Goal: Task Accomplishment & Management: Complete application form

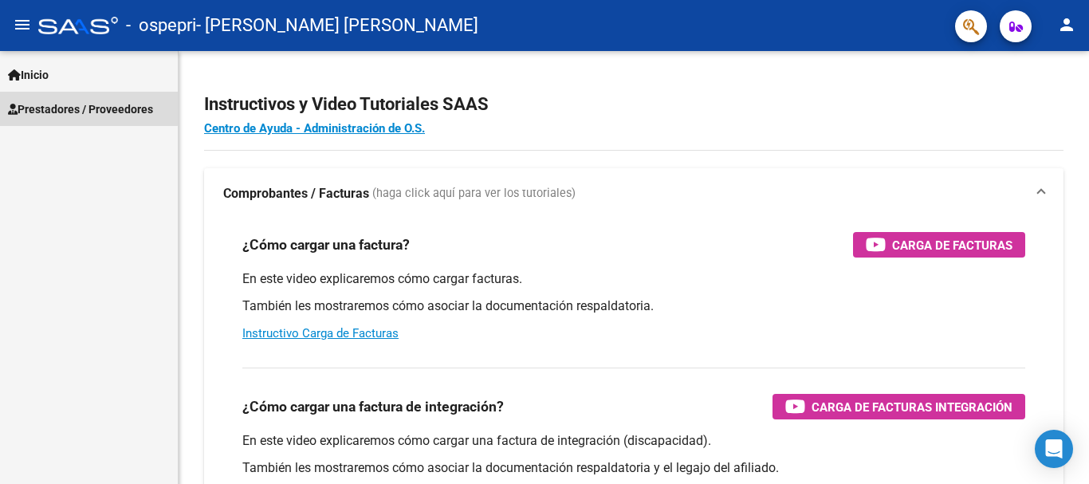
click at [89, 108] on span "Prestadores / Proveedores" at bounding box center [80, 109] width 145 height 18
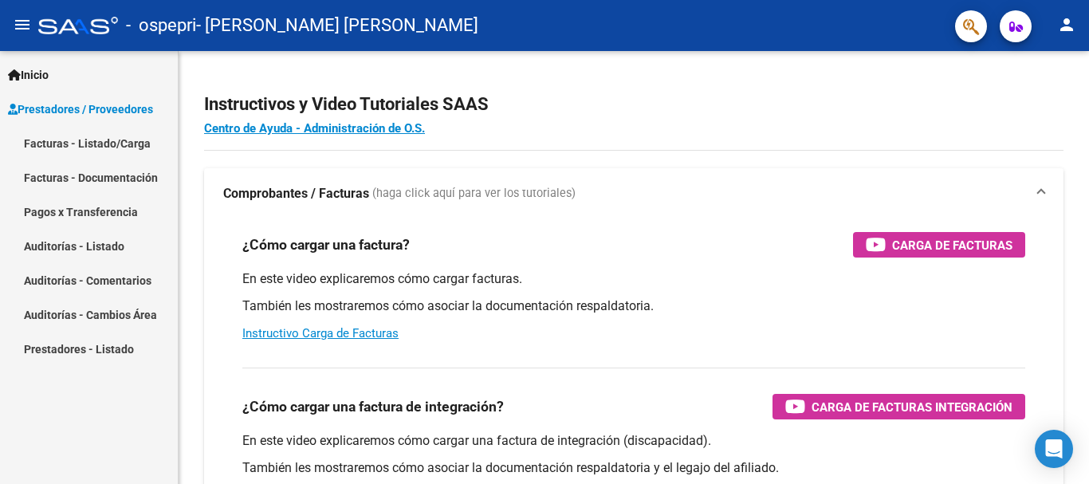
click at [99, 143] on link "Facturas - Listado/Carga" at bounding box center [89, 143] width 178 height 34
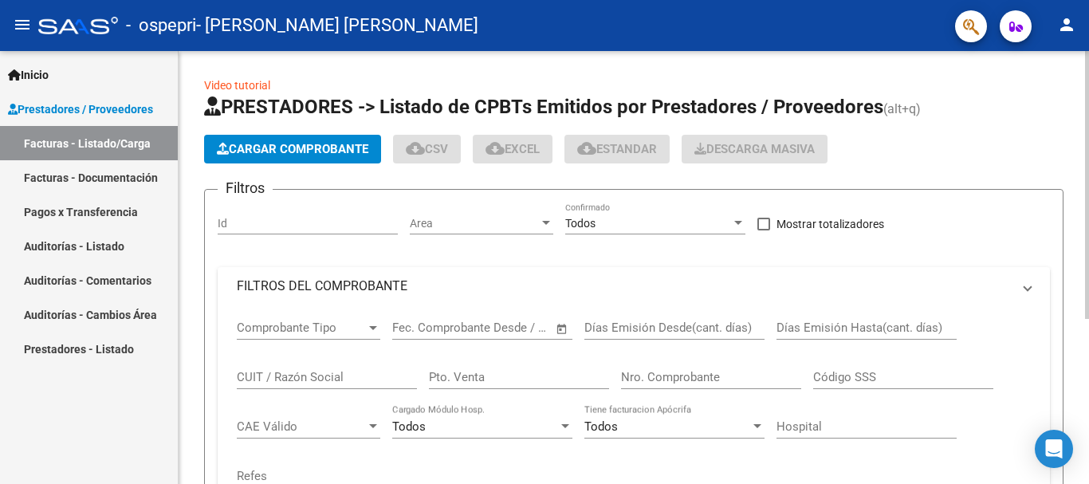
click at [241, 148] on span "Cargar Comprobante" at bounding box center [293, 149] width 152 height 14
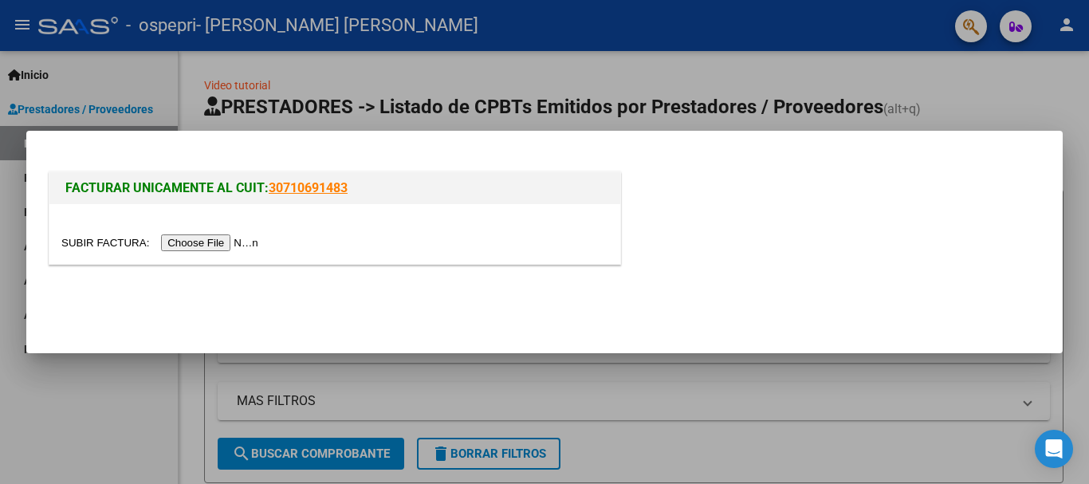
click at [247, 242] on input "file" at bounding box center [162, 242] width 202 height 17
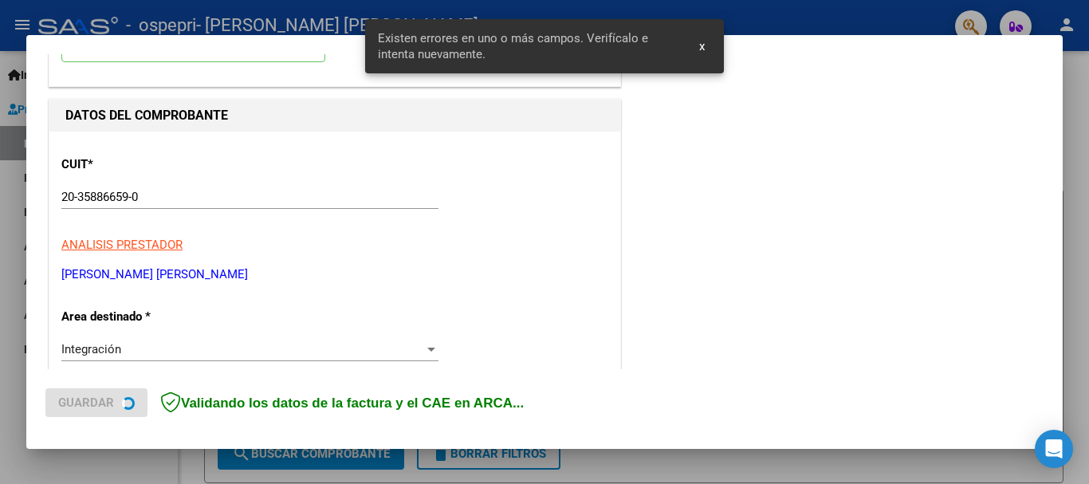
scroll to position [368, 0]
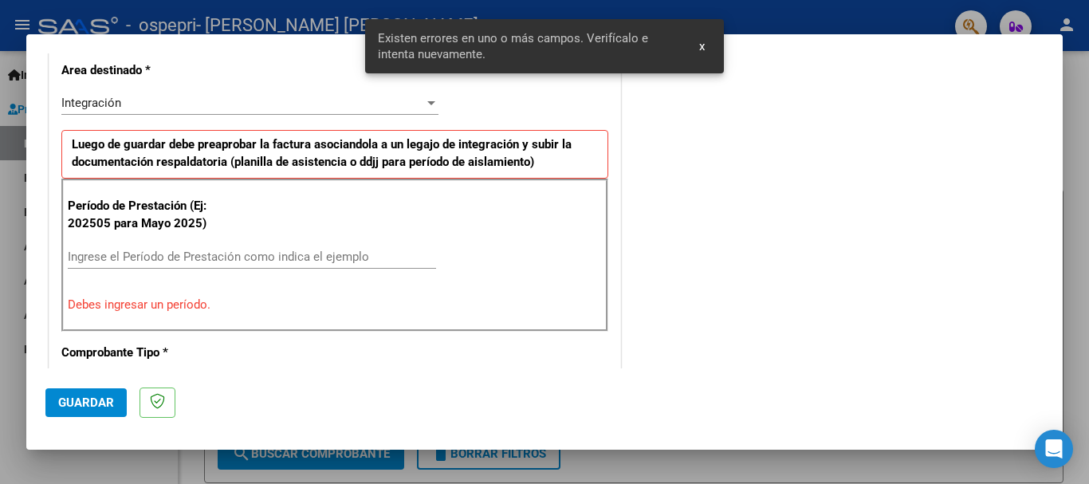
click at [145, 258] on input "Ingrese el Período de Prestación como indica el ejemplo" at bounding box center [252, 257] width 368 height 14
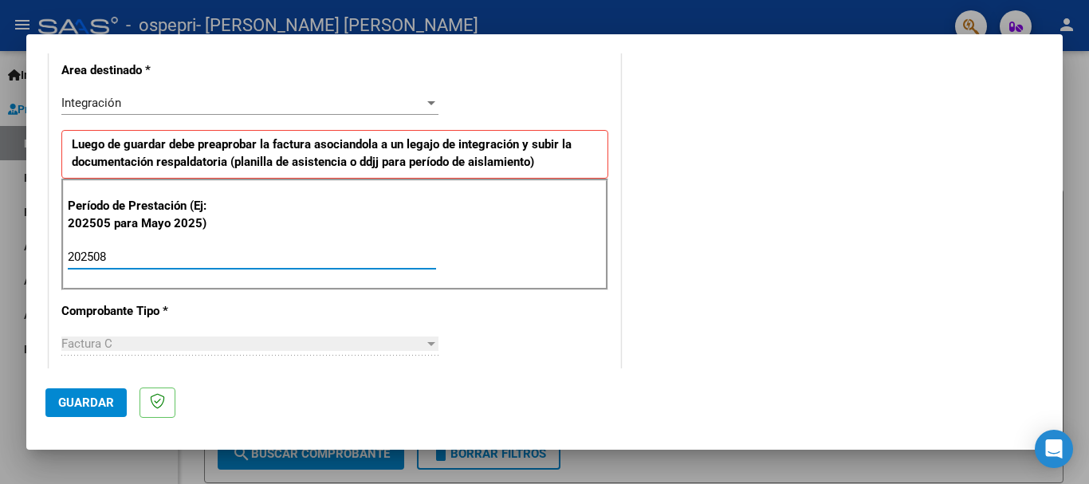
type input "202508"
click at [100, 403] on span "Guardar" at bounding box center [86, 402] width 56 height 14
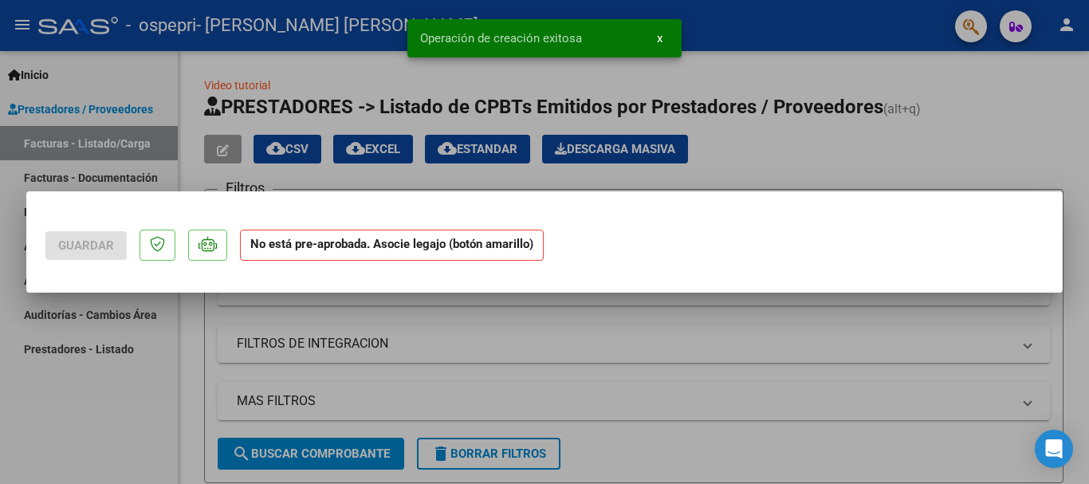
scroll to position [0, 0]
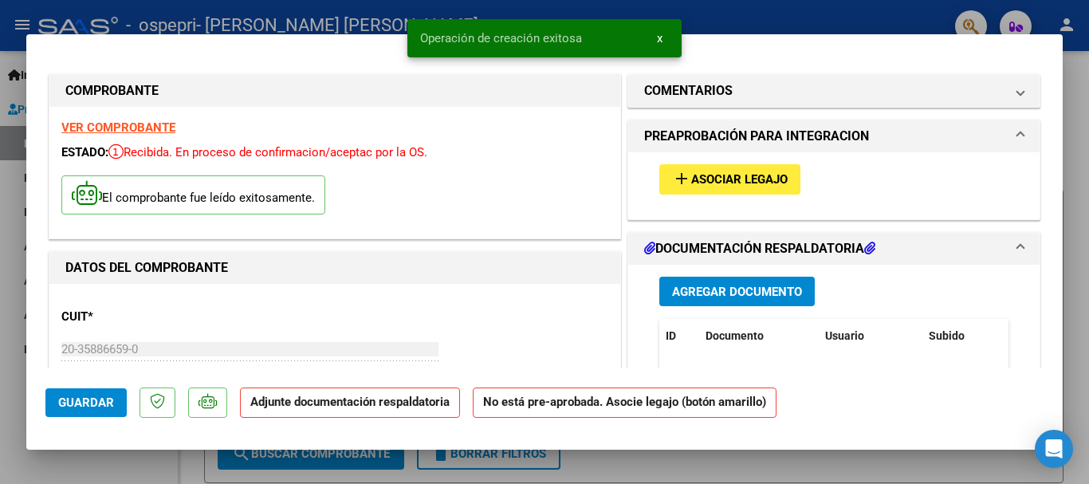
click at [682, 186] on mat-icon "add" at bounding box center [681, 178] width 19 height 19
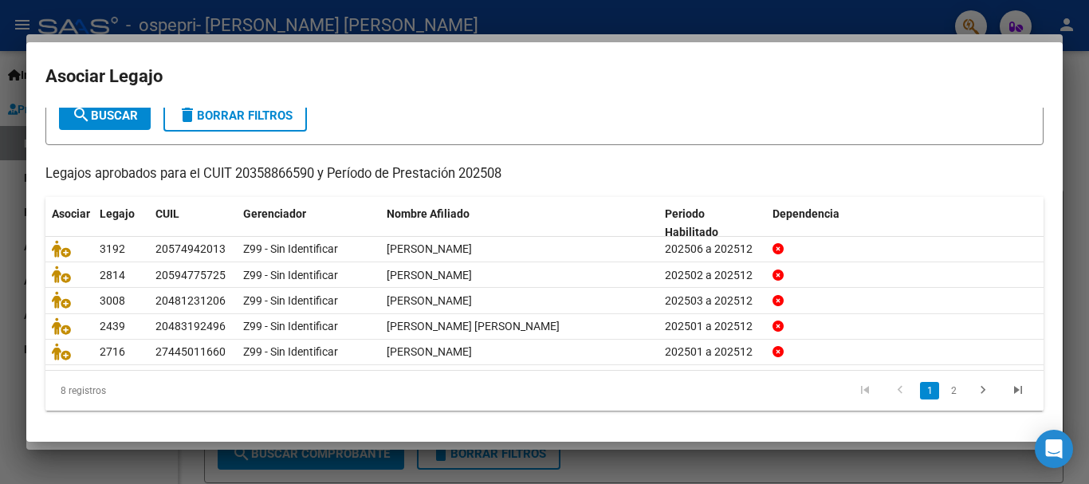
scroll to position [104, 0]
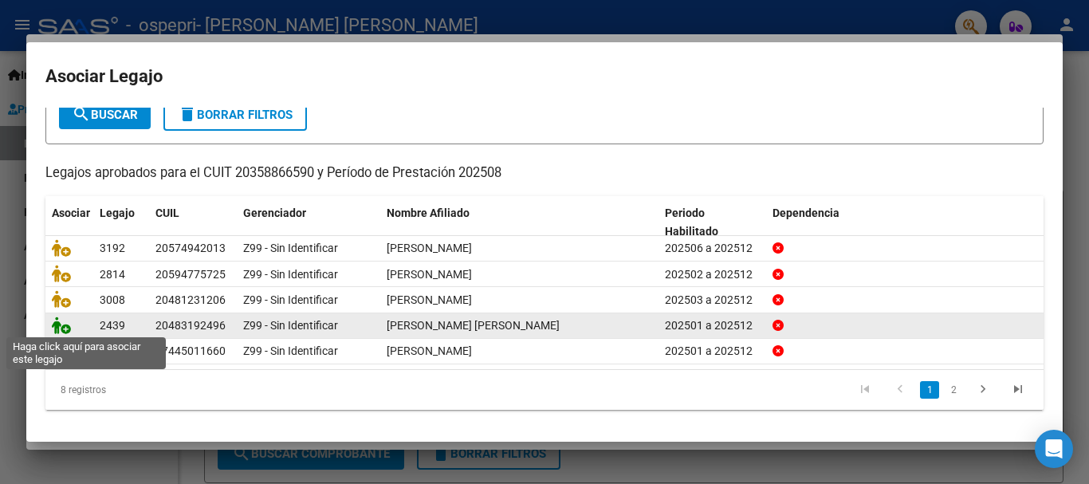
click at [65, 329] on icon at bounding box center [61, 326] width 19 height 18
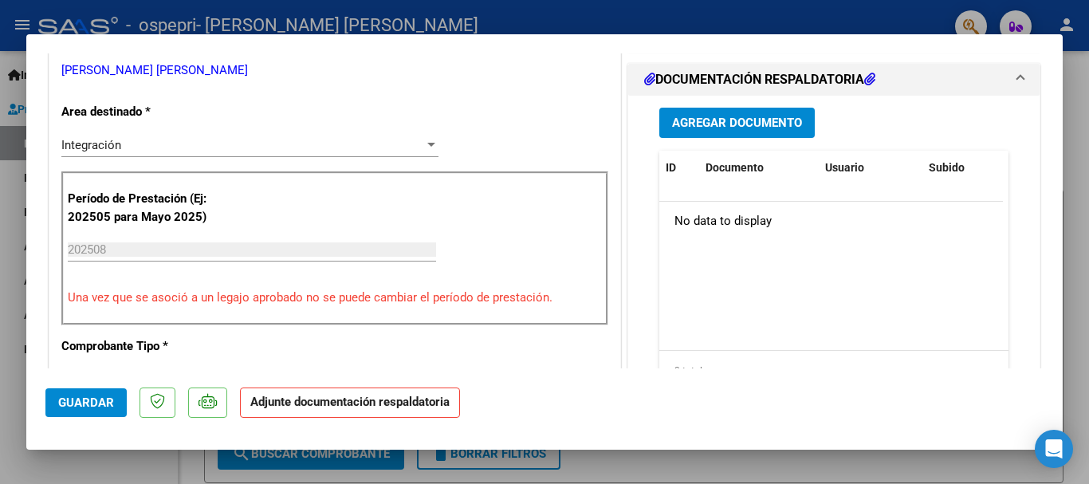
scroll to position [326, 0]
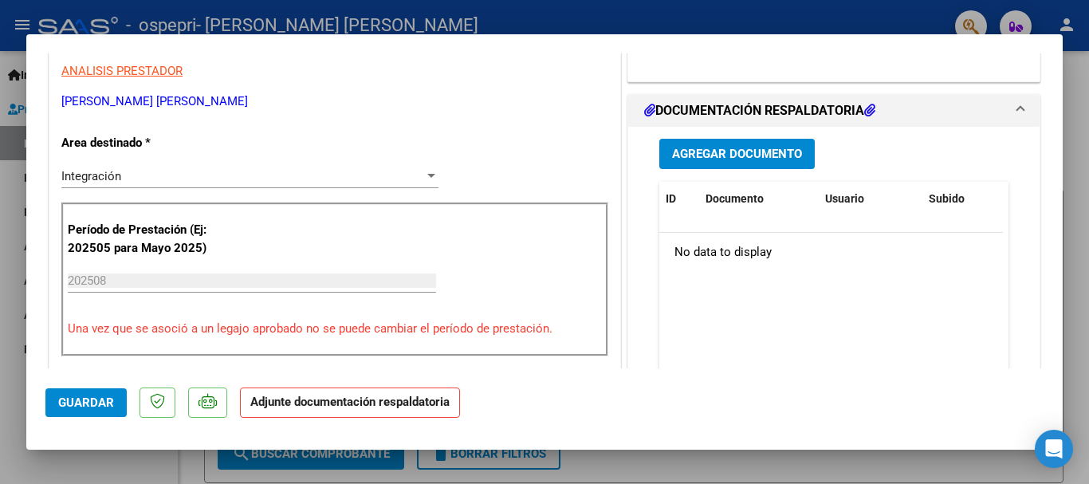
click at [727, 162] on span "Agregar Documento" at bounding box center [737, 155] width 130 height 14
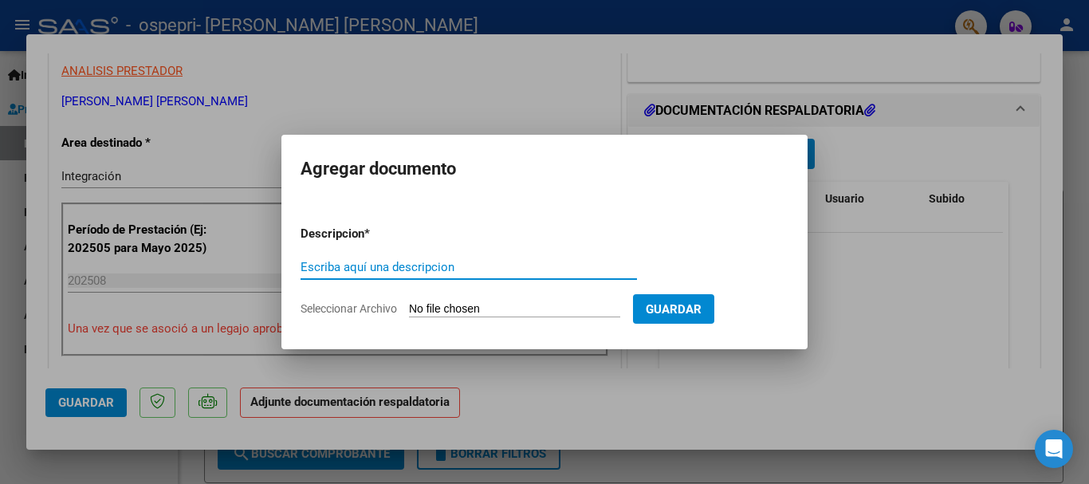
click at [435, 304] on input "Seleccionar Archivo" at bounding box center [514, 309] width 211 height 15
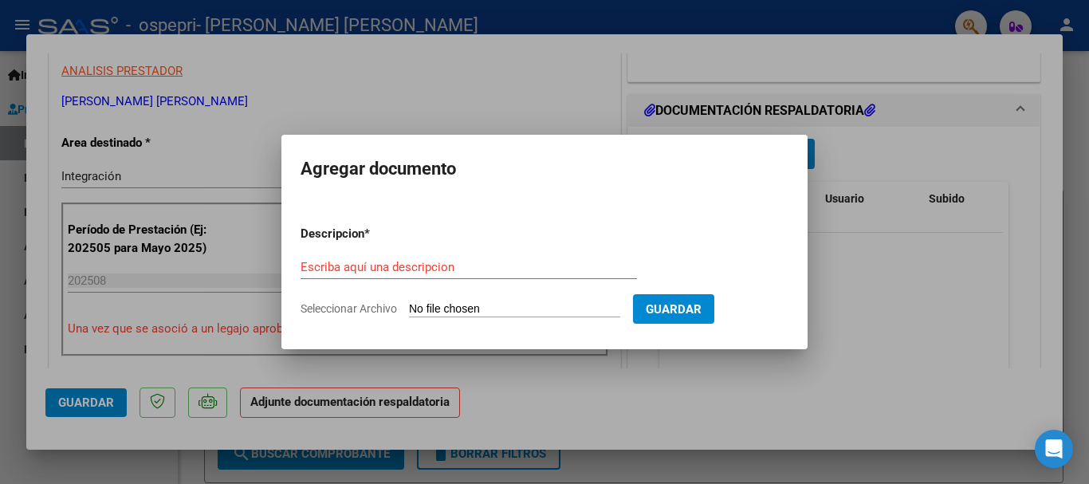
type input "C:\fakepath\apfmimpresionpreliq.pdf"
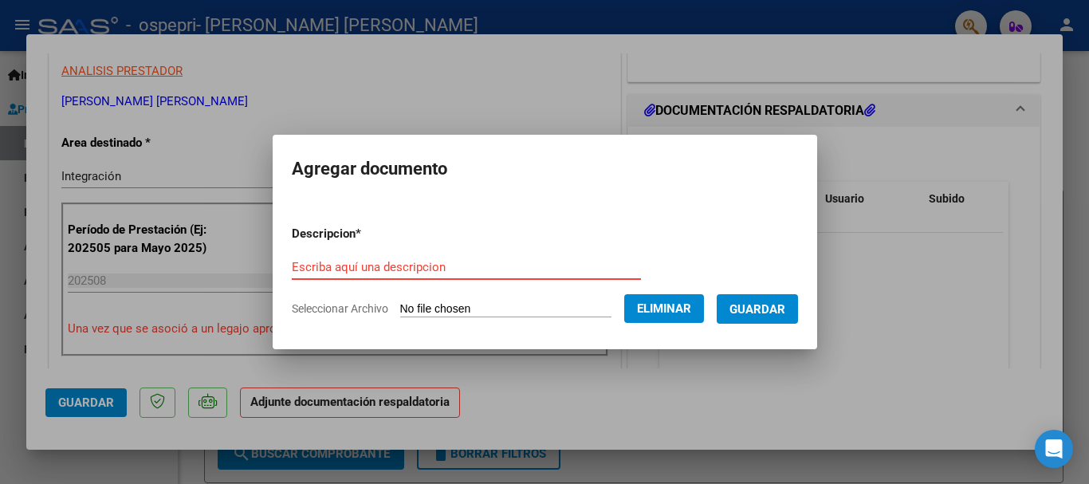
click at [474, 269] on input "Escriba aquí una descripcion" at bounding box center [466, 267] width 349 height 14
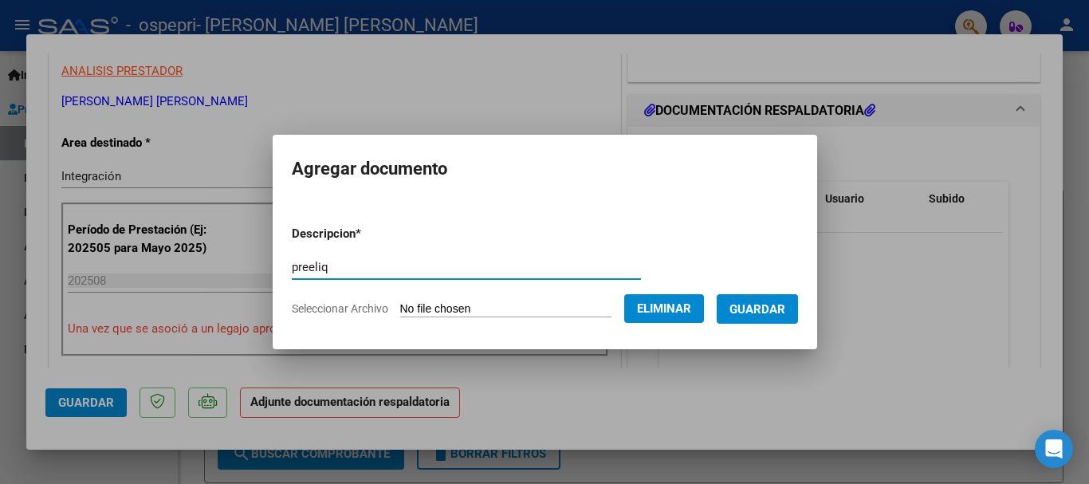
type input "preeliq"
click at [751, 296] on button "Guardar" at bounding box center [757, 309] width 81 height 30
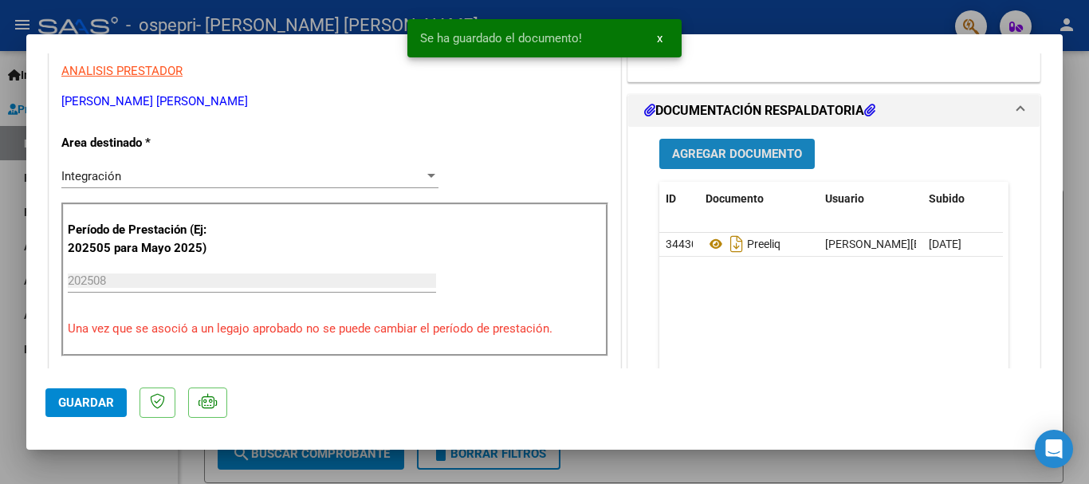
click at [721, 162] on span "Agregar Documento" at bounding box center [737, 155] width 130 height 14
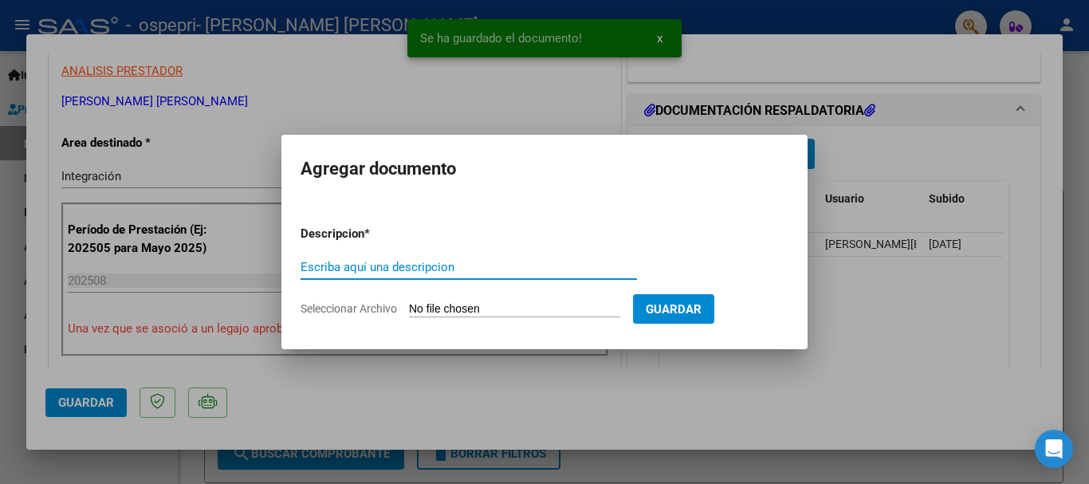
click at [441, 310] on input "Seleccionar Archivo" at bounding box center [514, 309] width 211 height 15
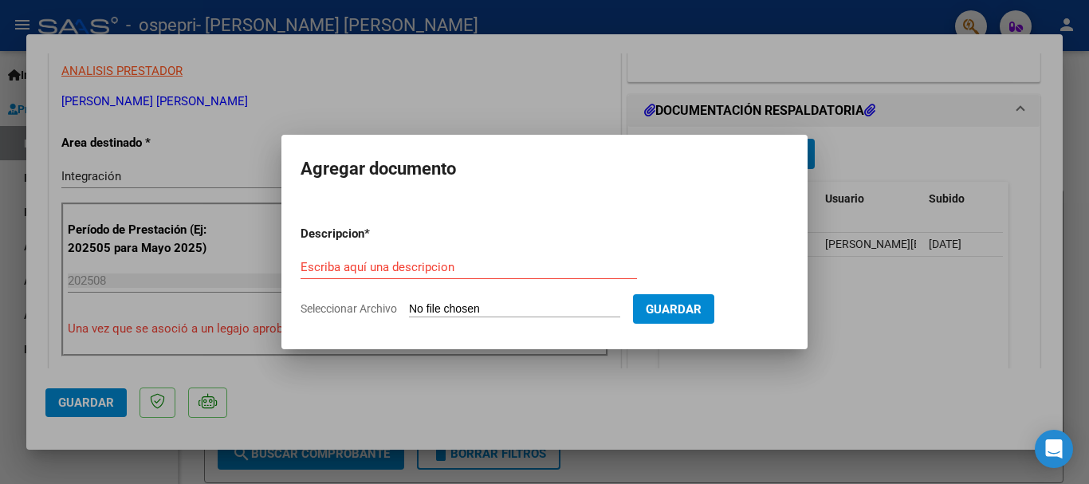
type input "C:\fakepath\[PERSON_NAME].pdf"
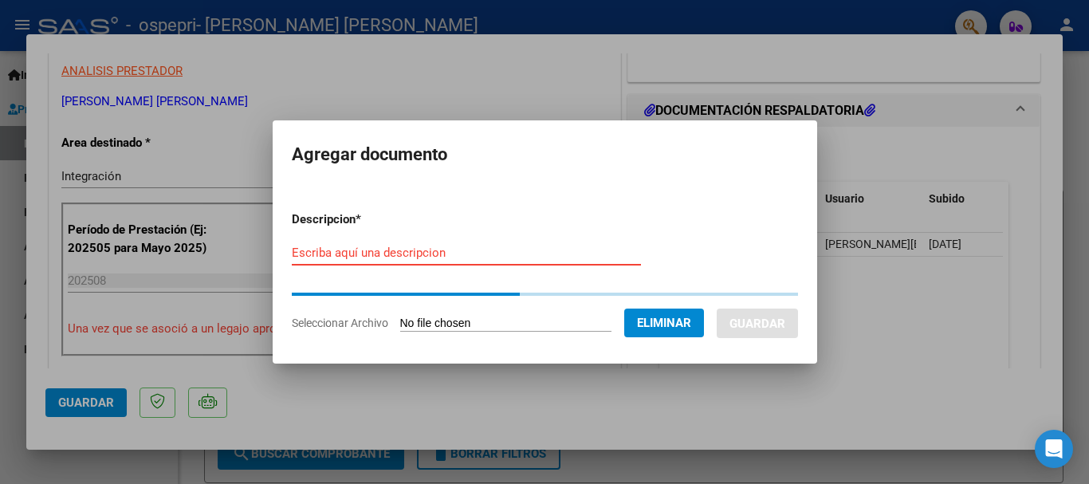
click at [482, 256] on input "Escriba aquí una descripcion" at bounding box center [466, 253] width 349 height 14
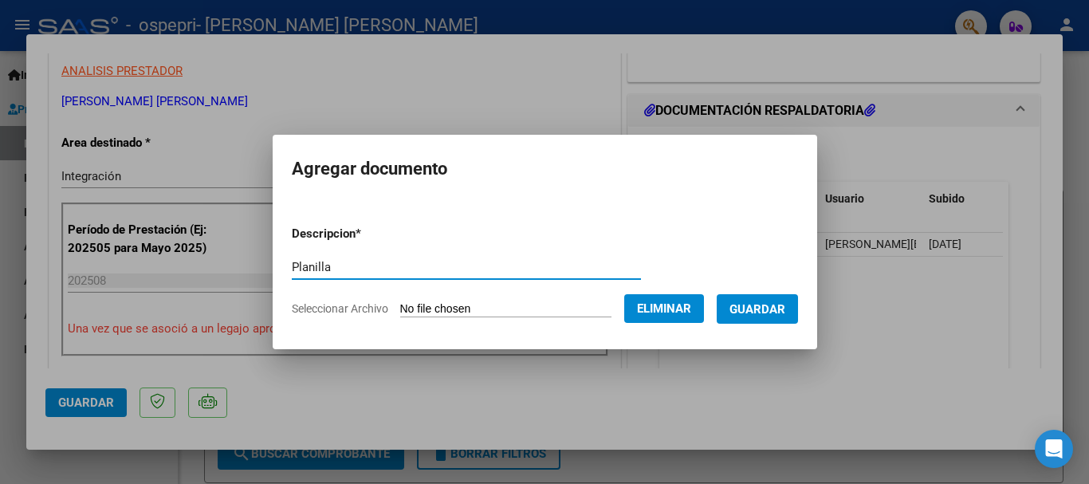
type input "Planilla"
click at [769, 310] on span "Guardar" at bounding box center [758, 309] width 56 height 14
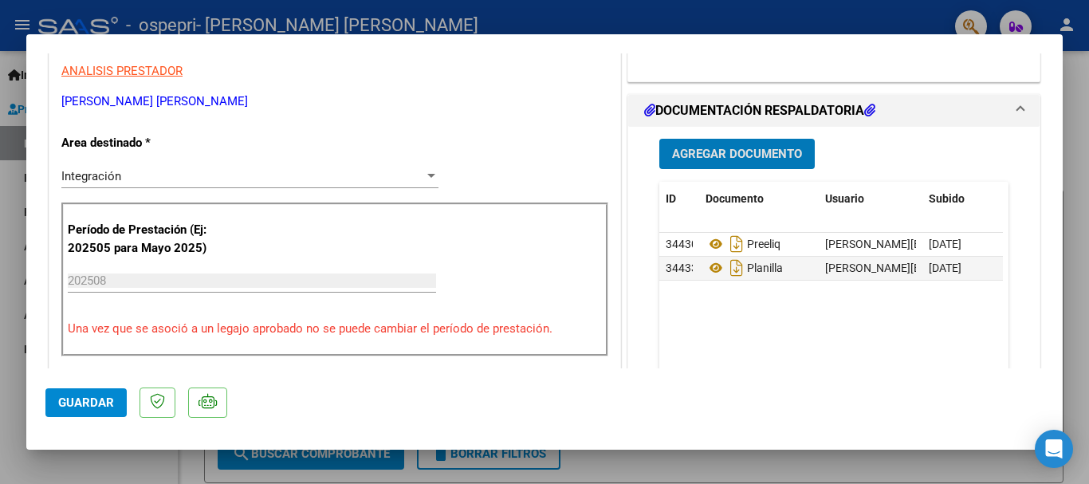
click at [104, 401] on span "Guardar" at bounding box center [86, 402] width 56 height 14
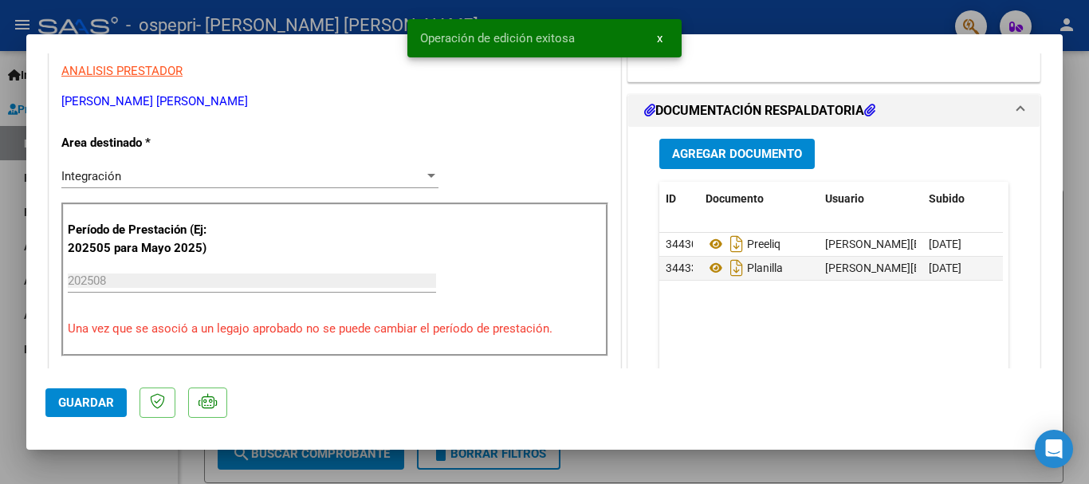
click at [754, 19] on div at bounding box center [544, 242] width 1089 height 484
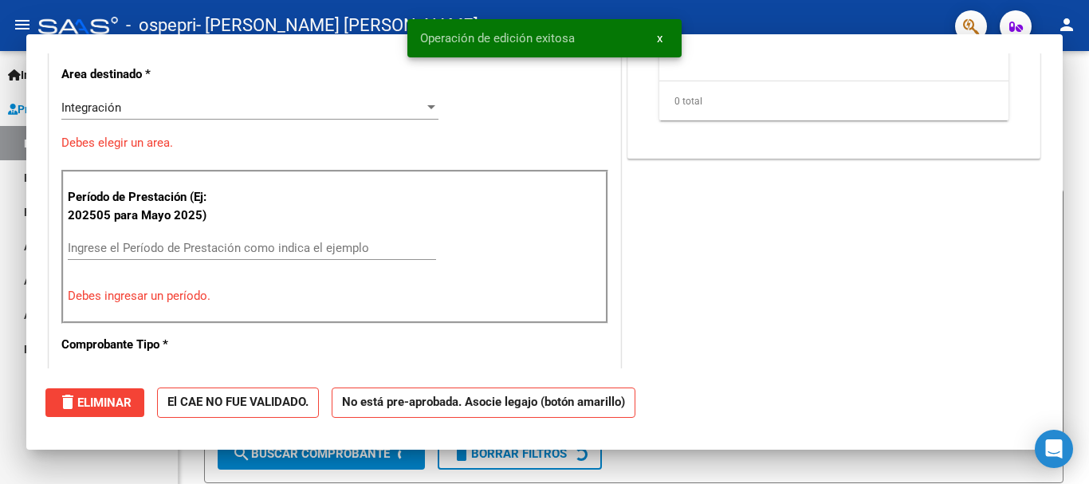
scroll to position [0, 0]
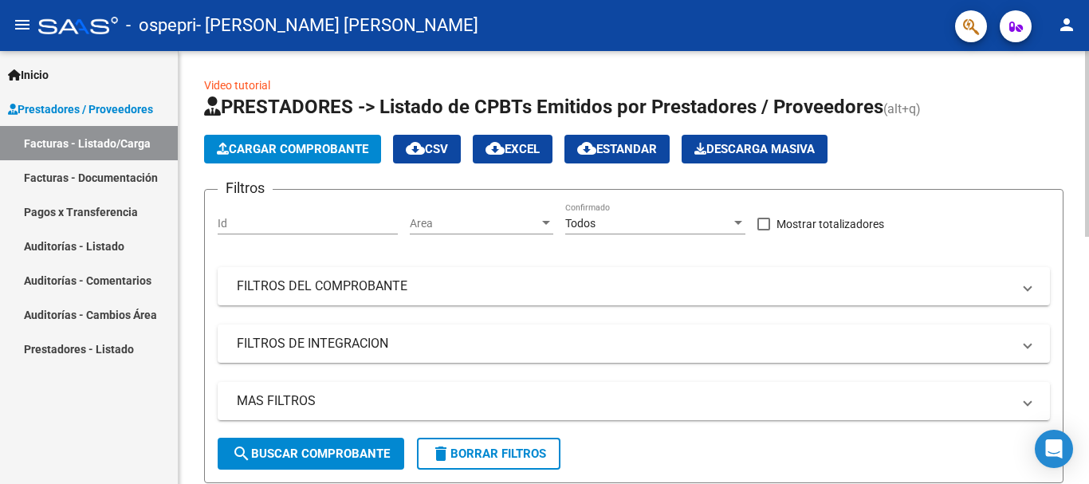
click at [313, 152] on span "Cargar Comprobante" at bounding box center [293, 149] width 152 height 14
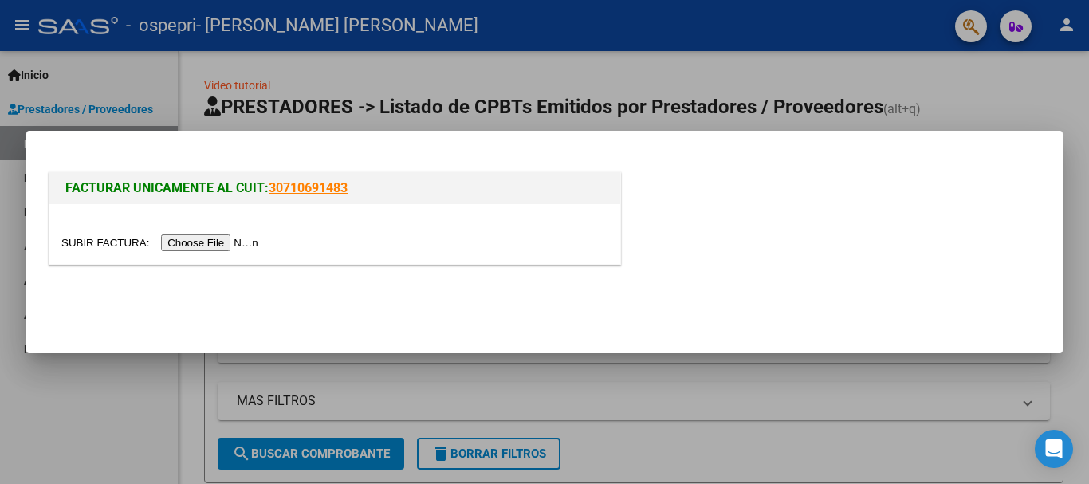
click at [238, 240] on input "file" at bounding box center [162, 242] width 202 height 17
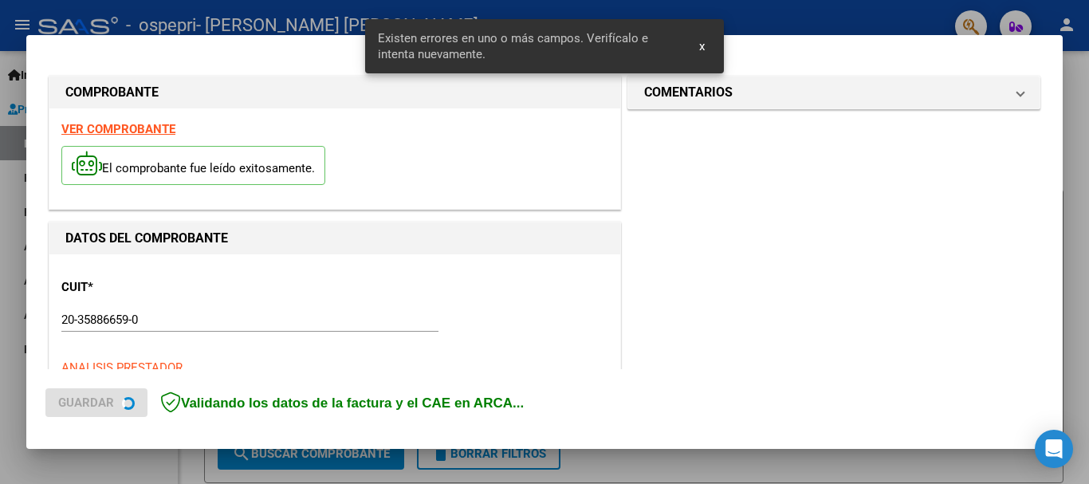
scroll to position [368, 0]
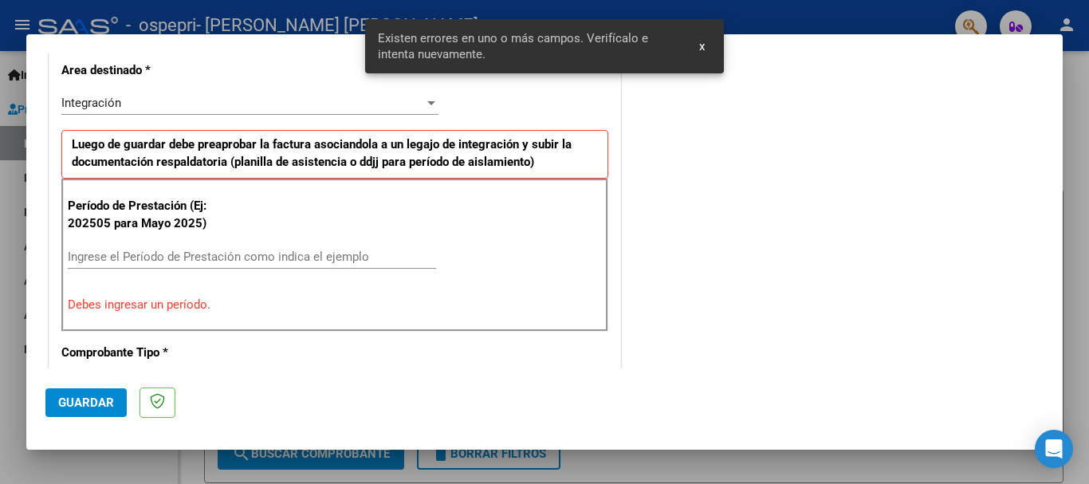
click at [277, 260] on input "Ingrese el Período de Prestación como indica el ejemplo" at bounding box center [252, 257] width 368 height 14
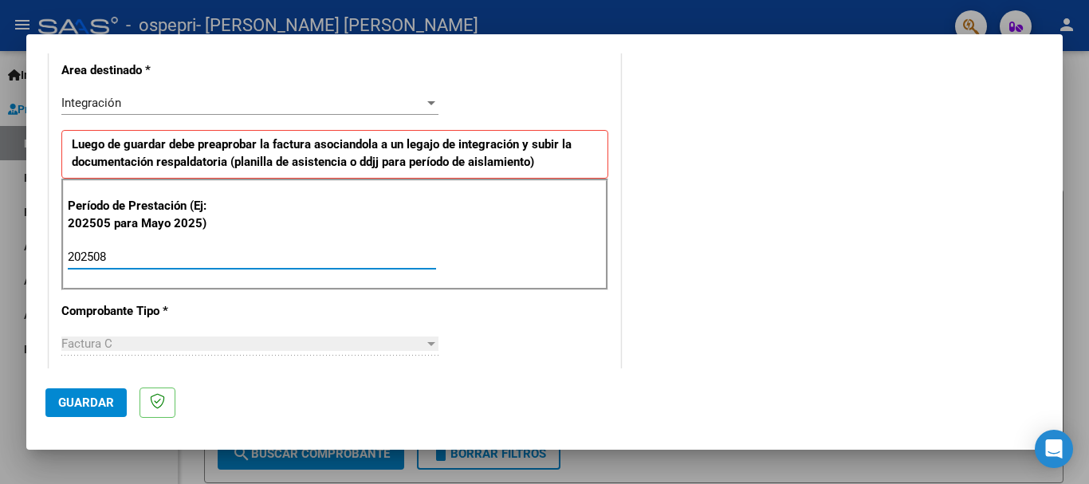
type input "202508"
click at [85, 399] on span "Guardar" at bounding box center [86, 402] width 56 height 14
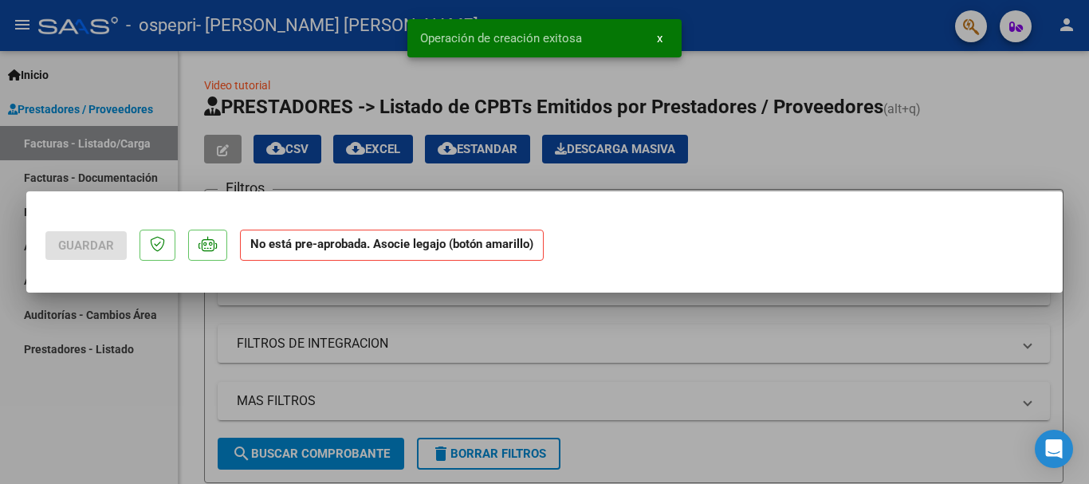
scroll to position [0, 0]
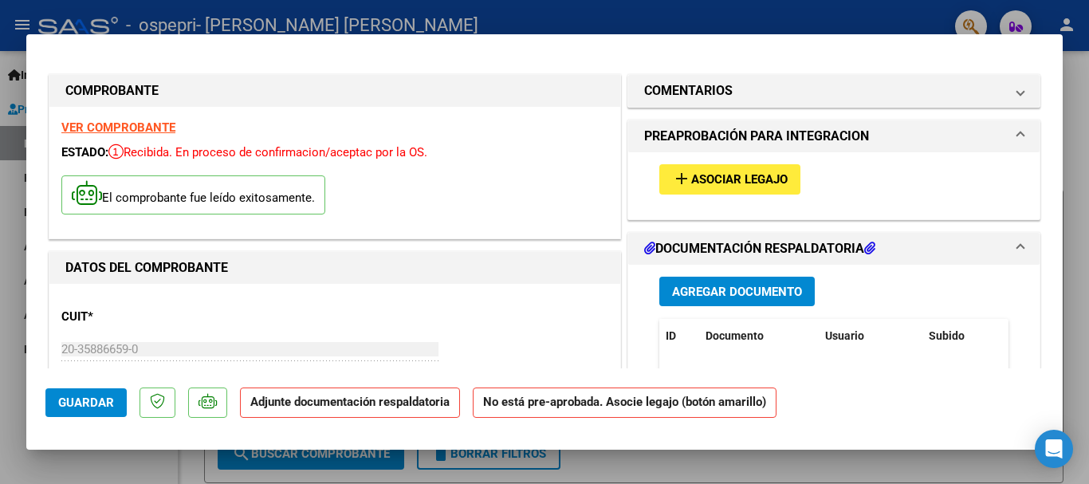
click at [724, 169] on button "add Asociar Legajo" at bounding box center [729, 179] width 141 height 30
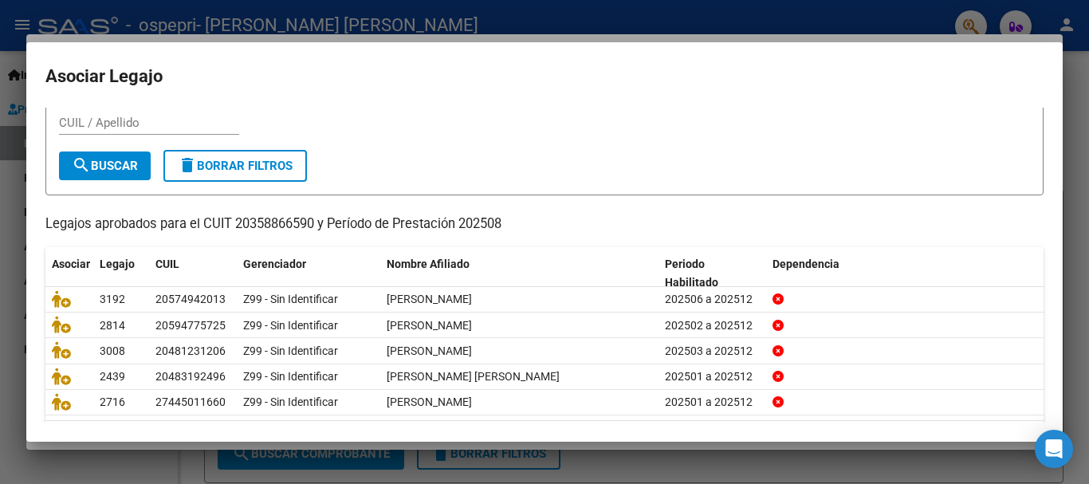
scroll to position [50, 0]
drag, startPoint x: 1065, startPoint y: 211, endPoint x: 1081, endPoint y: 264, distance: 55.0
click at [1081, 264] on div at bounding box center [544, 242] width 1089 height 484
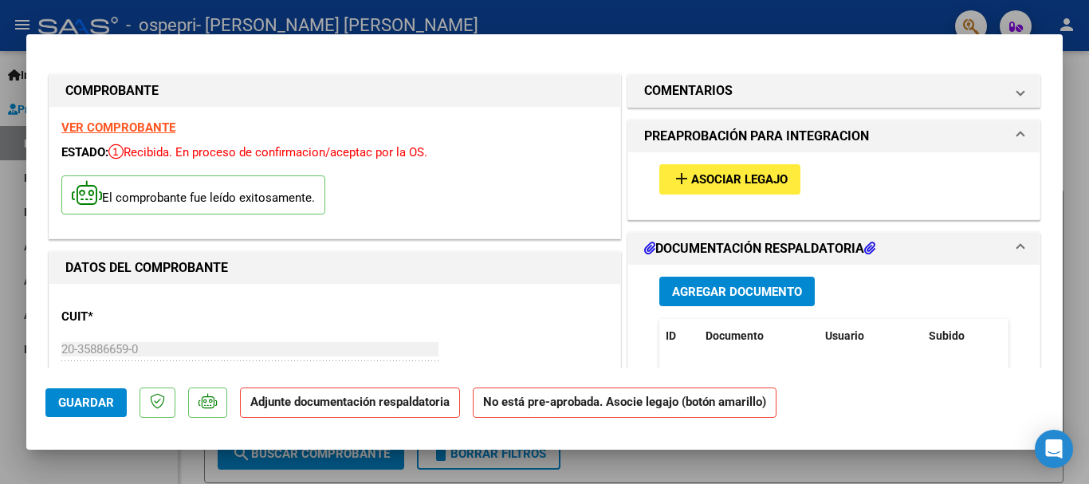
click at [752, 189] on button "add Asociar Legajo" at bounding box center [729, 179] width 141 height 30
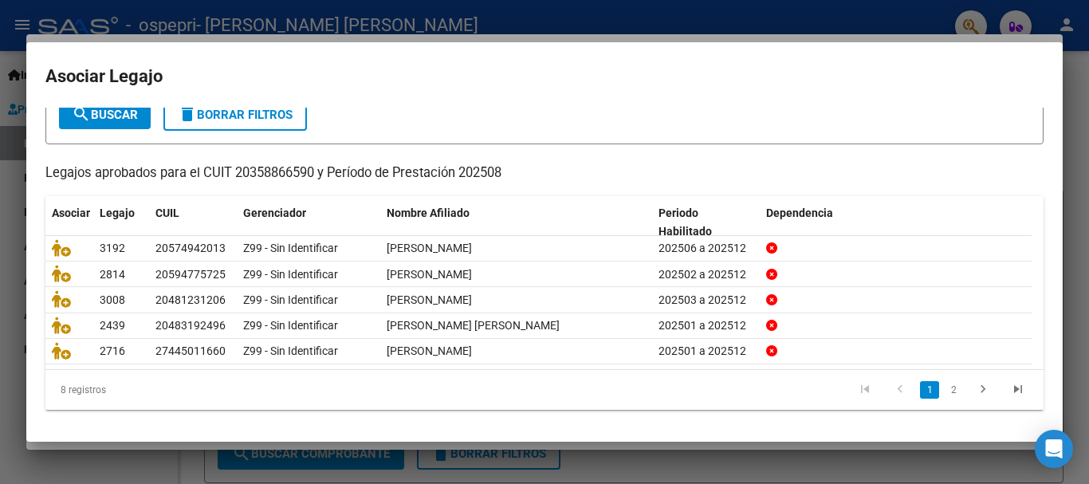
scroll to position [104, 0]
click at [944, 390] on link "2" at bounding box center [953, 390] width 19 height 18
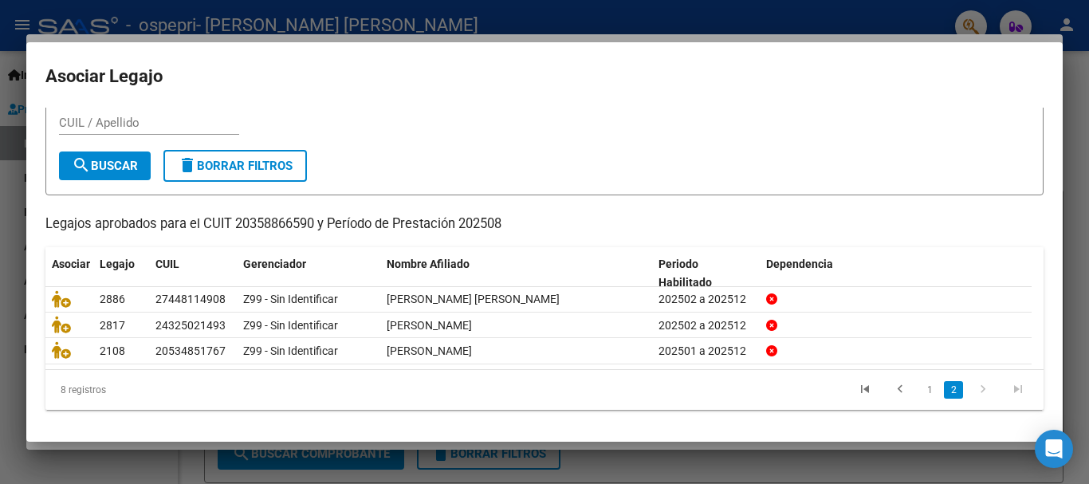
scroll to position [52, 0]
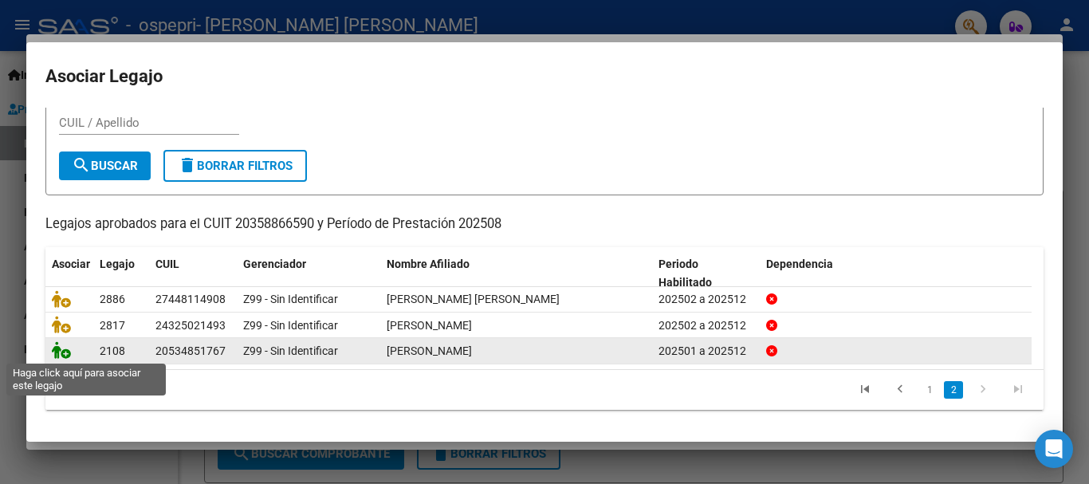
click at [60, 348] on icon at bounding box center [61, 350] width 19 height 18
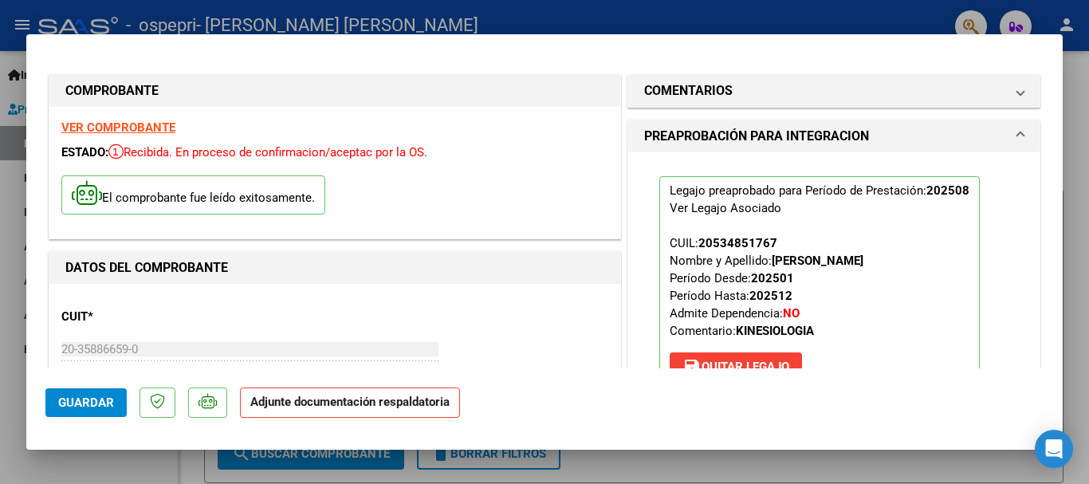
scroll to position [401, 0]
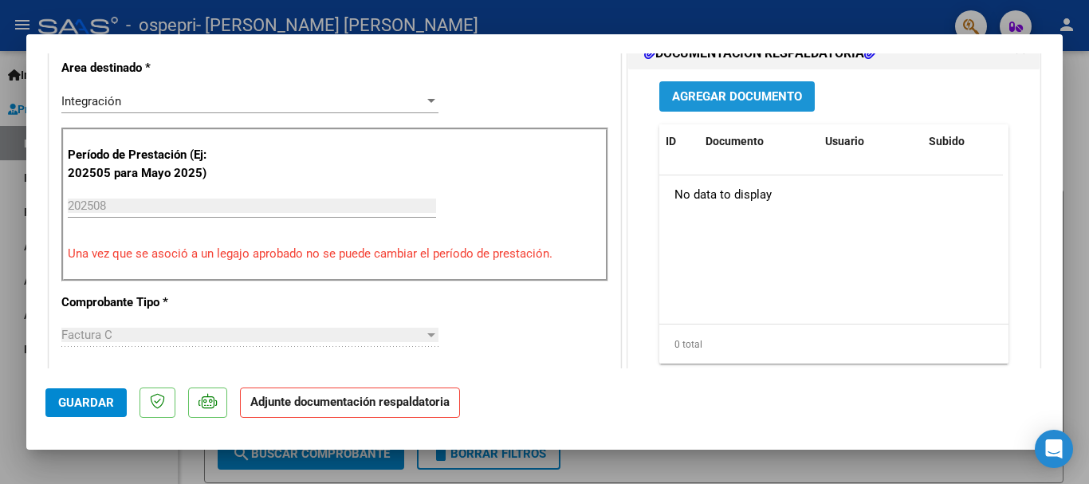
click at [707, 93] on span "Agregar Documento" at bounding box center [737, 97] width 130 height 14
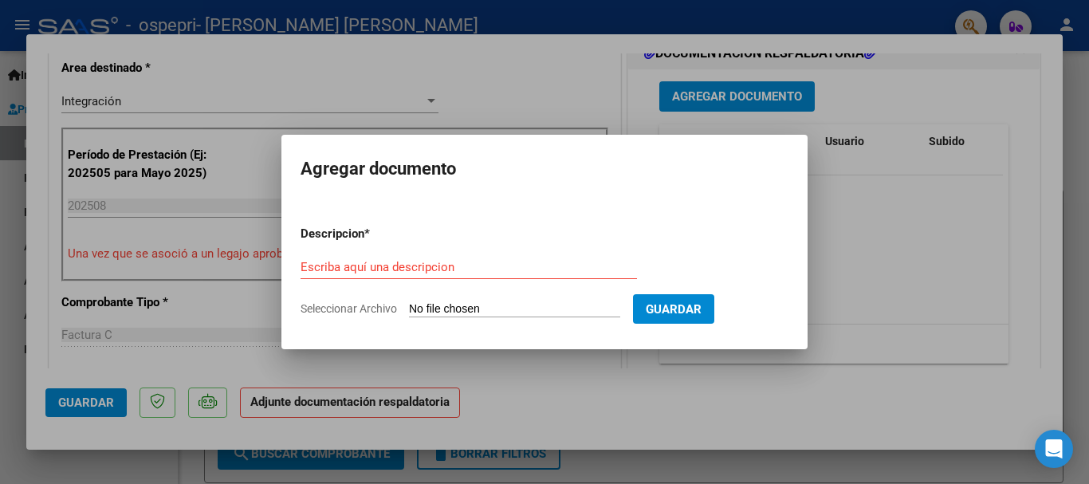
click at [447, 307] on input "Seleccionar Archivo" at bounding box center [514, 309] width 211 height 15
type input "C:\fakepath\apfmimpresionpreliq.pdf"
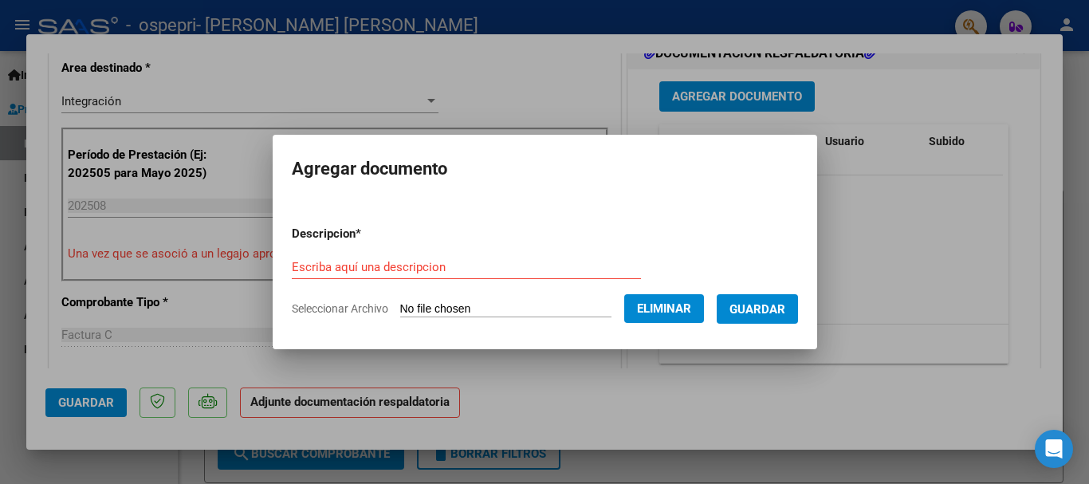
click at [422, 250] on form "Descripcion * Escriba aquí una descripcion Seleccionar Archivo Eliminar Guardar" at bounding box center [545, 271] width 506 height 116
click at [415, 265] on input "Escriba aquí una descripcion" at bounding box center [466, 267] width 349 height 14
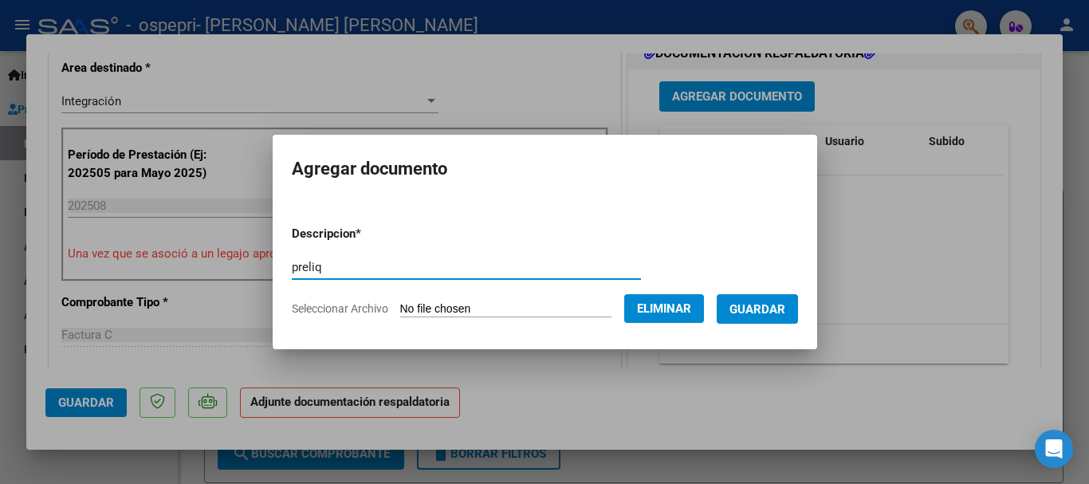
type input "preliq"
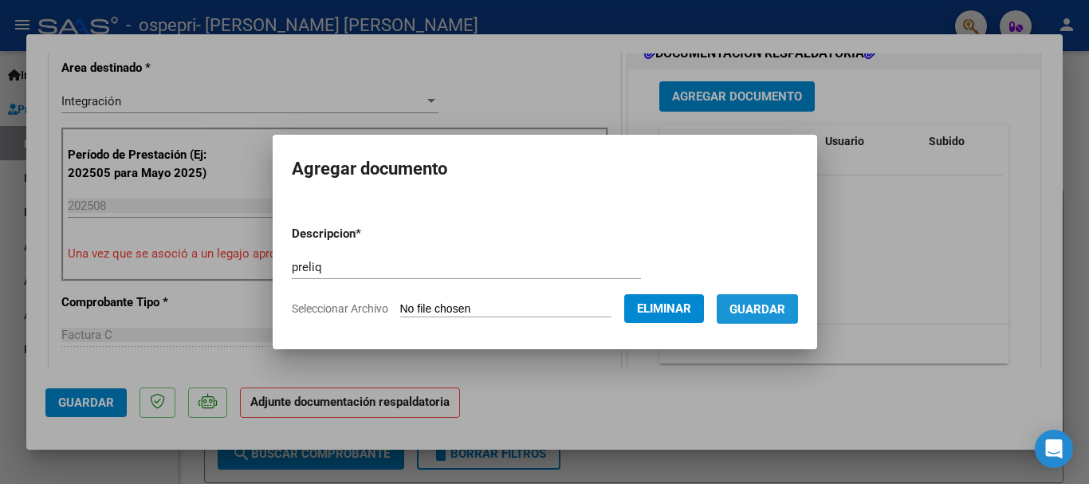
click at [750, 313] on span "Guardar" at bounding box center [758, 309] width 56 height 14
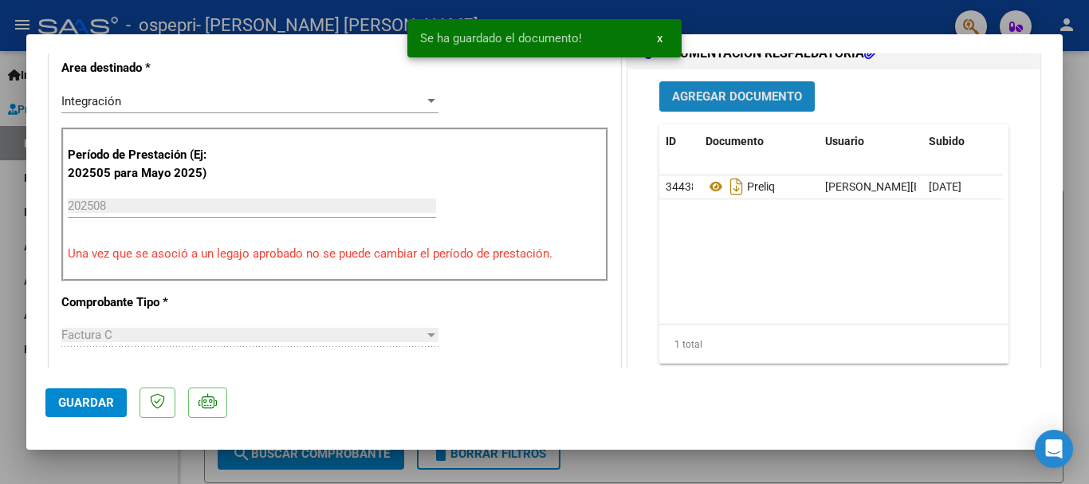
click at [716, 97] on span "Agregar Documento" at bounding box center [737, 97] width 130 height 14
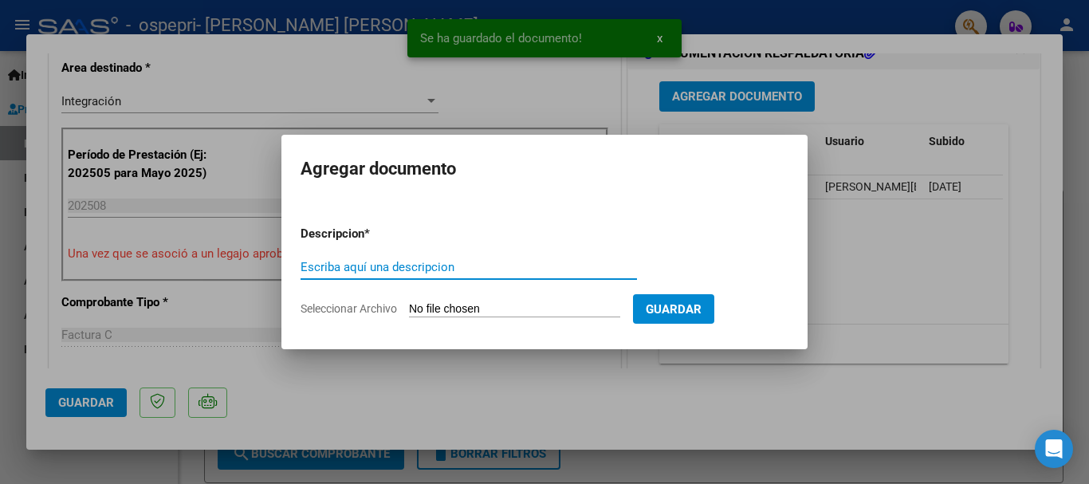
click at [419, 310] on input "Seleccionar Archivo" at bounding box center [514, 309] width 211 height 15
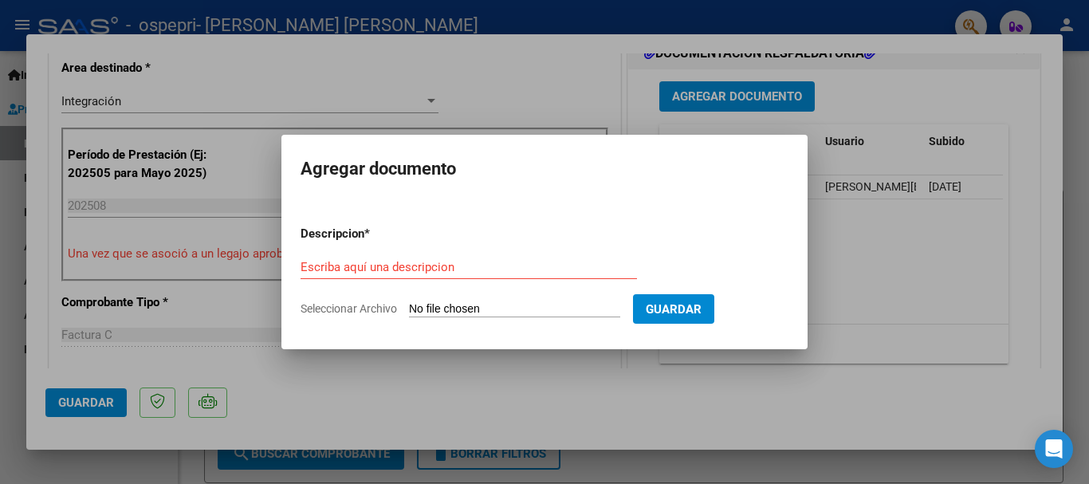
type input "C:\fakepath\[PERSON_NAME] Planilla.pdf"
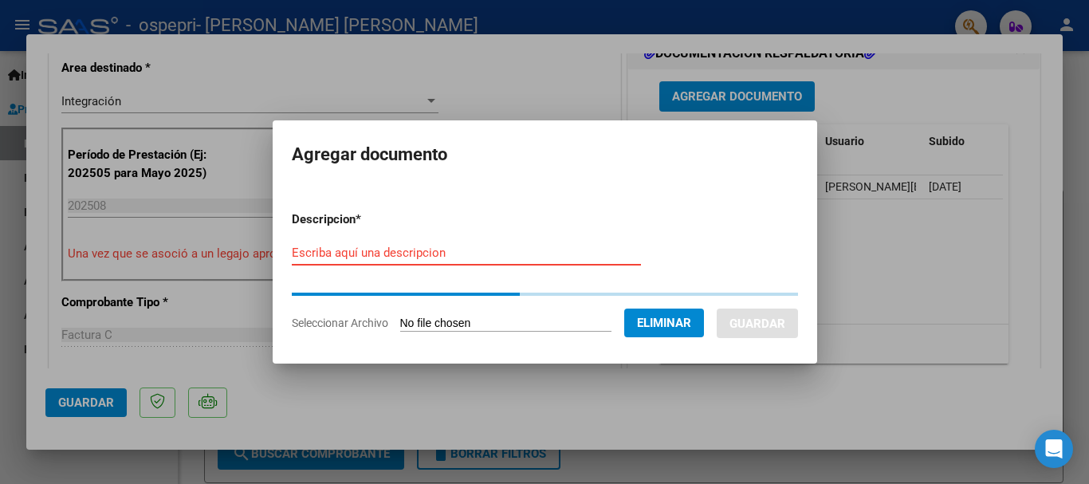
click at [498, 259] on input "Escriba aquí una descripcion" at bounding box center [466, 253] width 349 height 14
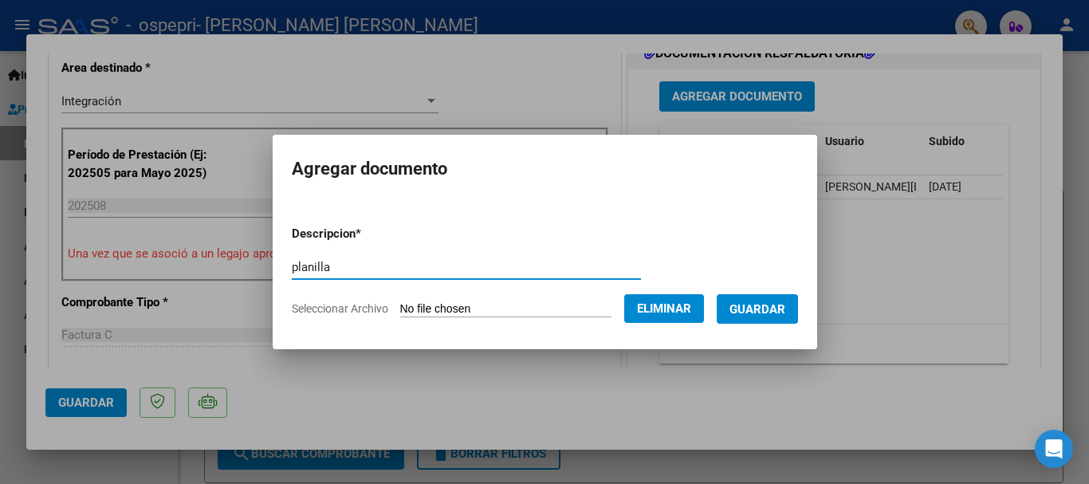
type input "planilla"
click at [783, 307] on span "Guardar" at bounding box center [758, 309] width 56 height 14
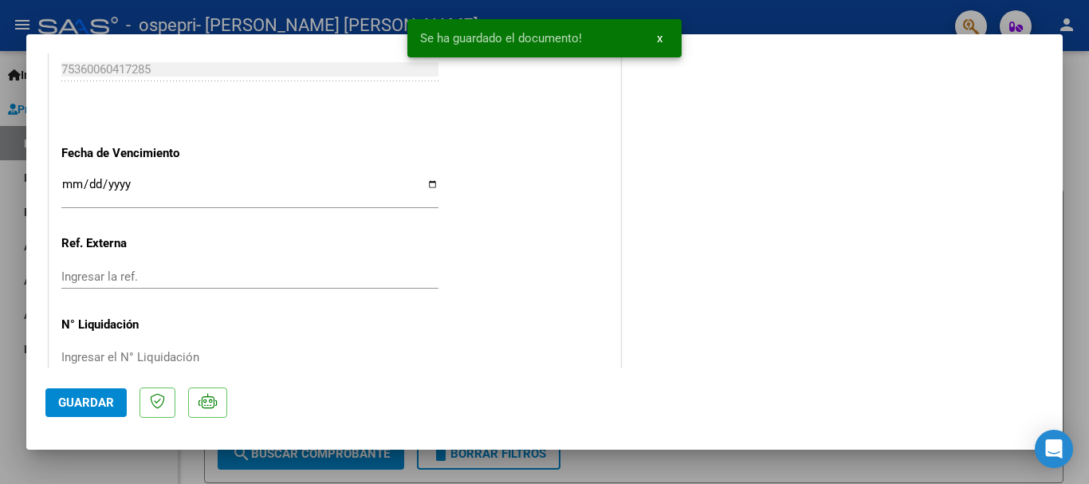
scroll to position [1084, 0]
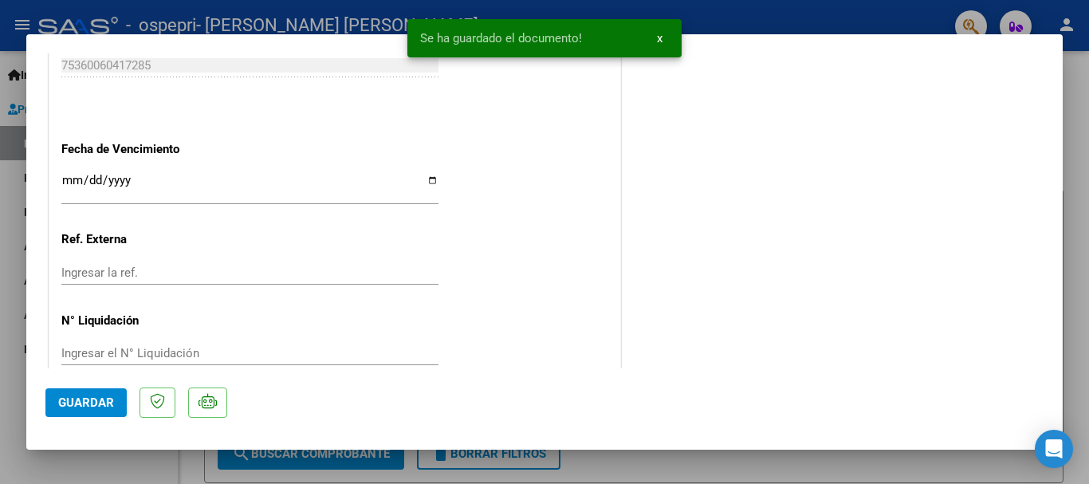
click at [99, 398] on span "Guardar" at bounding box center [86, 402] width 56 height 14
click at [658, 37] on span "x" at bounding box center [660, 38] width 6 height 14
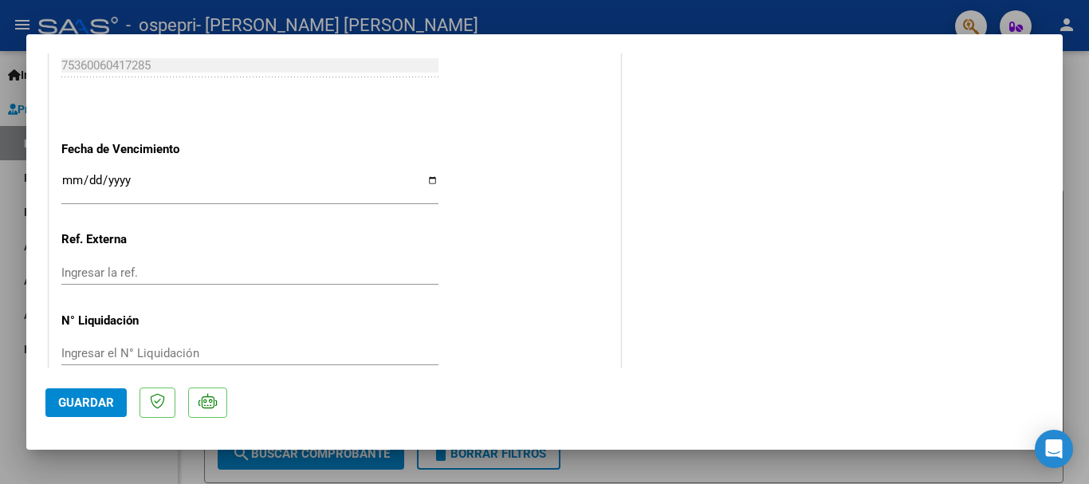
click at [753, 19] on div at bounding box center [544, 242] width 1089 height 484
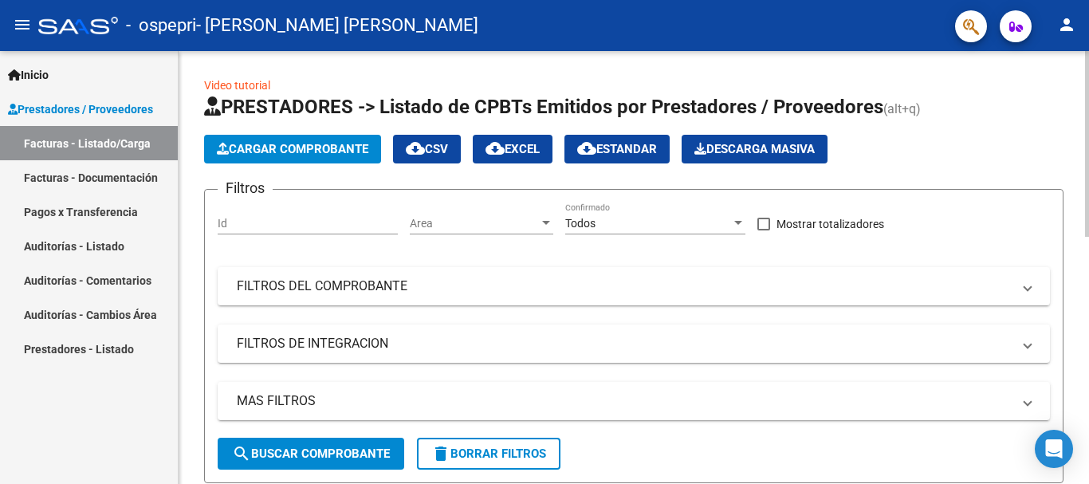
click at [350, 148] on span "Cargar Comprobante" at bounding box center [293, 149] width 152 height 14
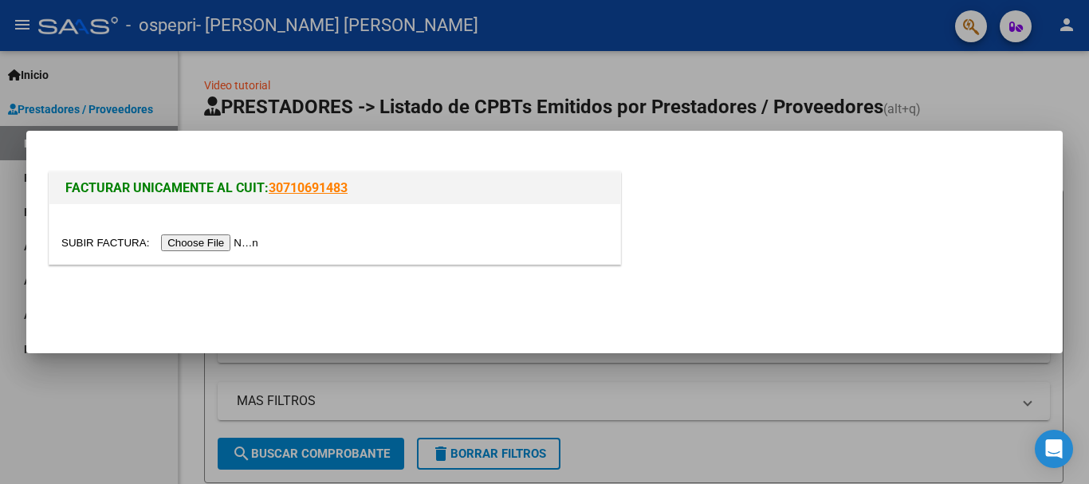
click at [250, 242] on input "file" at bounding box center [162, 242] width 202 height 17
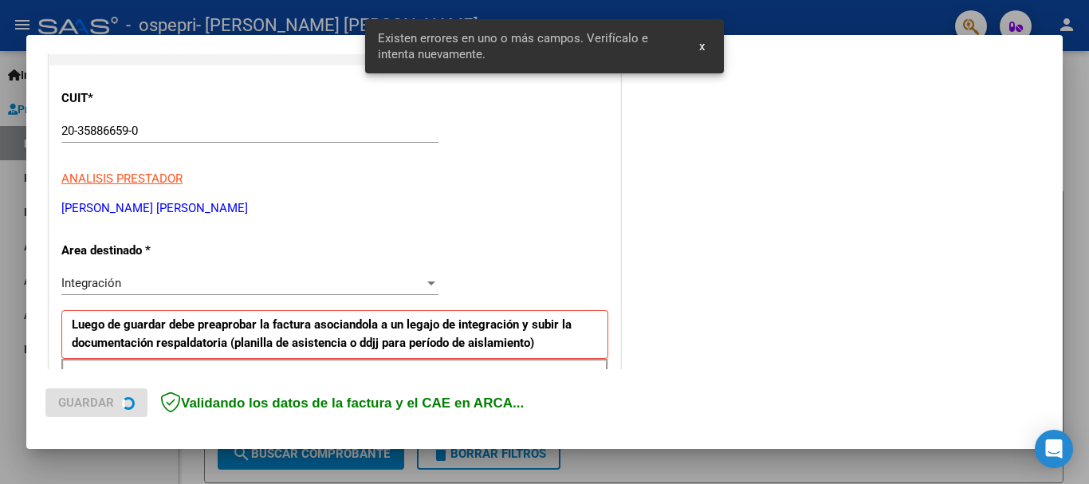
scroll to position [368, 0]
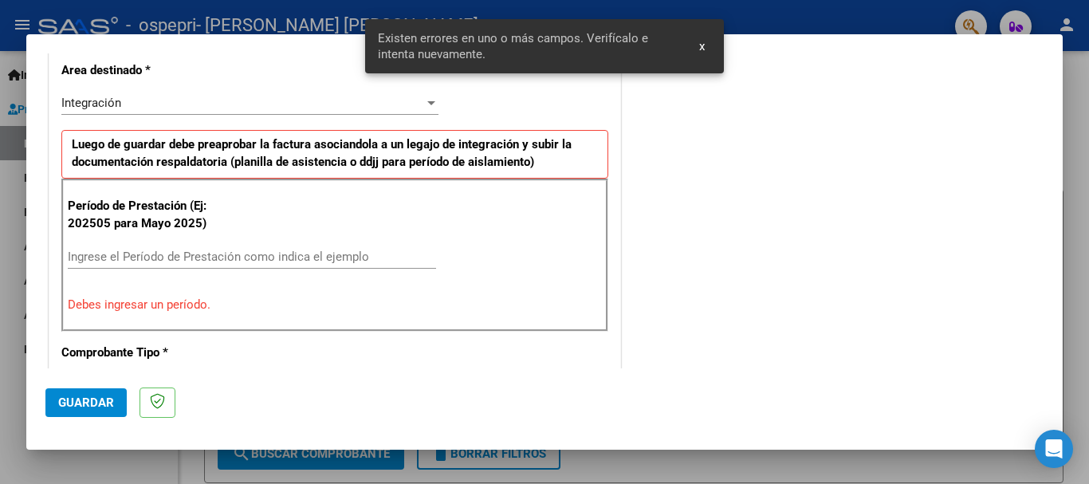
click at [176, 259] on input "Ingrese el Período de Prestación como indica el ejemplo" at bounding box center [252, 257] width 368 height 14
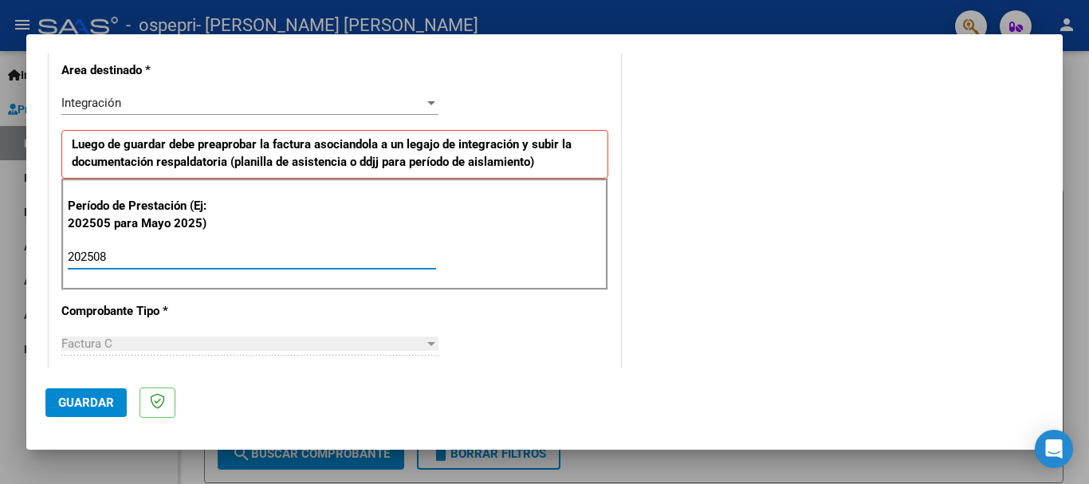
type input "202508"
click at [113, 396] on button "Guardar" at bounding box center [85, 402] width 81 height 29
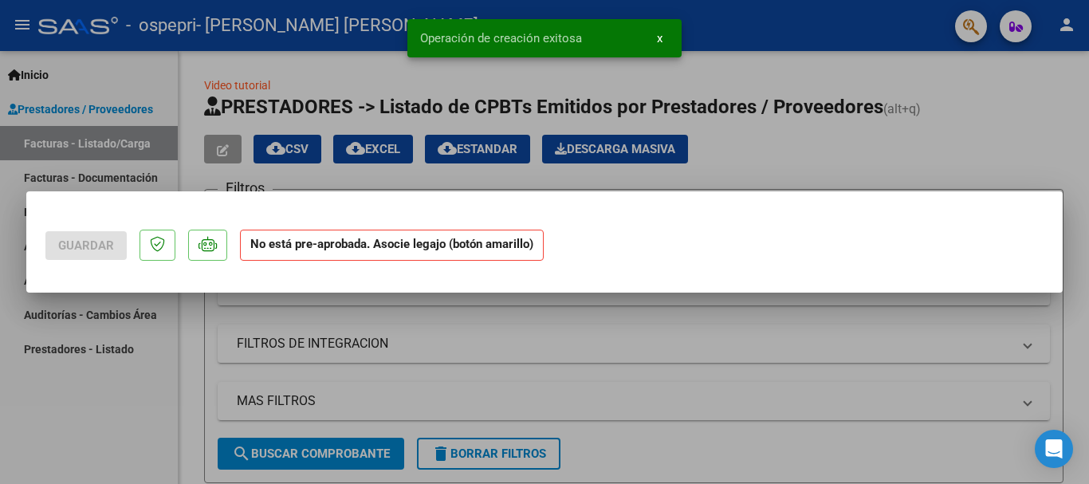
scroll to position [0, 0]
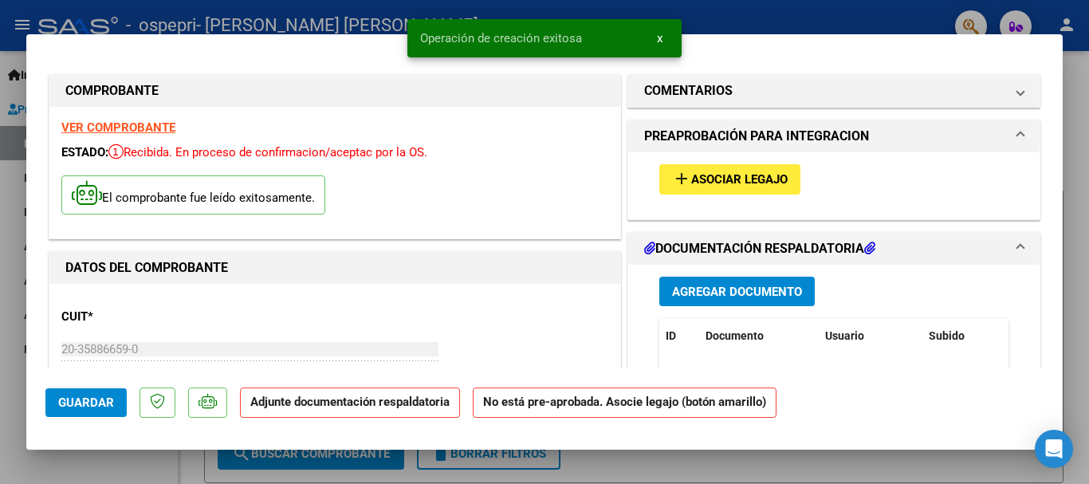
click at [754, 183] on span "Asociar Legajo" at bounding box center [739, 180] width 96 height 14
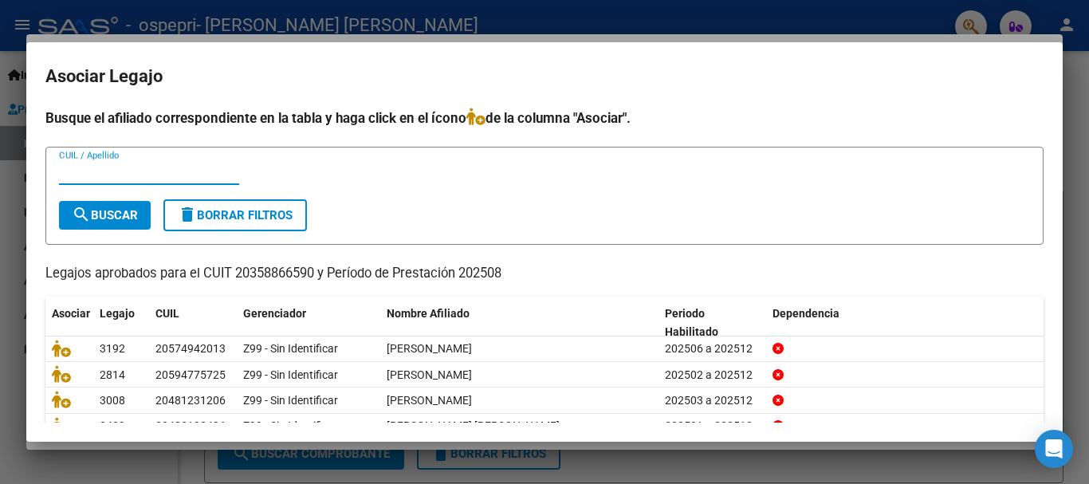
click at [1063, 116] on div at bounding box center [544, 242] width 1089 height 484
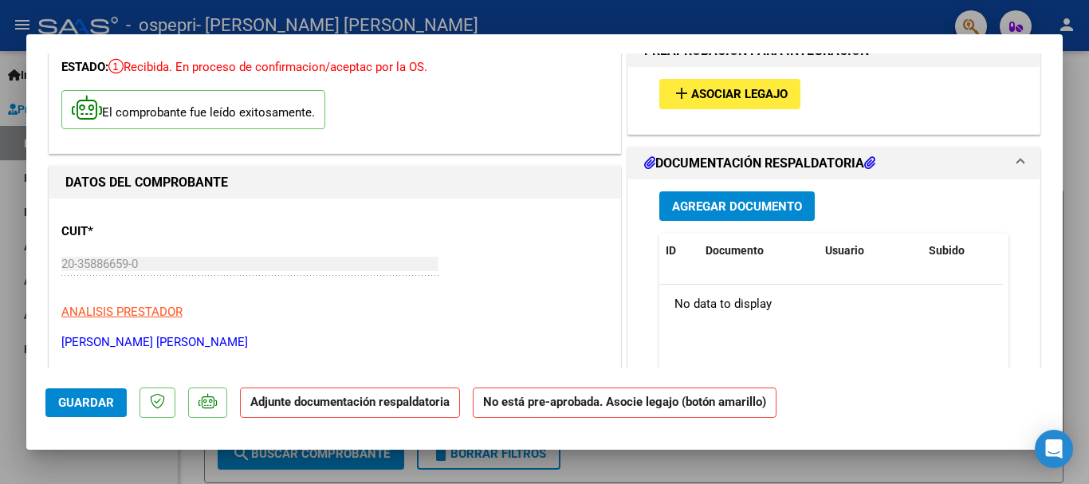
scroll to position [100, 0]
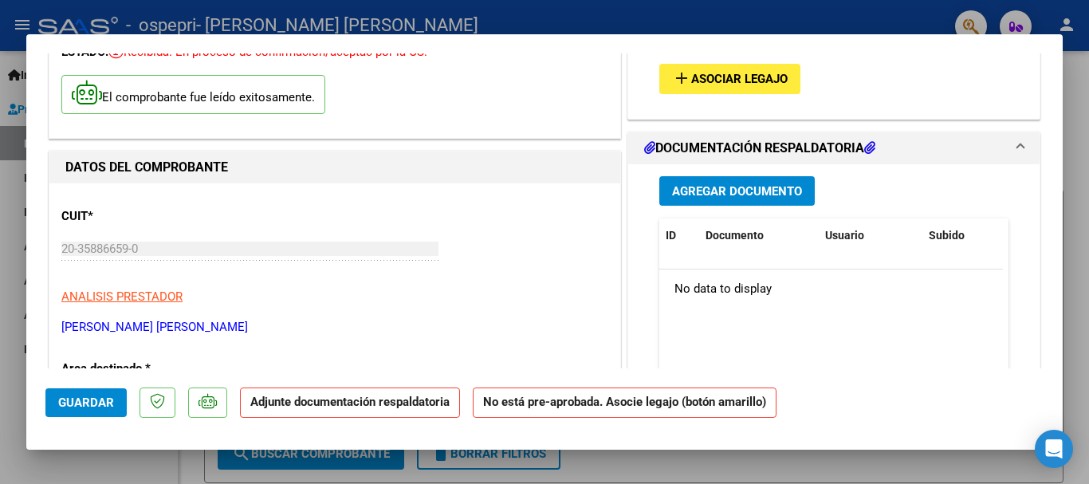
click at [706, 195] on span "Agregar Documento" at bounding box center [737, 191] width 130 height 14
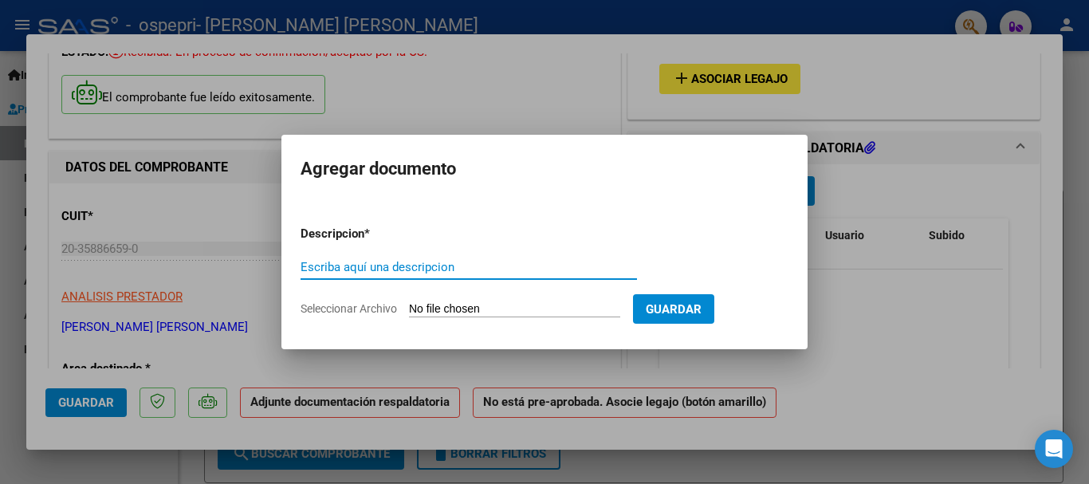
click at [506, 302] on input "Seleccionar Archivo" at bounding box center [514, 309] width 211 height 15
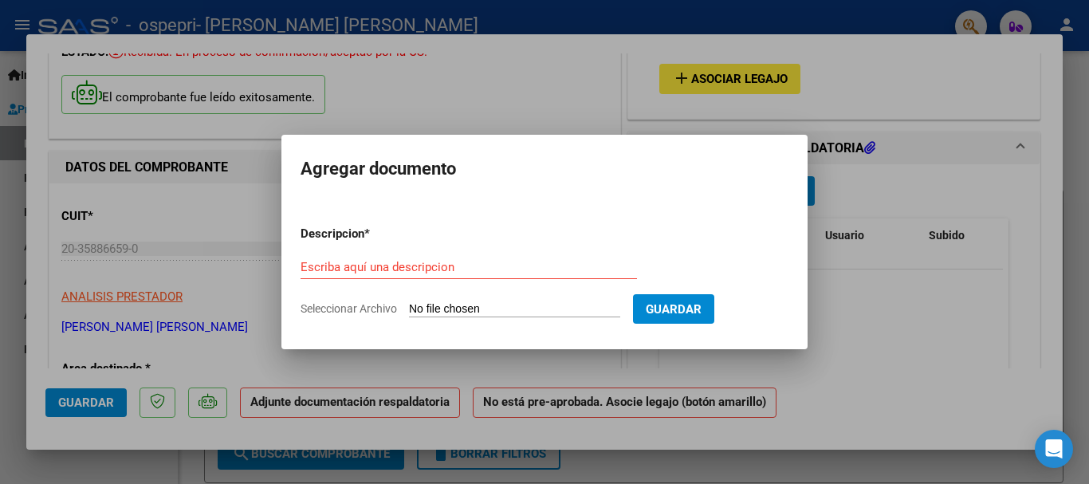
type input "C:\fakepath\apfmimpresionpreliq (1).pdf"
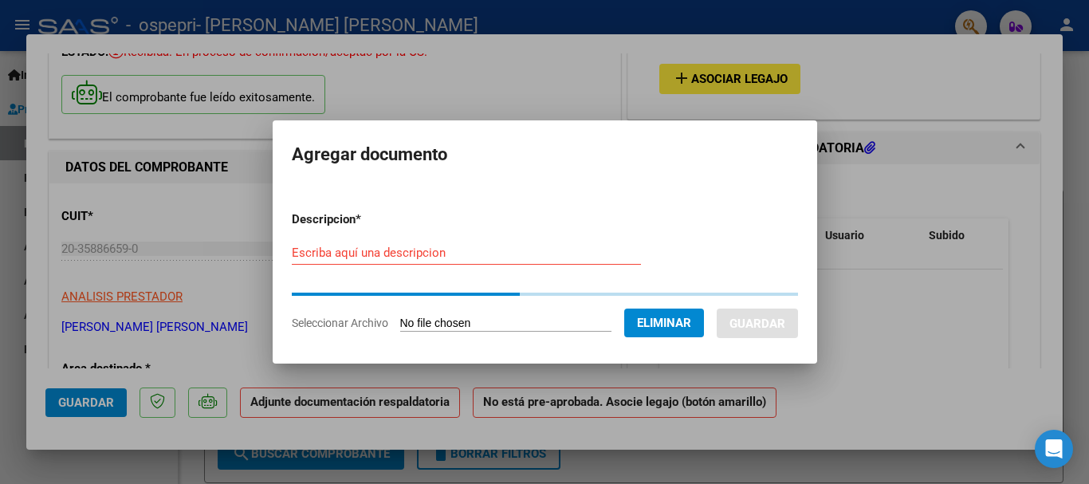
click at [477, 260] on div "Escriba aquí una descripcion" at bounding box center [466, 253] width 349 height 24
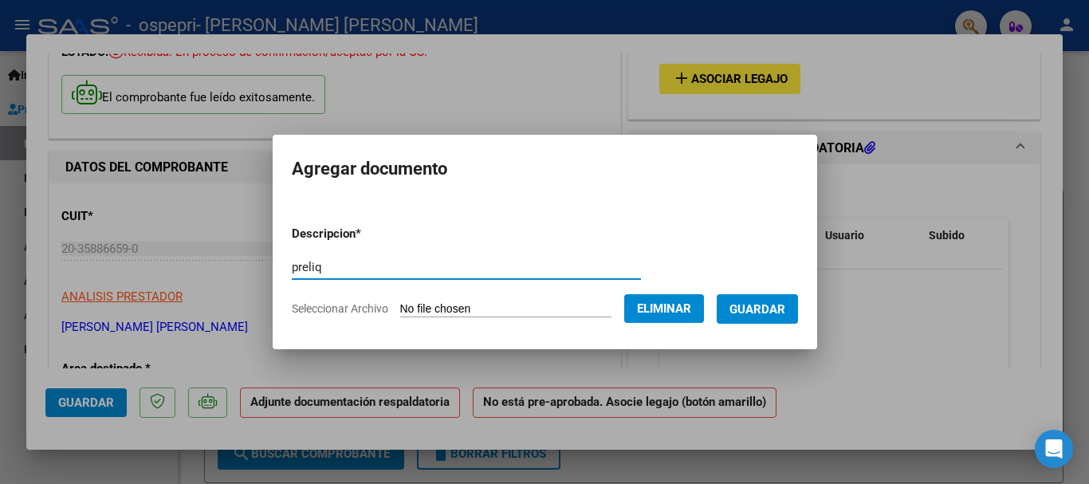
type input "preliq"
click at [785, 305] on span "Guardar" at bounding box center [758, 309] width 56 height 14
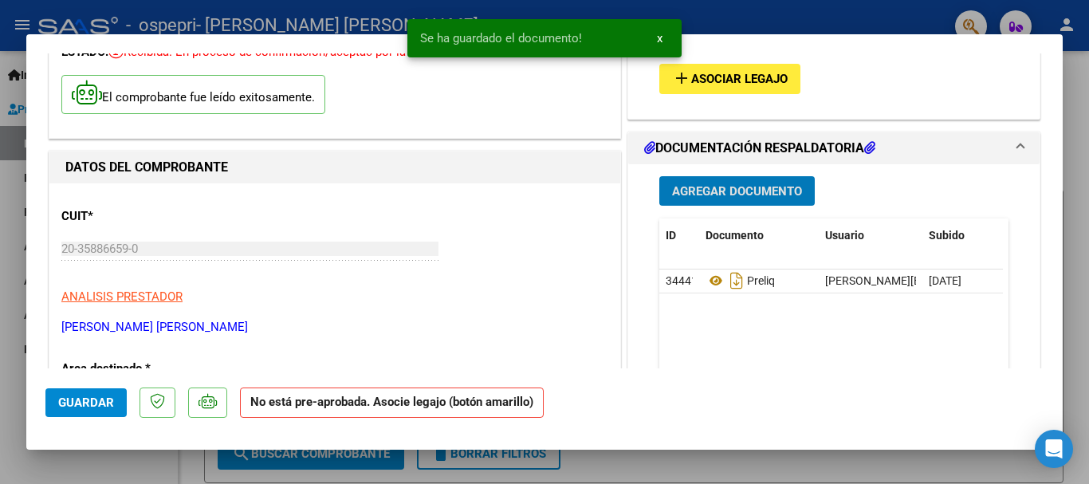
click at [739, 85] on span "Asociar Legajo" at bounding box center [739, 80] width 96 height 14
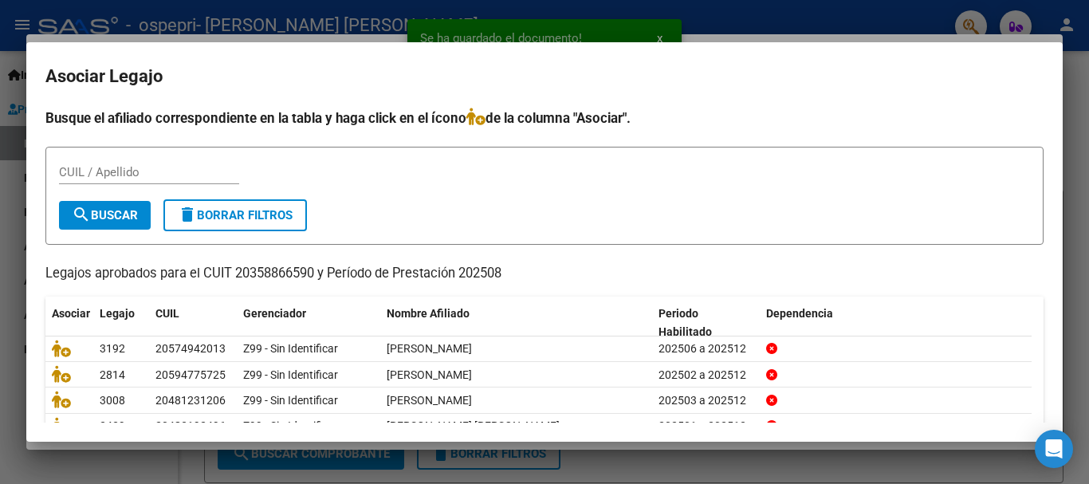
scroll to position [104, 0]
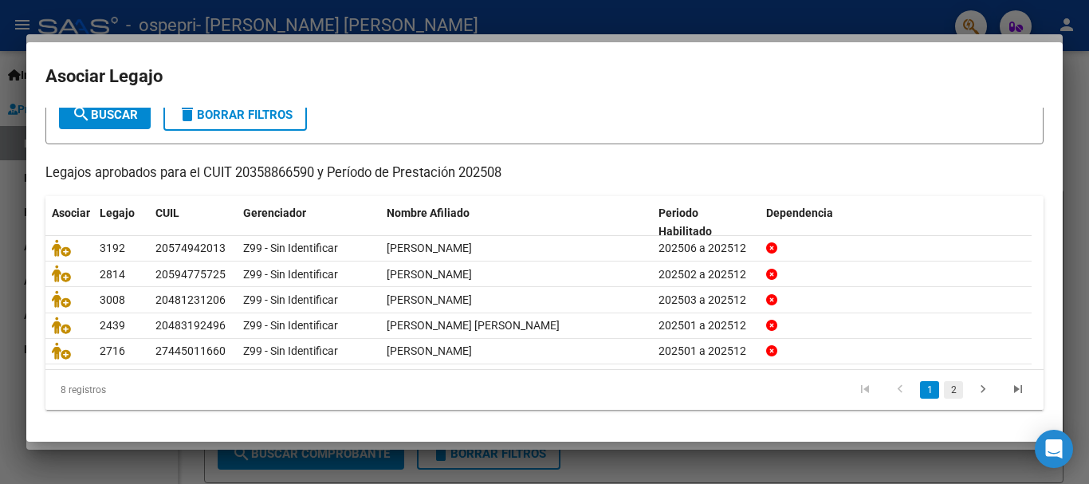
click at [944, 388] on link "2" at bounding box center [953, 390] width 19 height 18
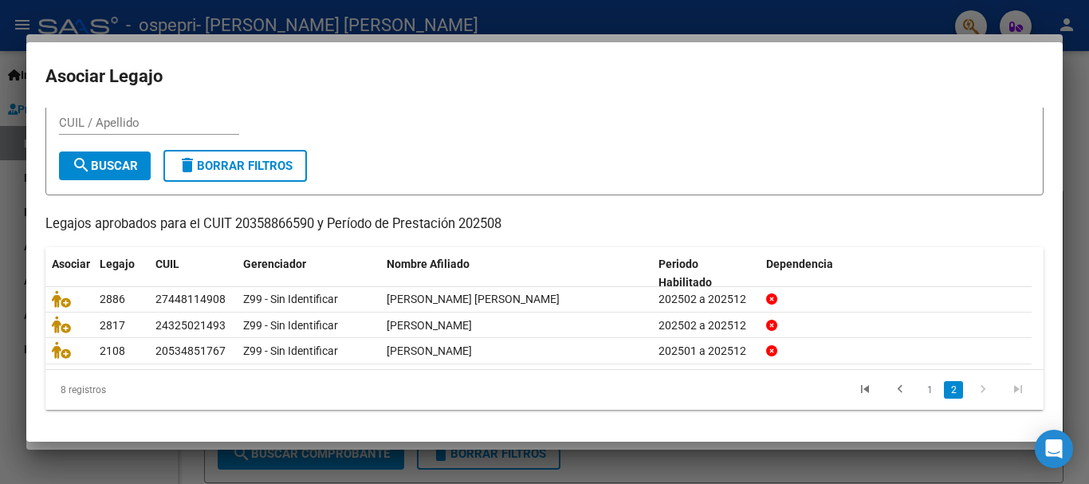
scroll to position [52, 0]
click at [923, 390] on link "1" at bounding box center [929, 390] width 19 height 18
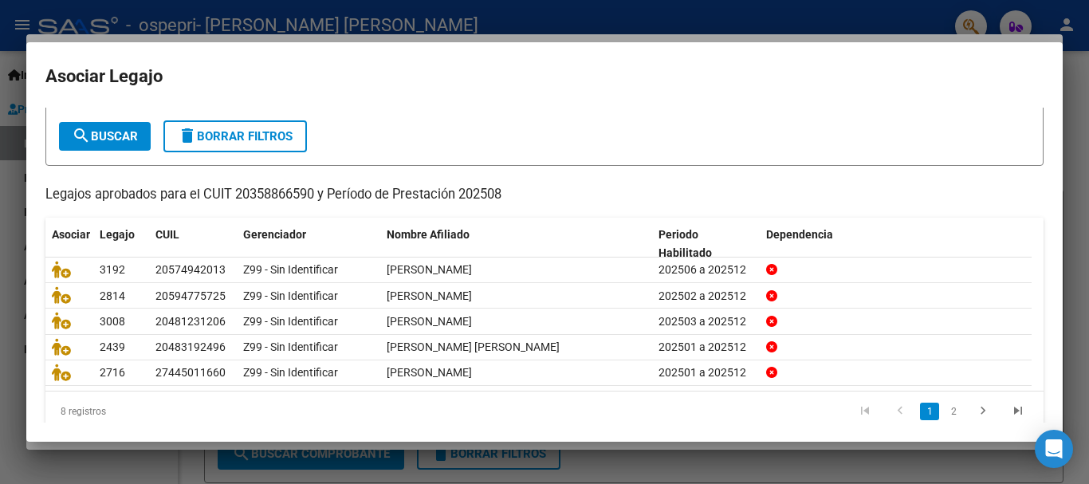
scroll to position [81, 0]
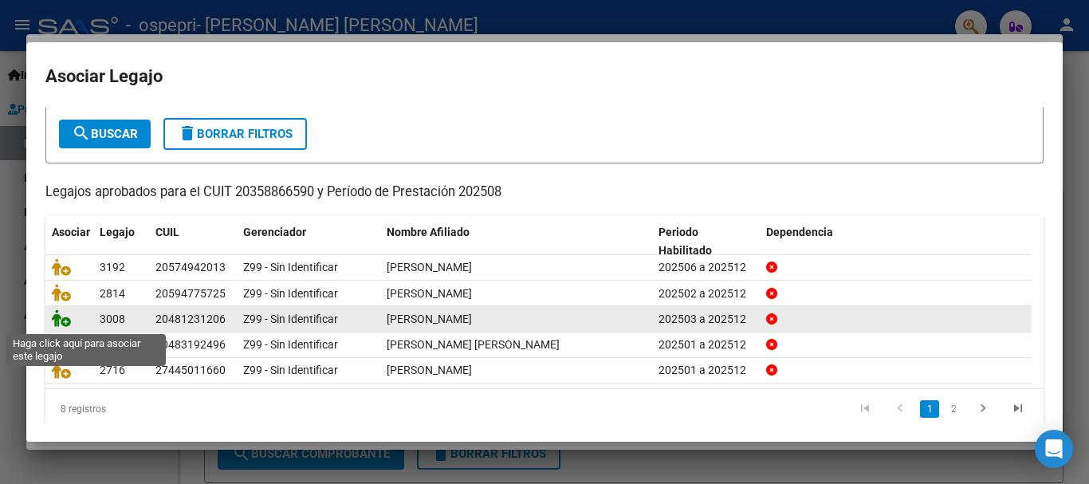
click at [57, 323] on icon at bounding box center [61, 318] width 19 height 18
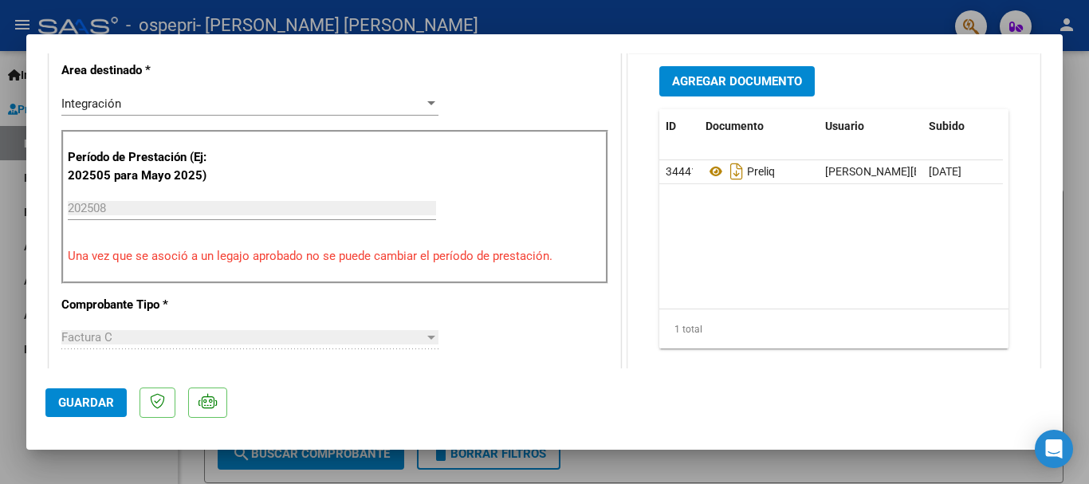
scroll to position [347, 0]
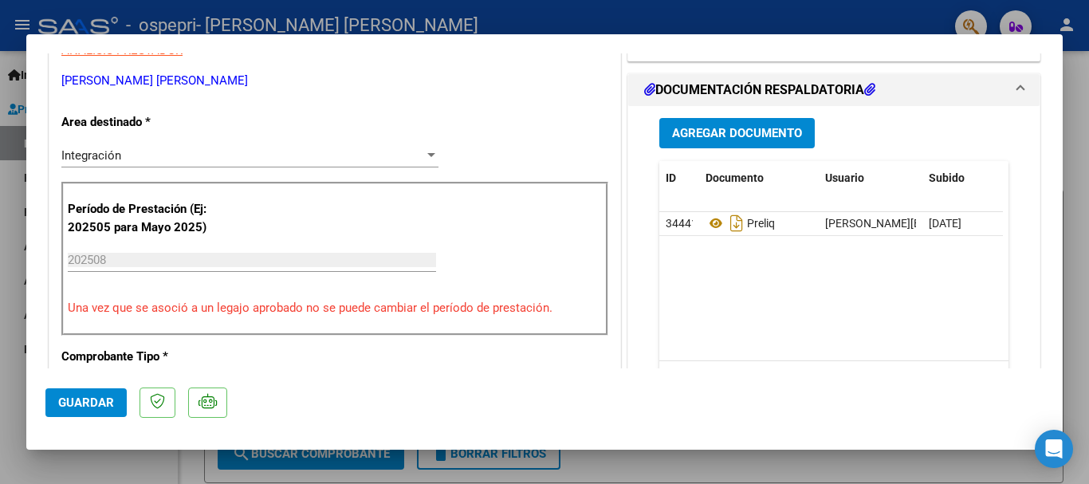
click at [728, 132] on span "Agregar Documento" at bounding box center [737, 134] width 130 height 14
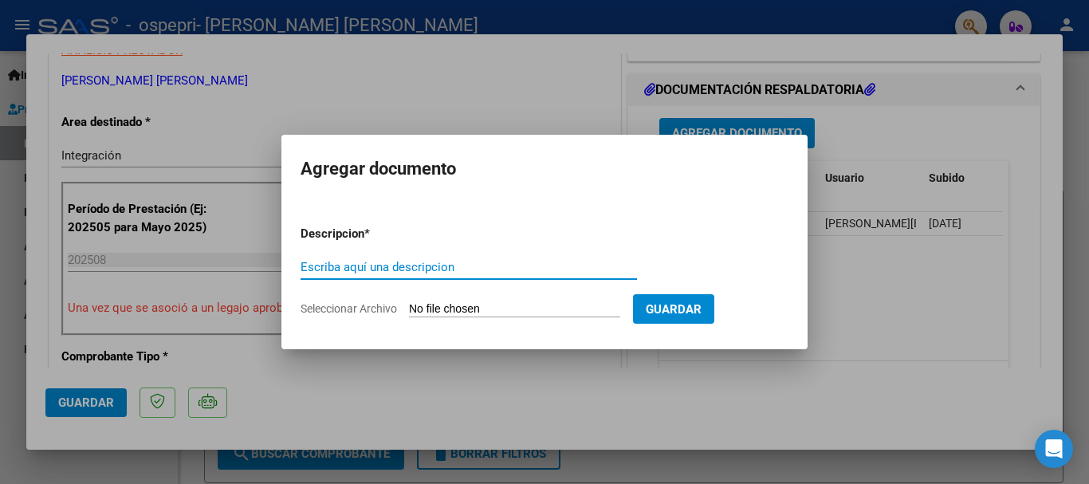
click at [504, 309] on input "Seleccionar Archivo" at bounding box center [514, 309] width 211 height 15
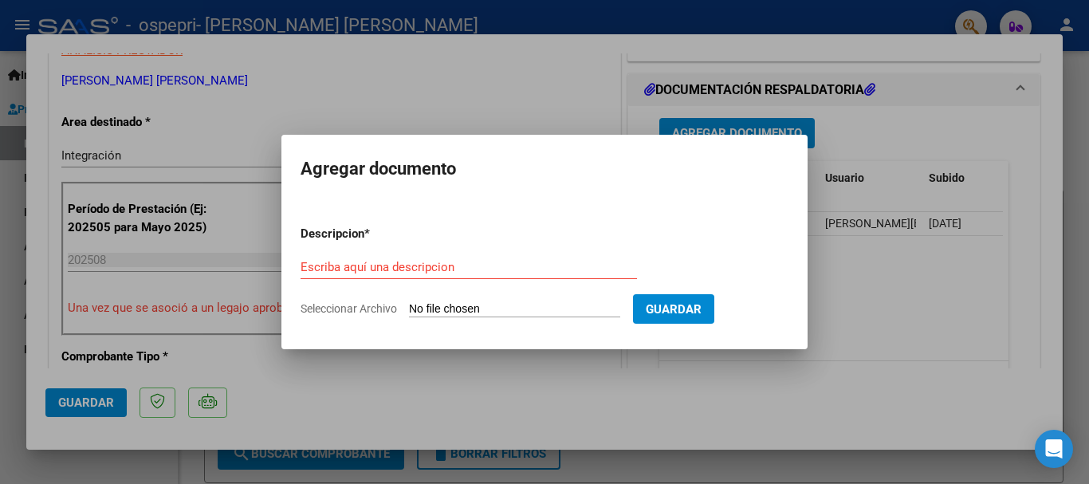
type input "C:\fakepath\[PERSON_NAME] Planilla.pdf"
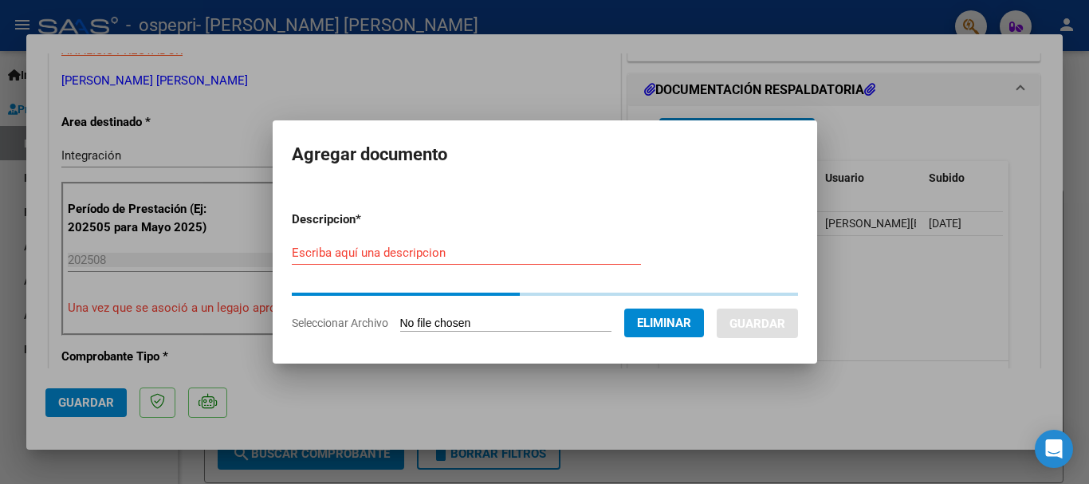
click at [577, 256] on input "Escriba aquí una descripcion" at bounding box center [466, 253] width 349 height 14
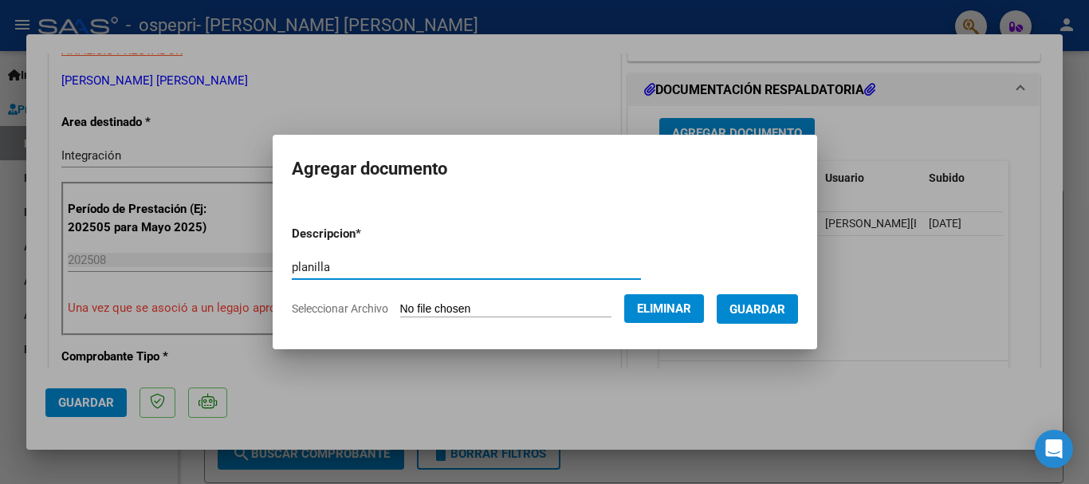
type input "planilla"
click at [777, 307] on span "Guardar" at bounding box center [758, 309] width 56 height 14
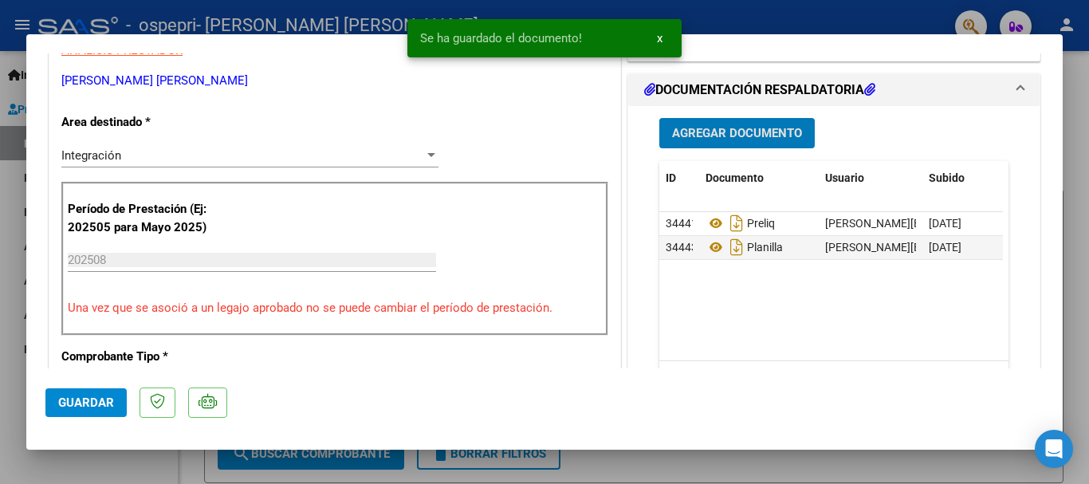
click at [100, 406] on span "Guardar" at bounding box center [86, 402] width 56 height 14
click at [694, 21] on div "Operación de edición exitosa x" at bounding box center [544, 38] width 313 height 77
click at [661, 36] on span "x" at bounding box center [660, 38] width 6 height 14
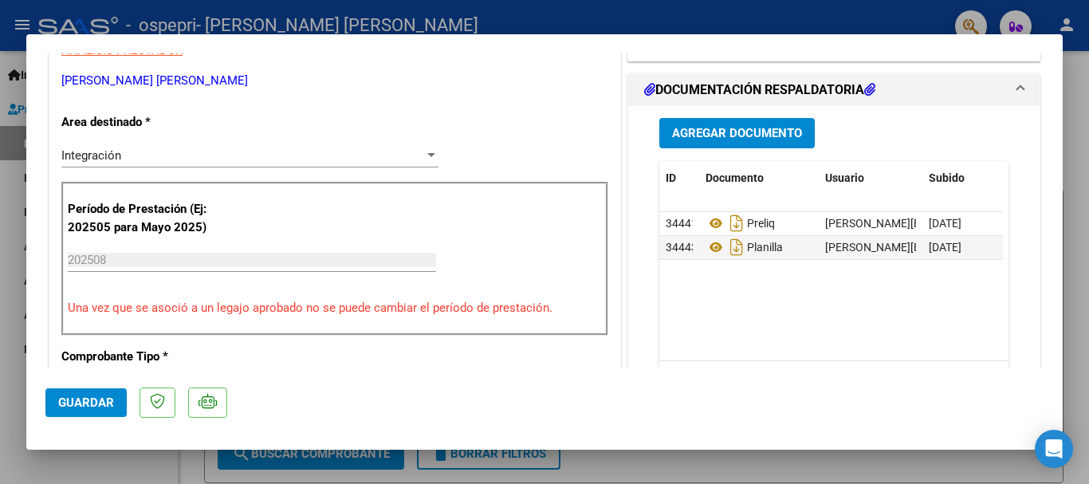
click at [656, 1] on div at bounding box center [544, 242] width 1089 height 484
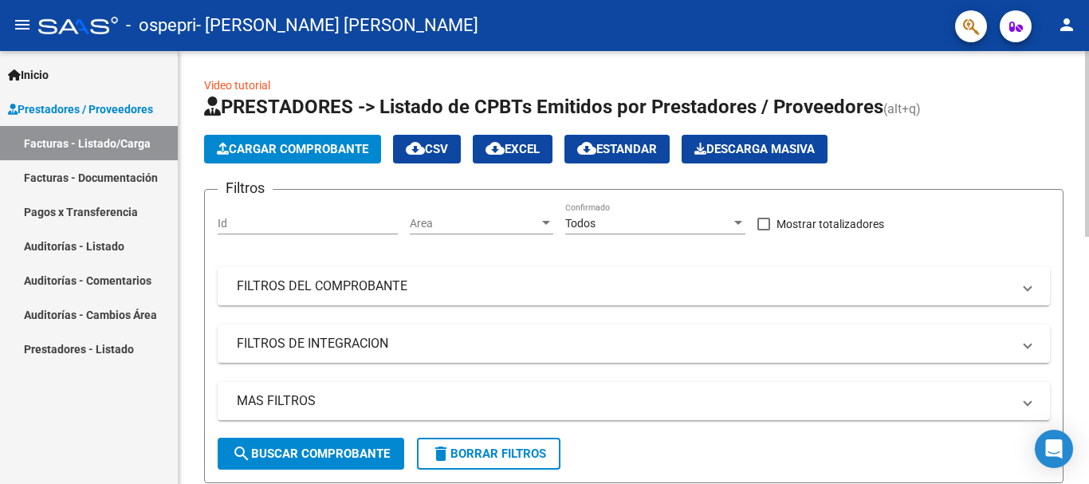
click at [328, 153] on span "Cargar Comprobante" at bounding box center [293, 149] width 152 height 14
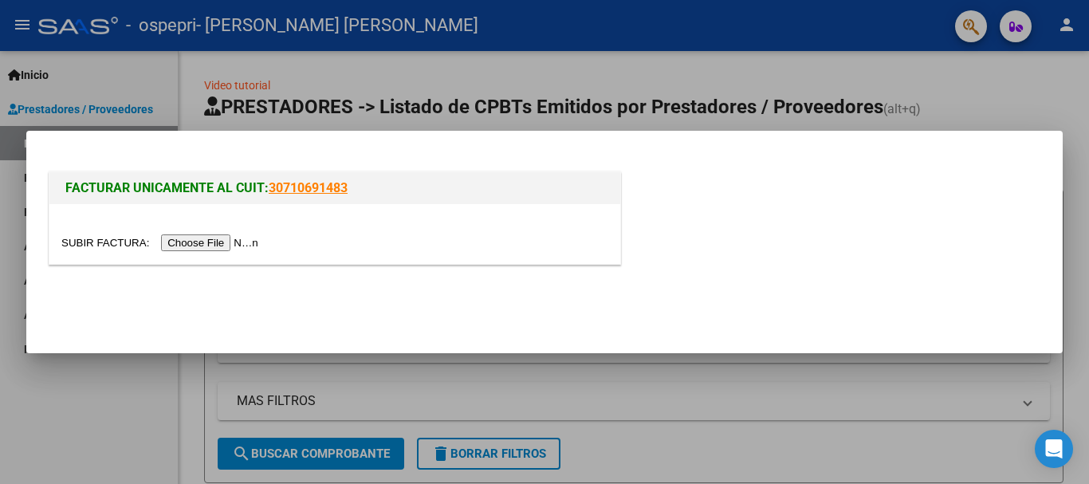
click at [243, 242] on input "file" at bounding box center [162, 242] width 202 height 17
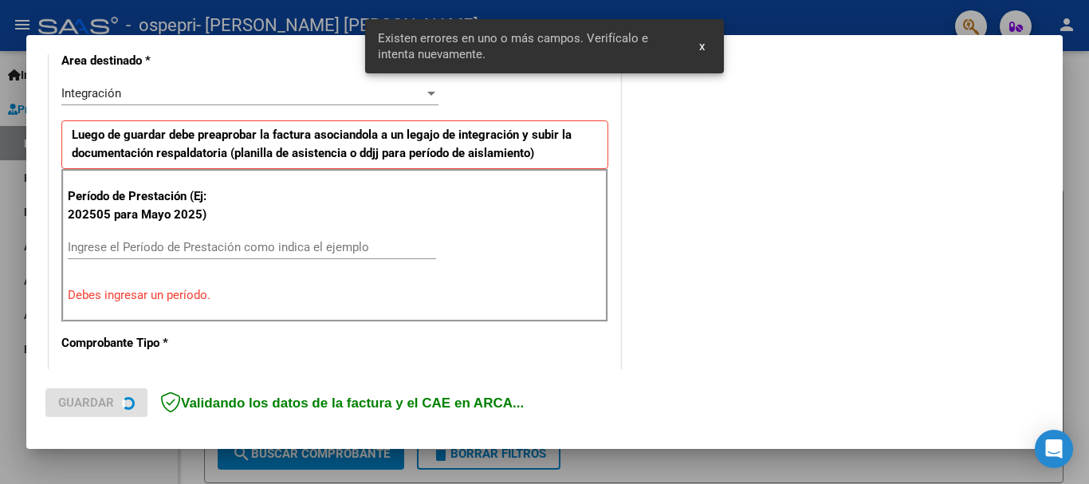
scroll to position [398, 0]
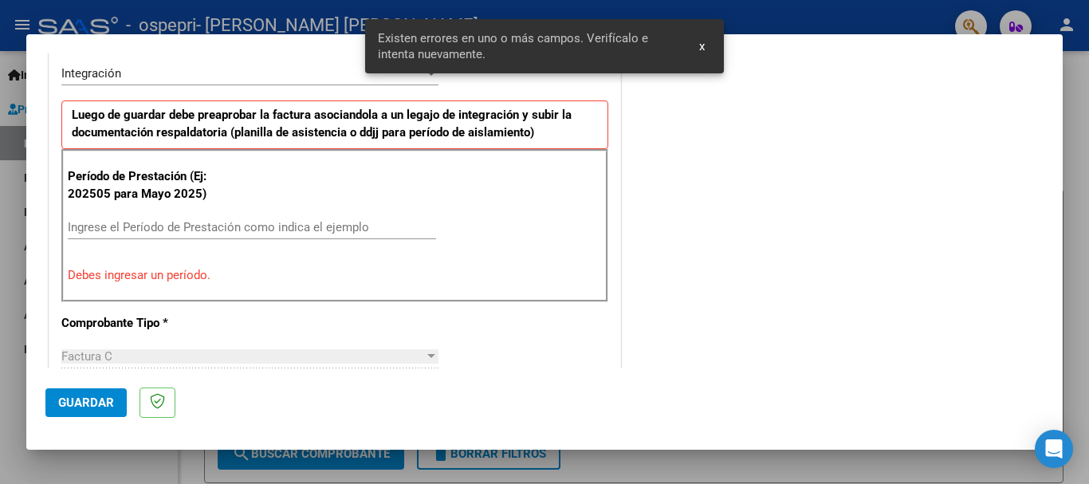
click at [147, 222] on input "Ingrese el Período de Prestación como indica el ejemplo" at bounding box center [252, 227] width 368 height 14
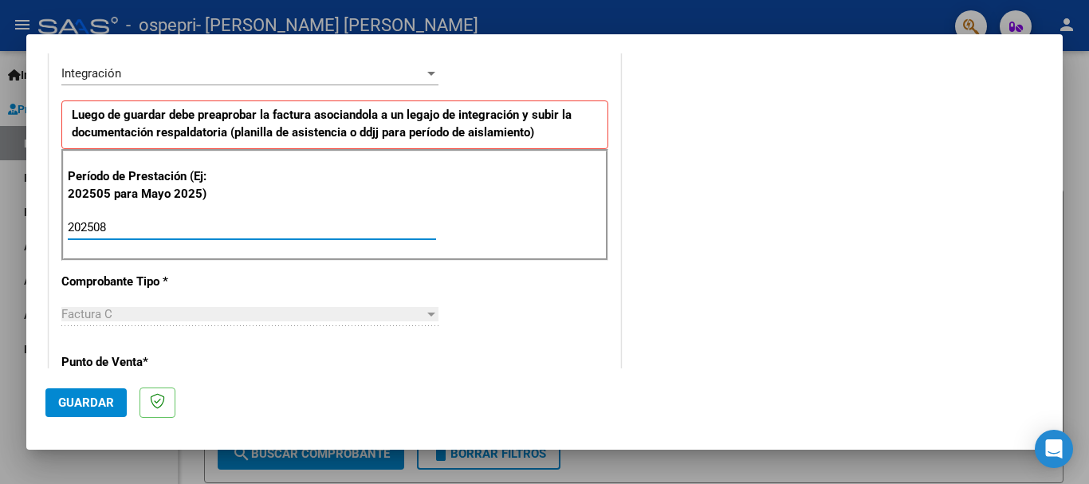
type input "202508"
click at [92, 401] on span "Guardar" at bounding box center [86, 402] width 56 height 14
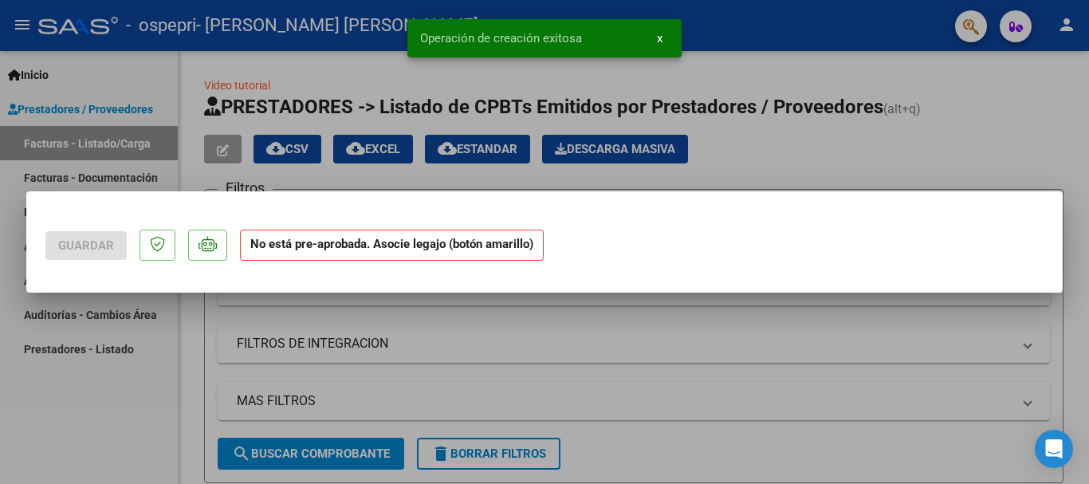
scroll to position [0, 0]
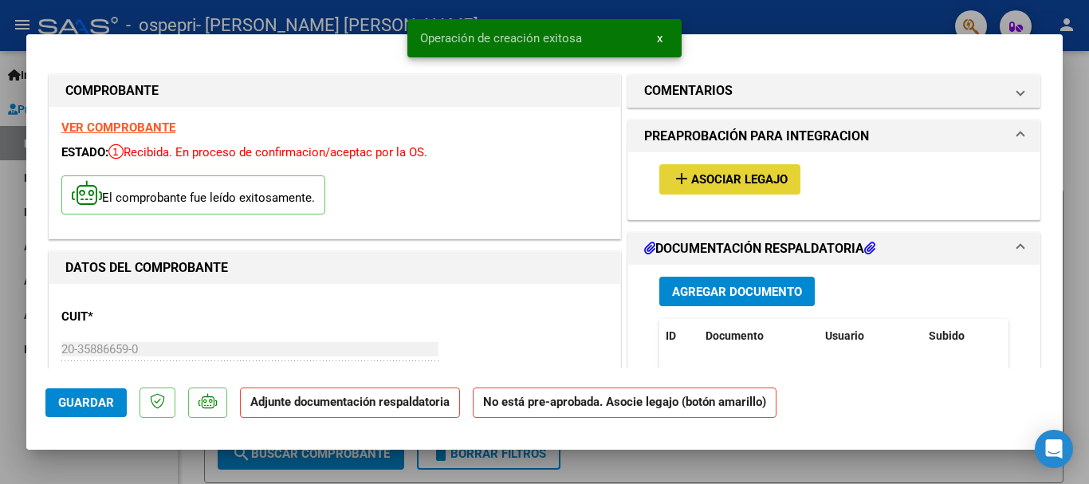
click at [753, 177] on span "Asociar Legajo" at bounding box center [739, 180] width 96 height 14
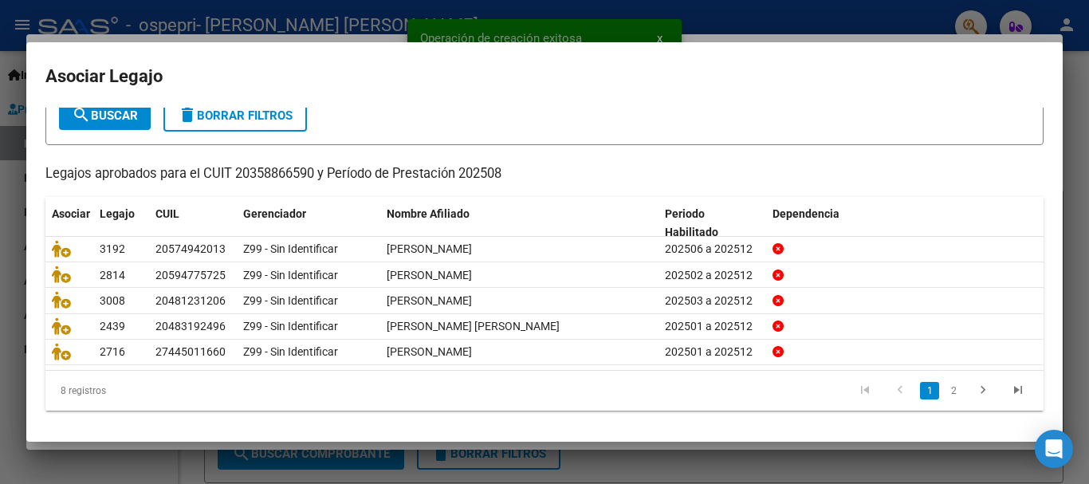
scroll to position [104, 0]
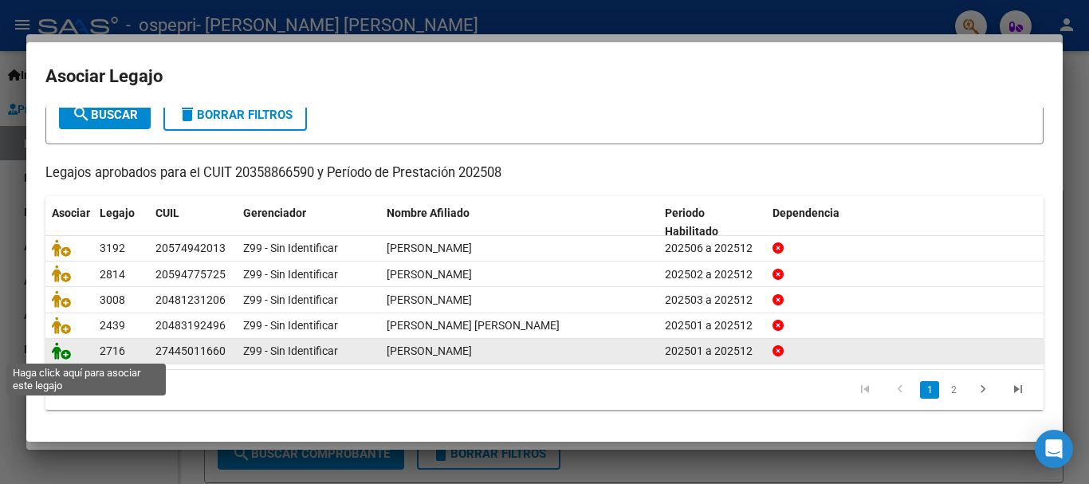
click at [61, 351] on icon at bounding box center [61, 351] width 19 height 18
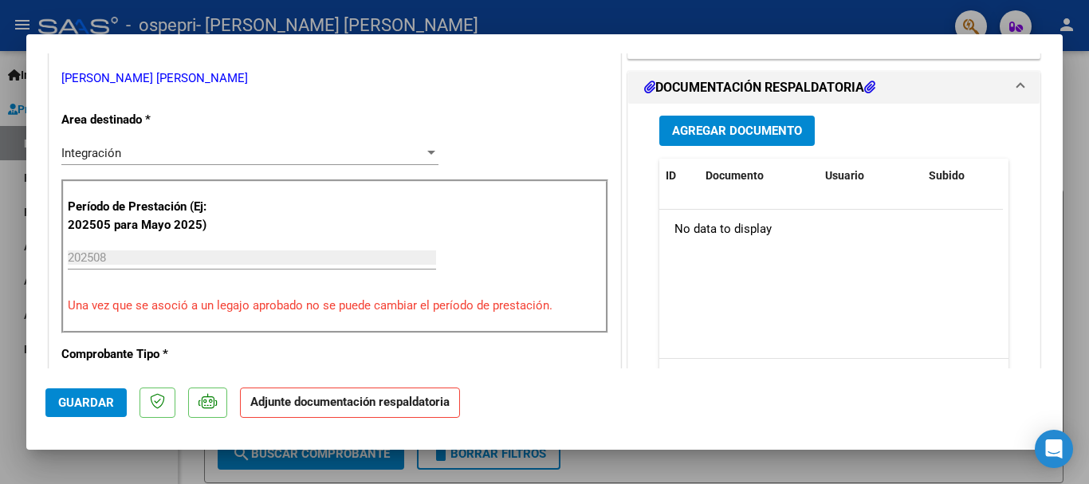
scroll to position [397, 0]
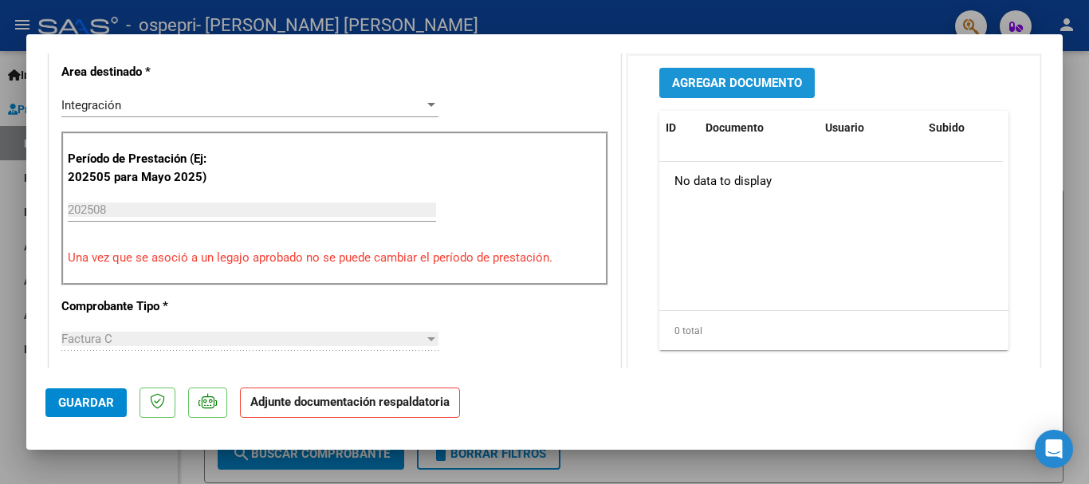
click at [772, 91] on button "Agregar Documento" at bounding box center [736, 83] width 155 height 30
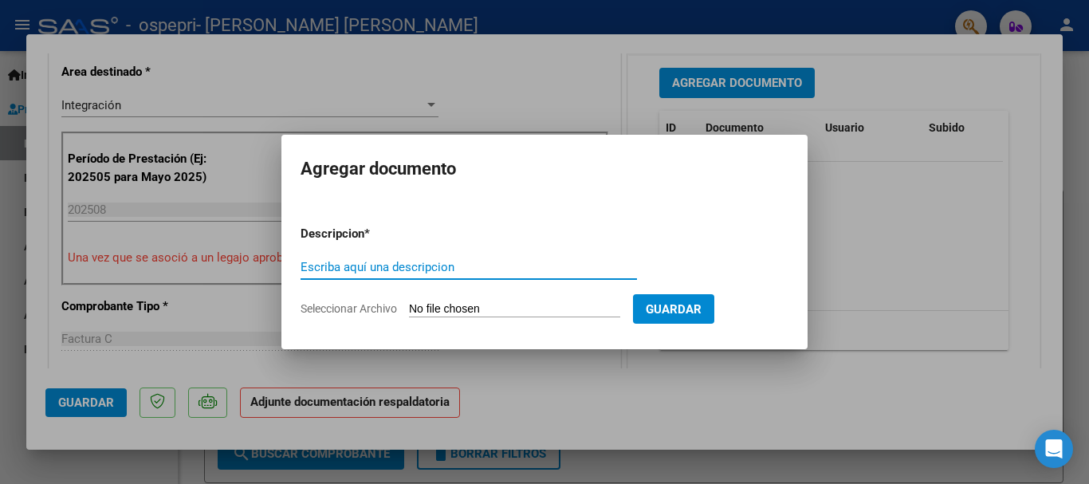
click at [517, 307] on input "Seleccionar Archivo" at bounding box center [514, 309] width 211 height 15
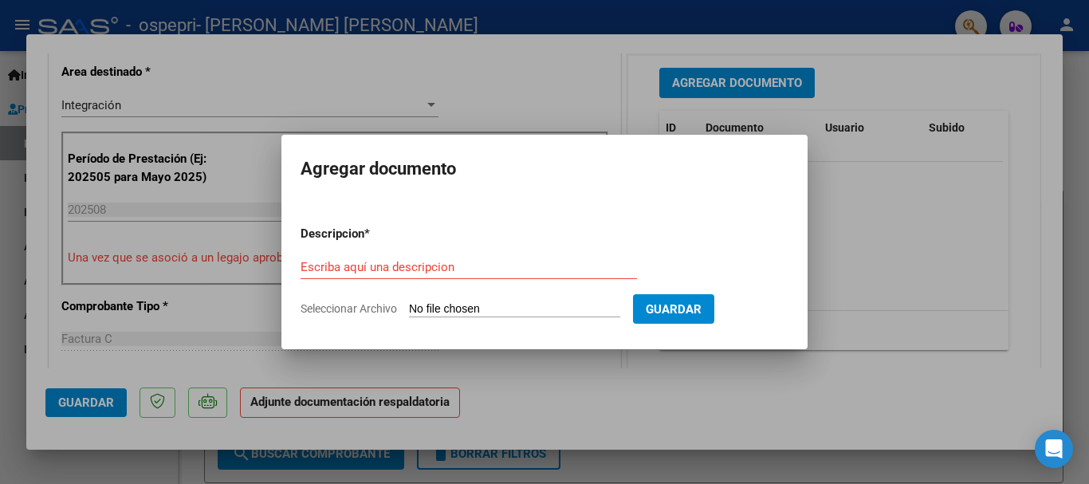
type input "C:\fakepath\apfmimpresionpreliq (1).pdf"
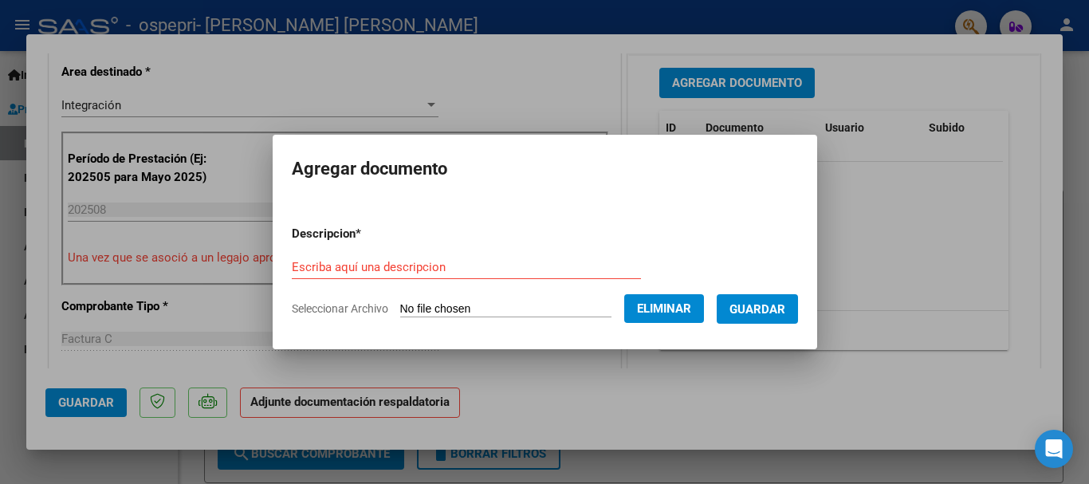
click at [440, 275] on div "Escriba aquí una descripcion" at bounding box center [466, 267] width 349 height 24
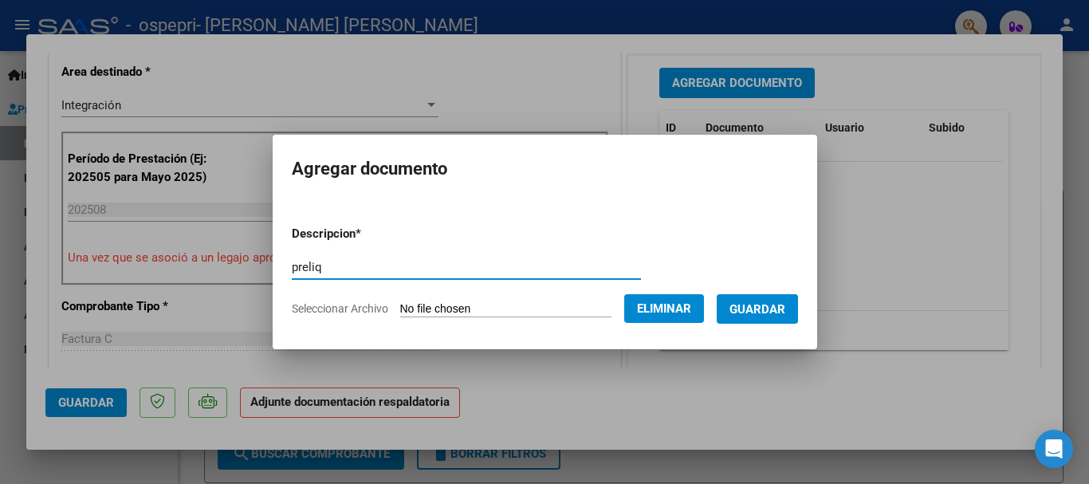
type input "preliq"
click at [787, 299] on button "Guardar" at bounding box center [757, 309] width 81 height 30
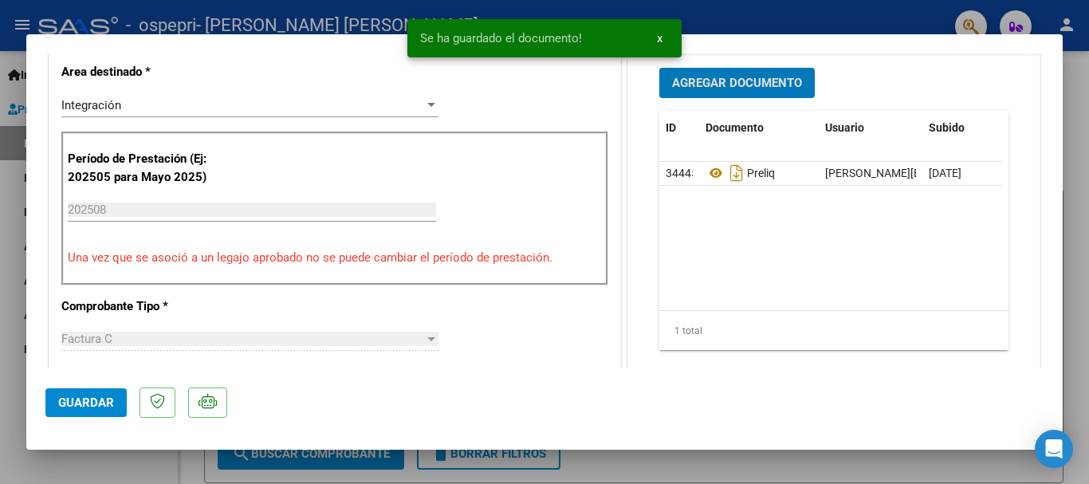
click at [738, 85] on span "Agregar Documento" at bounding box center [737, 84] width 130 height 14
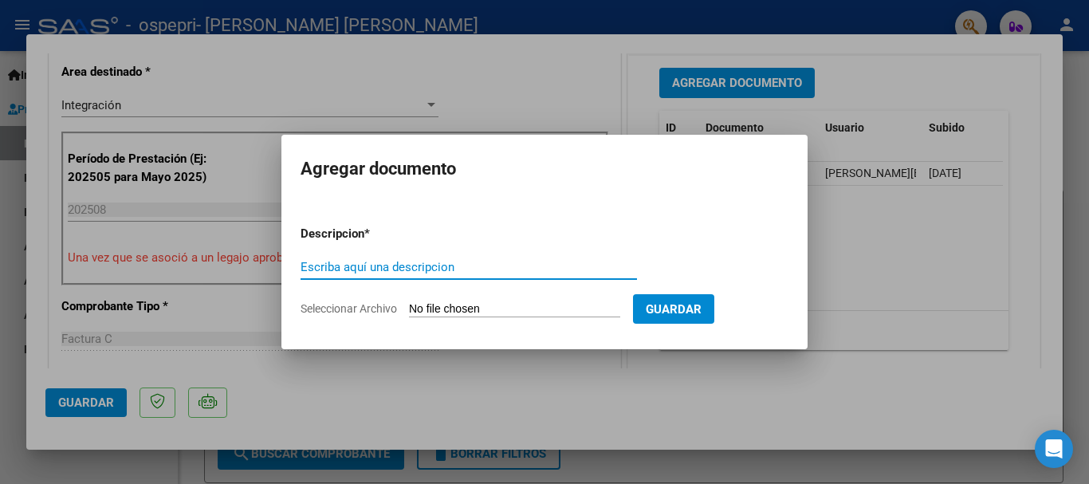
click at [467, 310] on input "Seleccionar Archivo" at bounding box center [514, 309] width 211 height 15
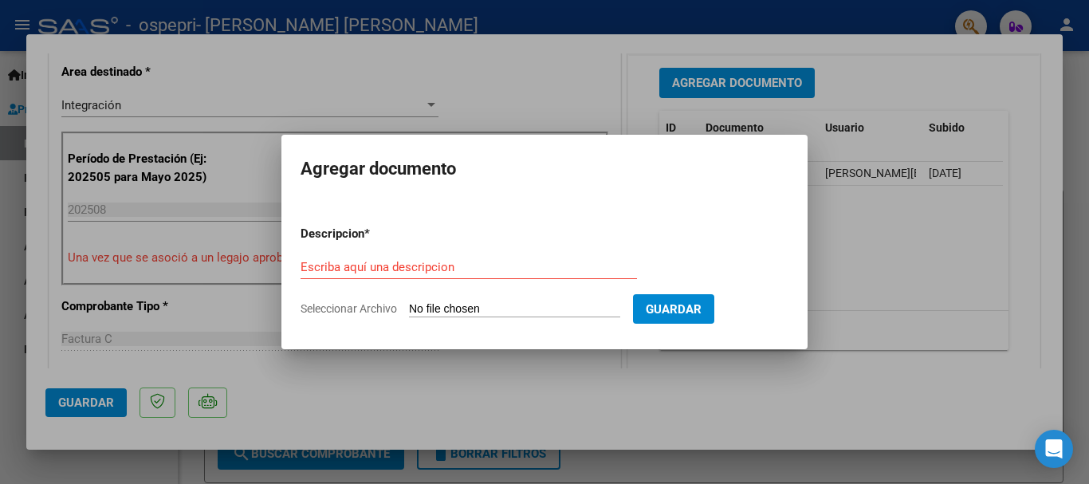
type input "C:\fakepath\[PERSON_NAME].pdf"
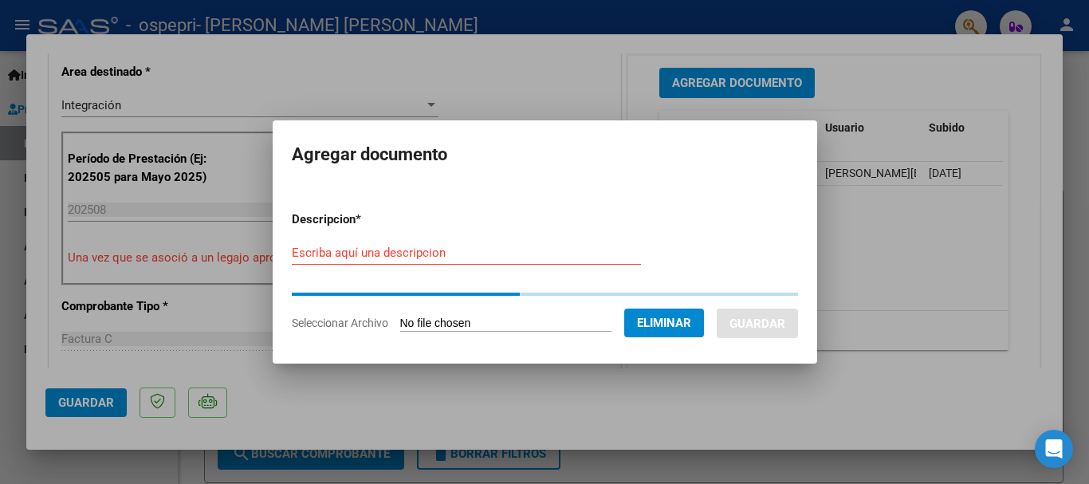
click at [487, 257] on input "Escriba aquí una descripcion" at bounding box center [466, 253] width 349 height 14
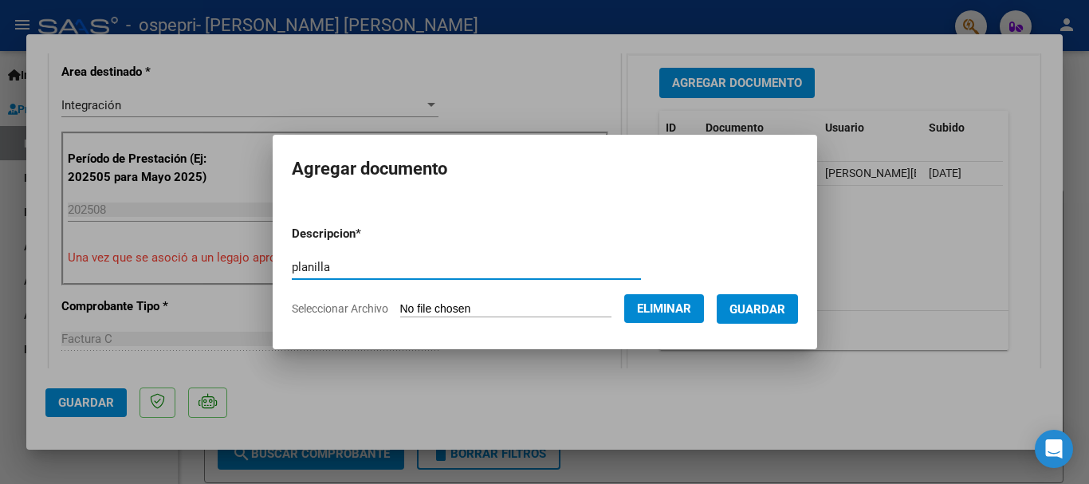
type input "planilla"
click at [761, 305] on span "Guardar" at bounding box center [758, 309] width 56 height 14
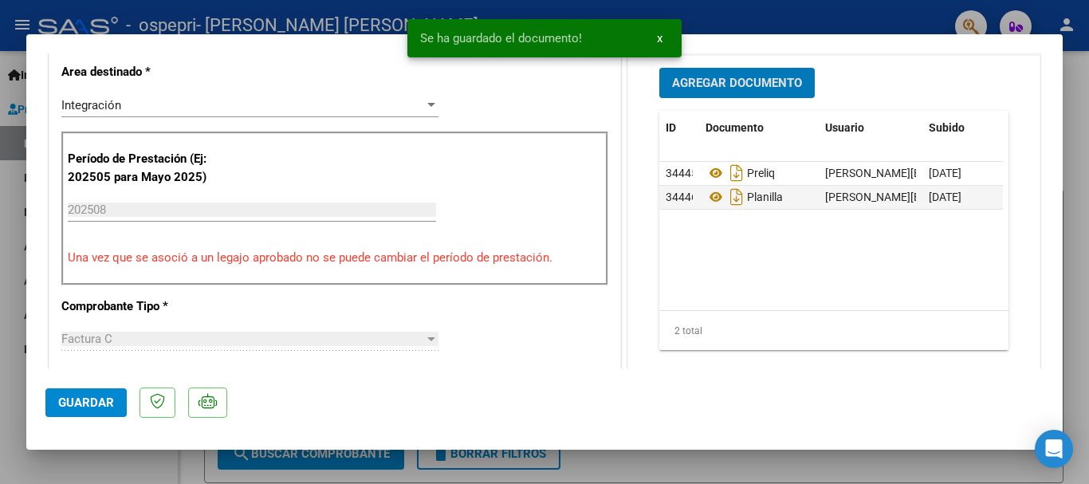
click at [108, 400] on span "Guardar" at bounding box center [86, 402] width 56 height 14
click at [717, 19] on div at bounding box center [544, 242] width 1089 height 484
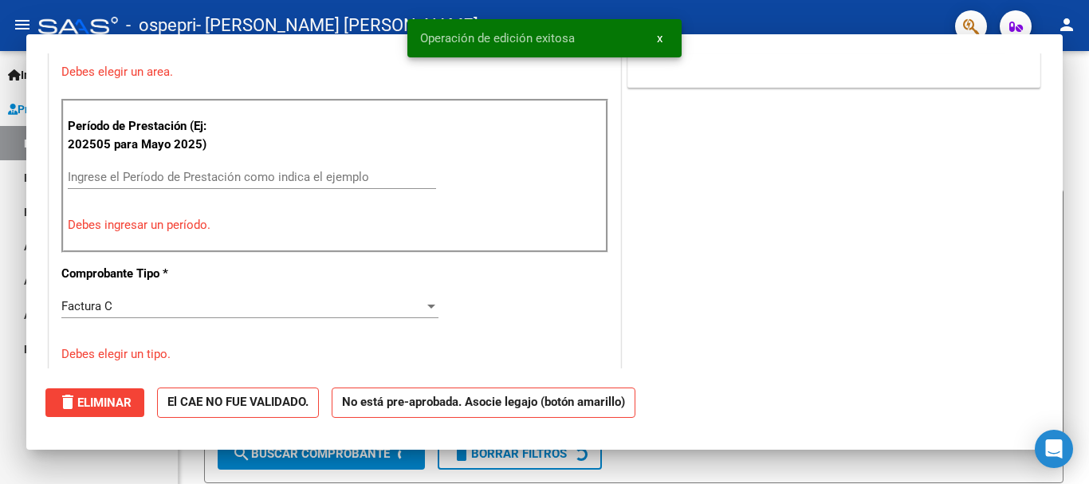
scroll to position [0, 0]
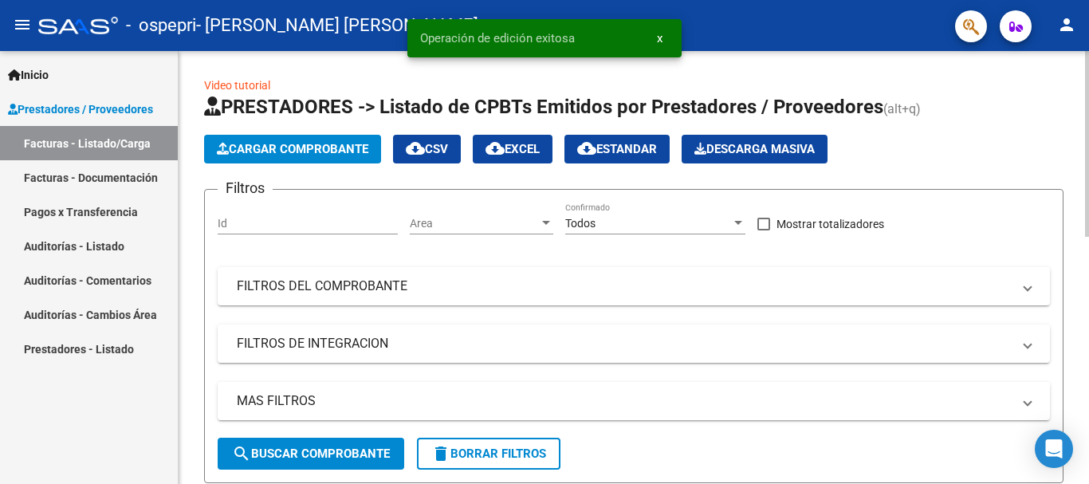
click at [340, 149] on span "Cargar Comprobante" at bounding box center [293, 149] width 152 height 14
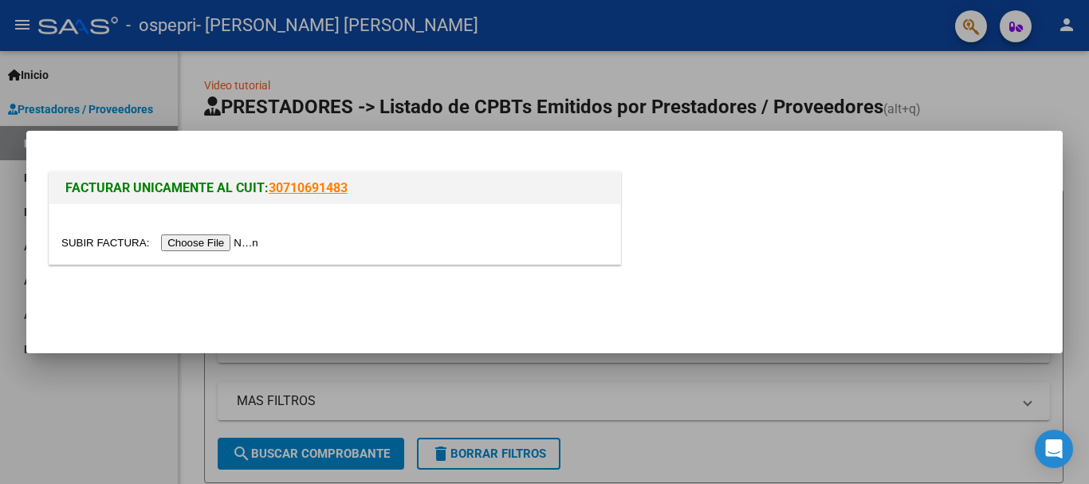
click at [217, 247] on input "file" at bounding box center [162, 242] width 202 height 17
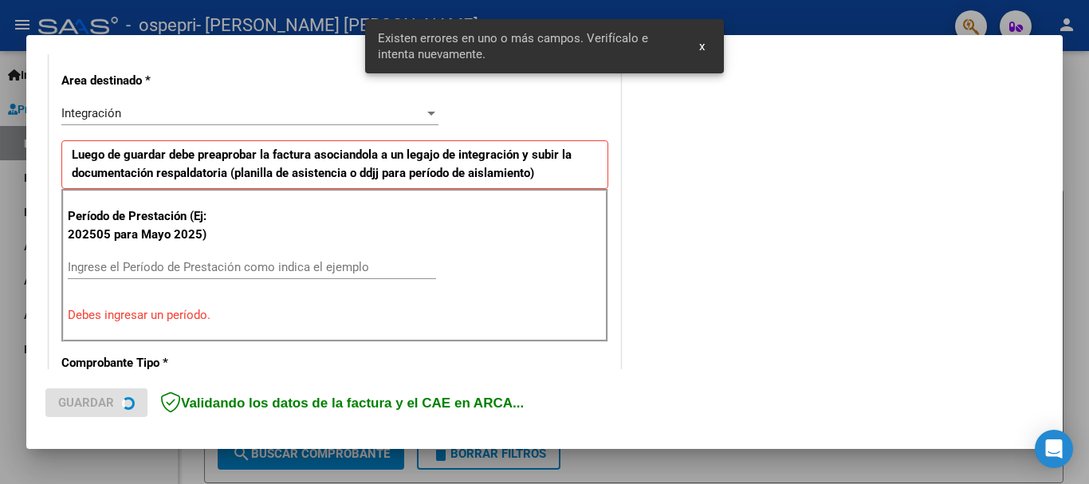
scroll to position [368, 0]
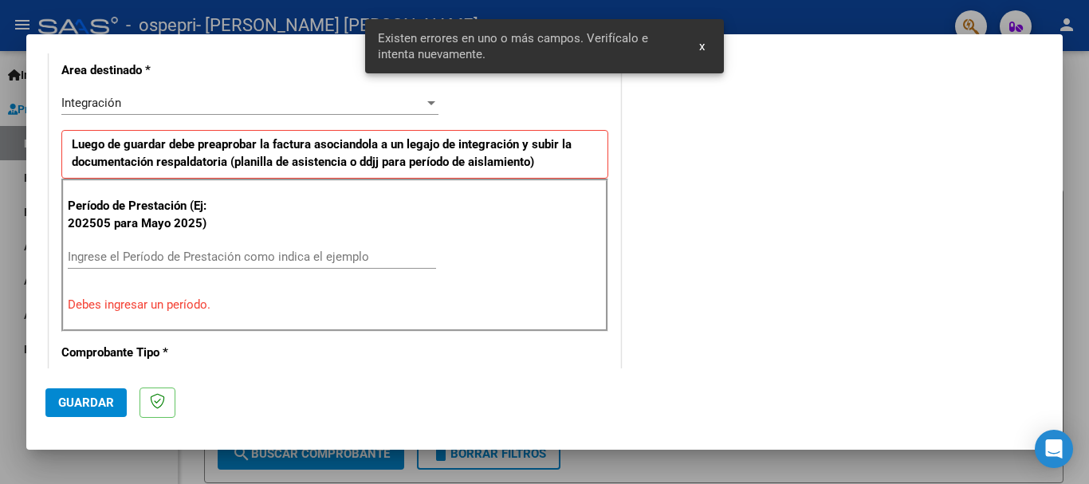
click at [170, 255] on input "Ingrese el Período de Prestación como indica el ejemplo" at bounding box center [252, 257] width 368 height 14
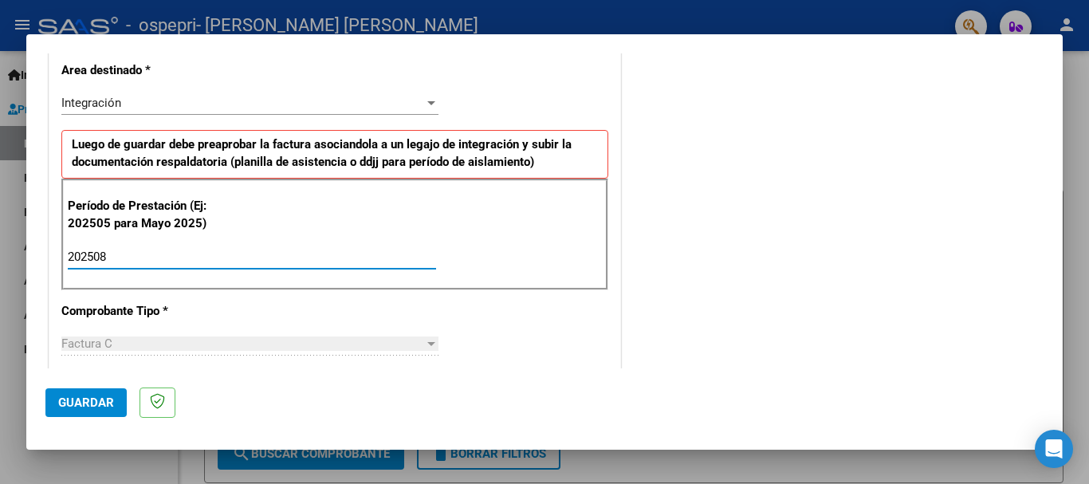
type input "202508"
click at [107, 406] on span "Guardar" at bounding box center [86, 402] width 56 height 14
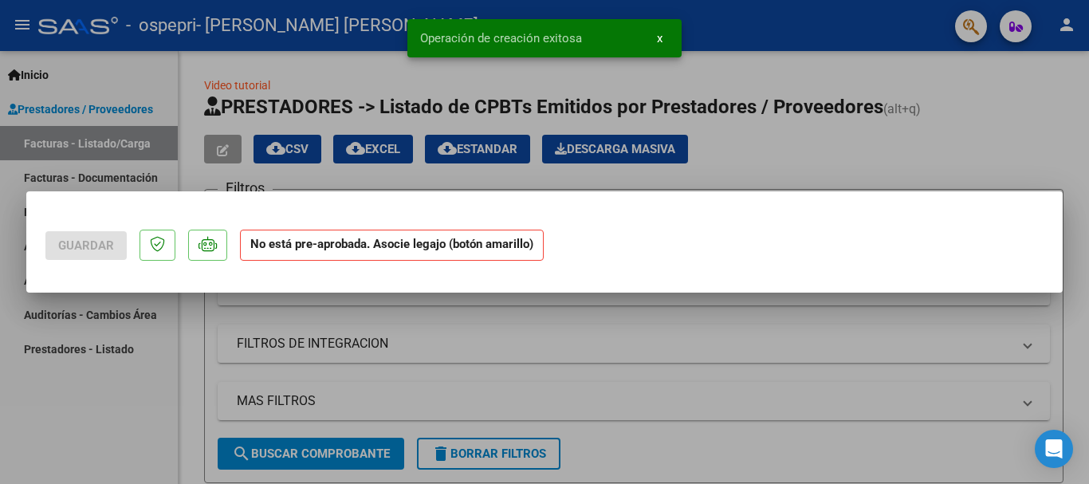
scroll to position [0, 0]
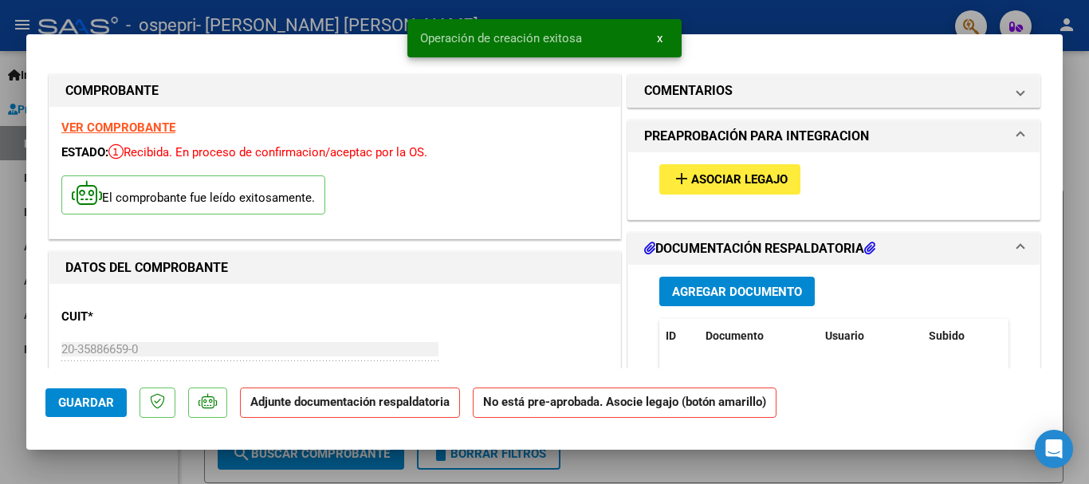
click at [764, 182] on span "Asociar Legajo" at bounding box center [739, 180] width 96 height 14
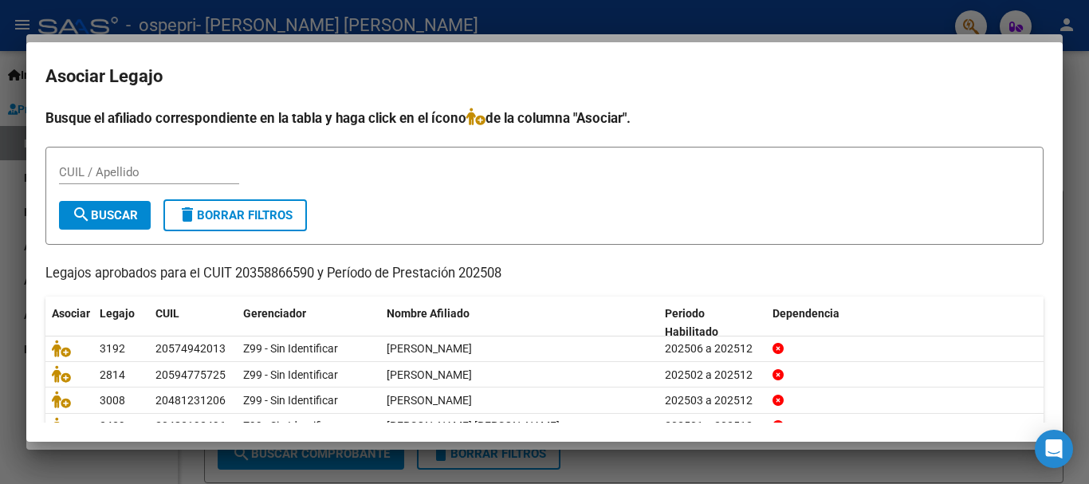
scroll to position [104, 0]
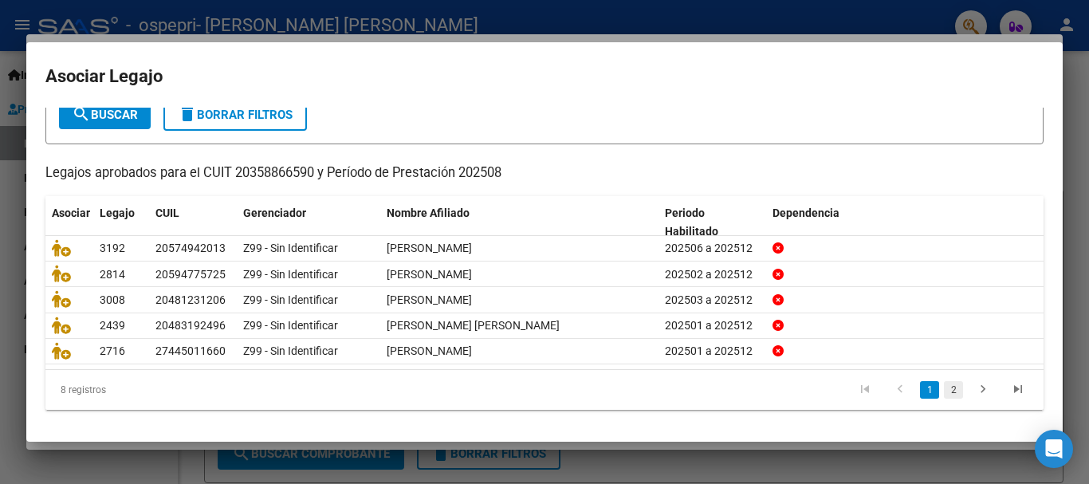
click at [944, 389] on link "2" at bounding box center [953, 390] width 19 height 18
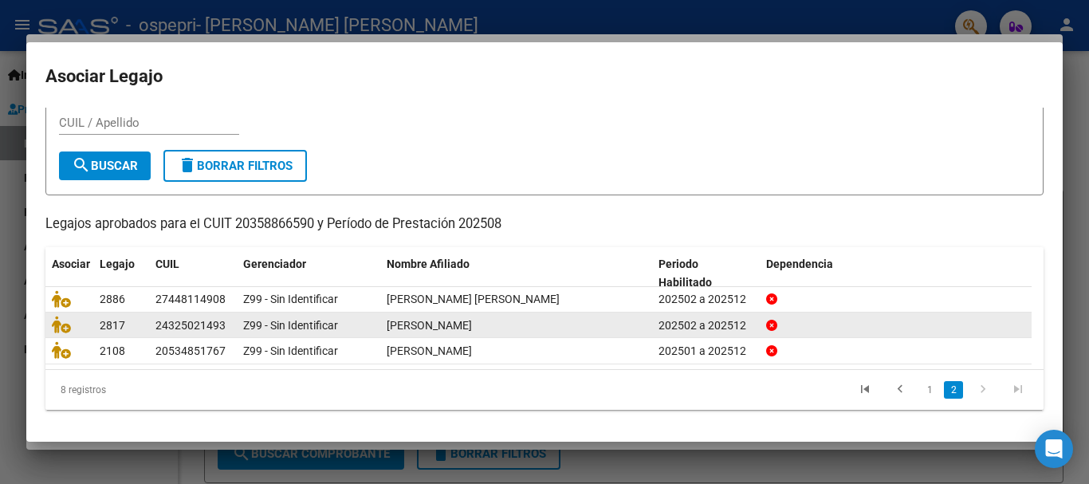
scroll to position [52, 0]
click at [65, 322] on icon at bounding box center [61, 325] width 19 height 18
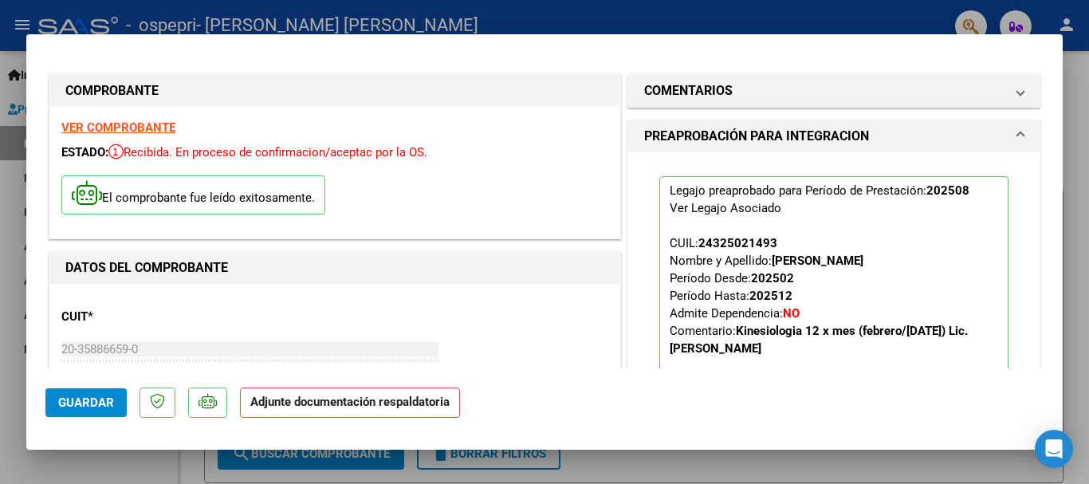
scroll to position [254, 0]
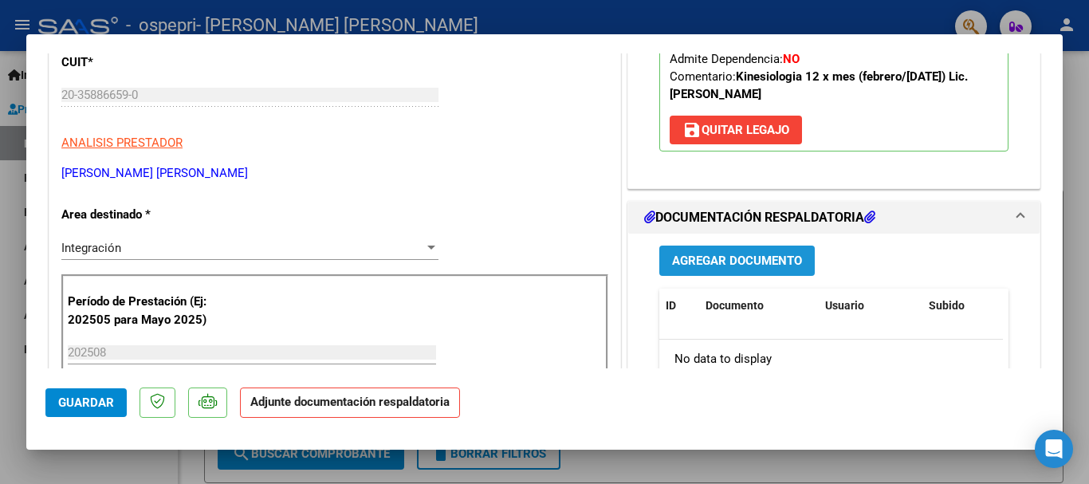
click at [733, 268] on span "Agregar Documento" at bounding box center [737, 261] width 130 height 14
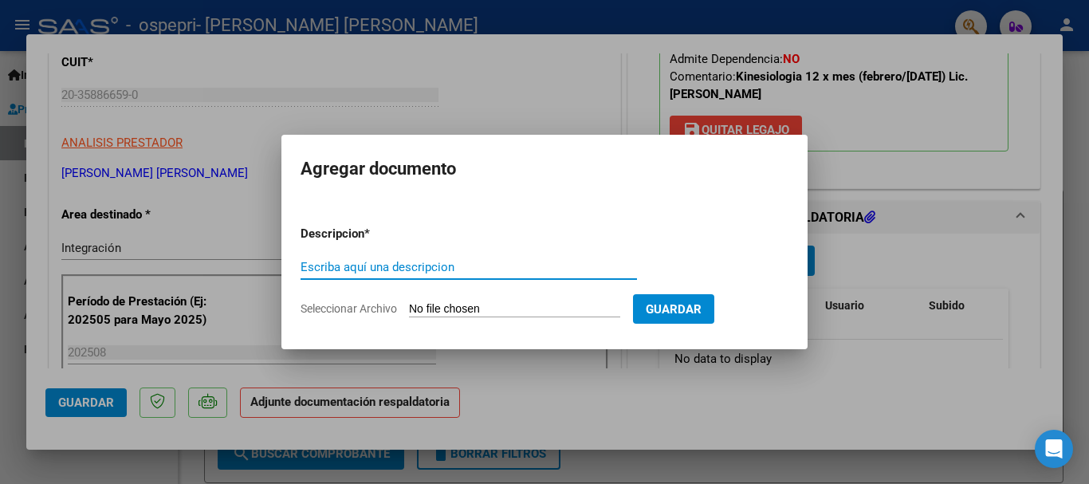
click at [526, 309] on input "Seleccionar Archivo" at bounding box center [514, 309] width 211 height 15
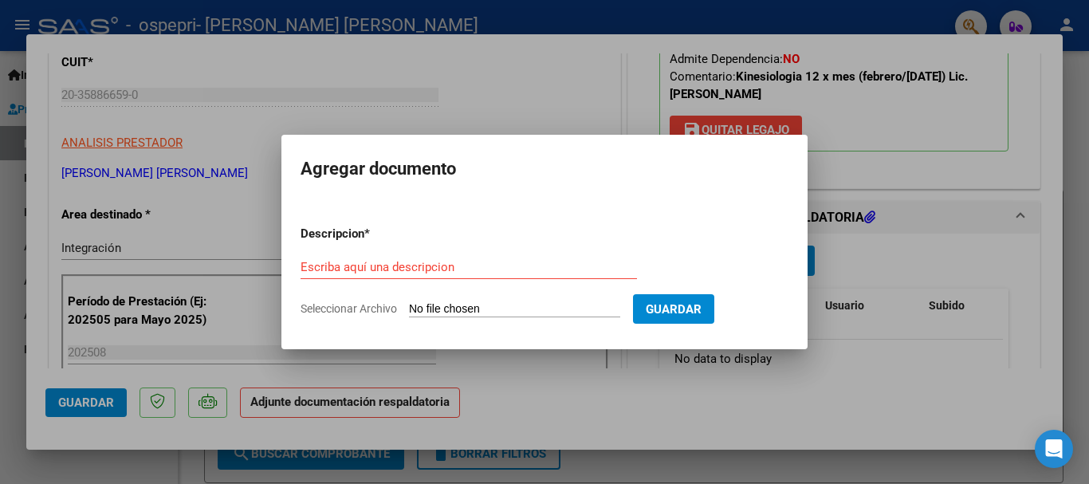
type input "C:\fakepath\apfmimpresionpreliq (1).pdf"
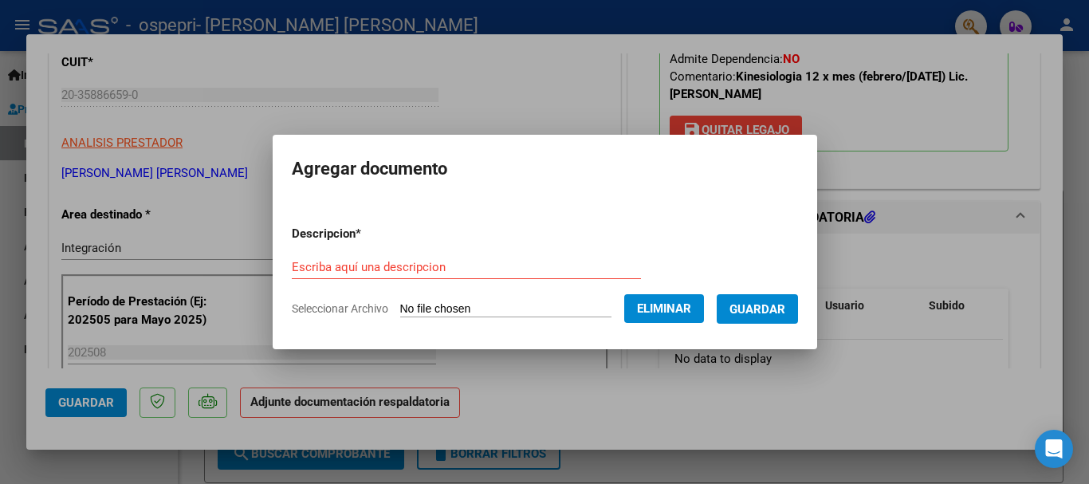
click at [419, 254] on form "Descripcion * Escriba aquí una descripcion Seleccionar Archivo Eliminar Guardar" at bounding box center [545, 271] width 506 height 116
click at [545, 276] on div "Escriba aquí una descripcion" at bounding box center [466, 267] width 349 height 24
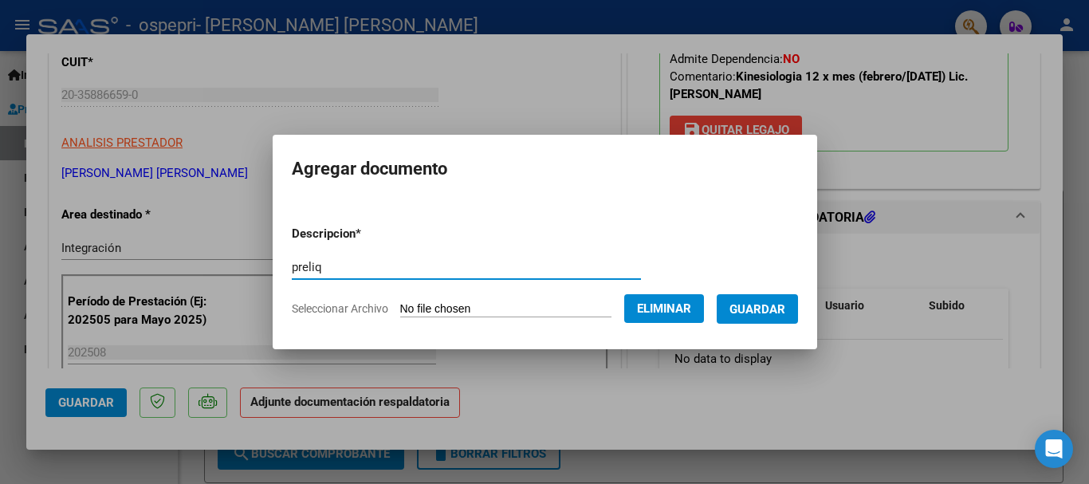
type input "preliq"
click at [760, 303] on span "Guardar" at bounding box center [758, 309] width 56 height 14
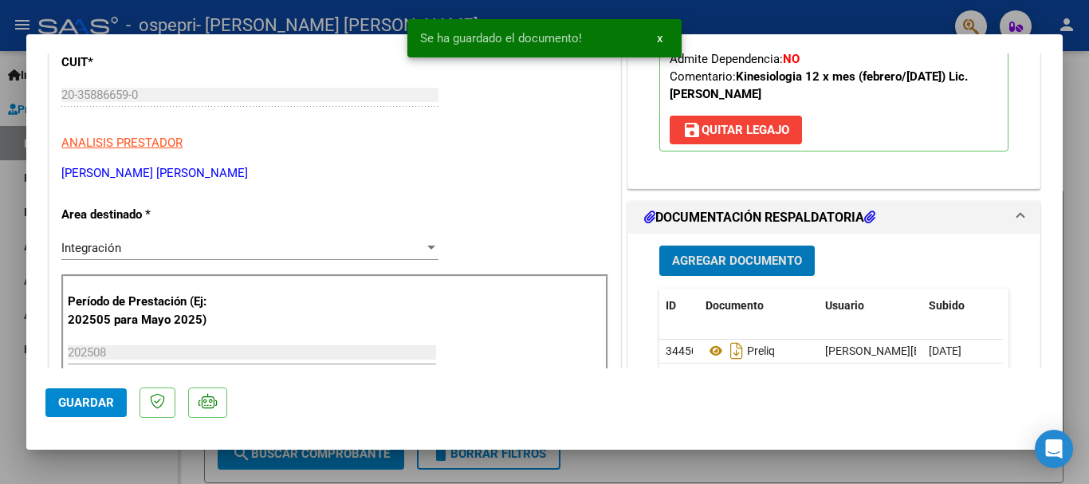
click at [761, 262] on span "Agregar Documento" at bounding box center [737, 261] width 130 height 14
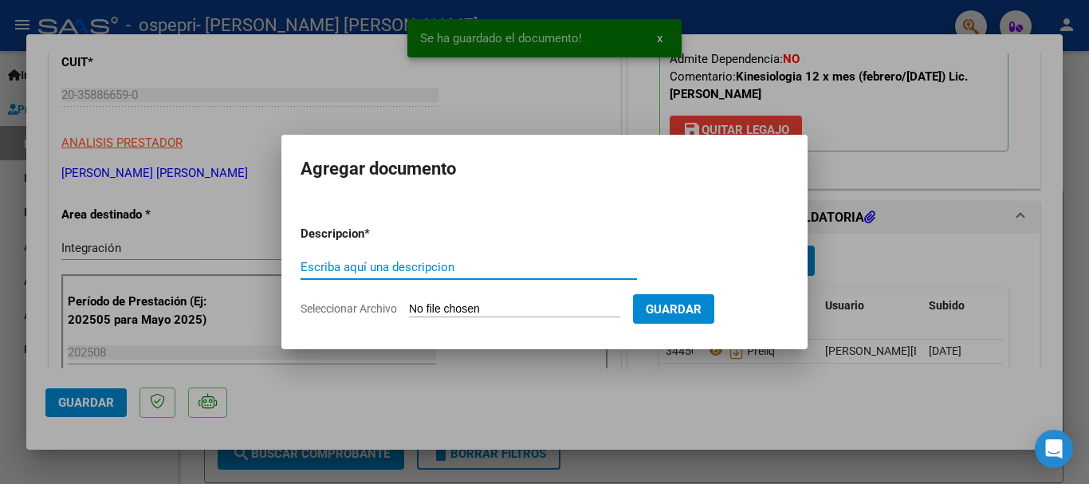
click at [510, 308] on input "Seleccionar Archivo" at bounding box center [514, 309] width 211 height 15
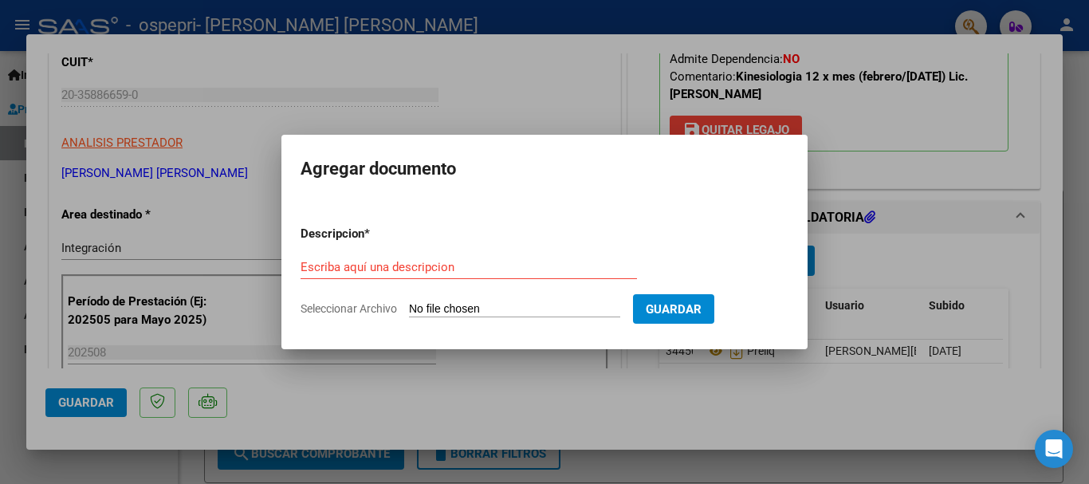
type input "C:\fakepath\[PERSON_NAME].pdf"
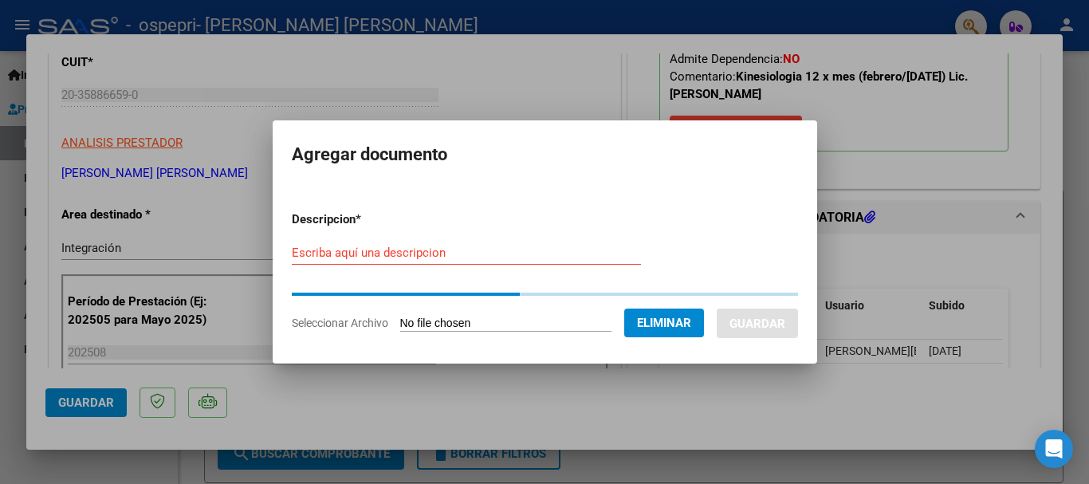
click at [421, 257] on input "Escriba aquí una descripcion" at bounding box center [466, 253] width 349 height 14
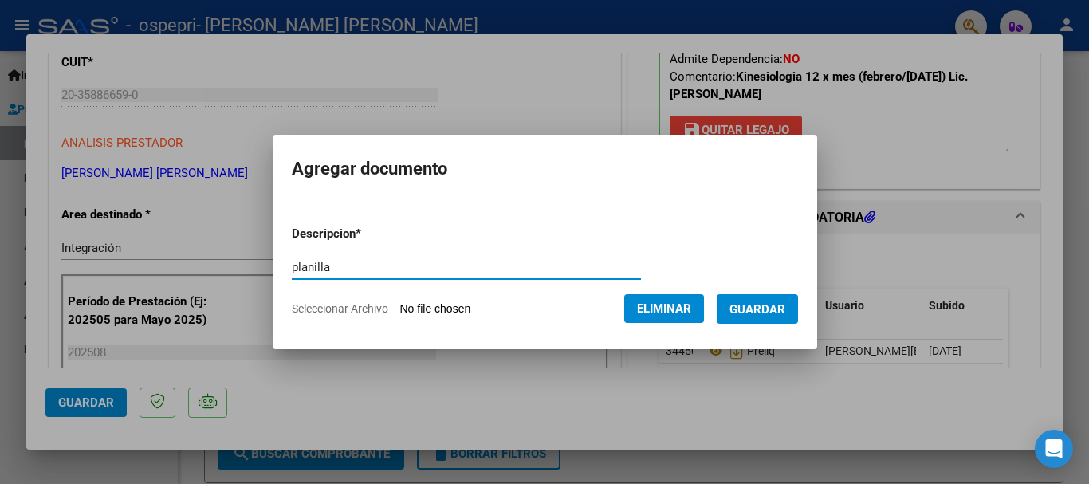
type input "planilla"
click at [736, 308] on button "Guardar" at bounding box center [757, 309] width 81 height 30
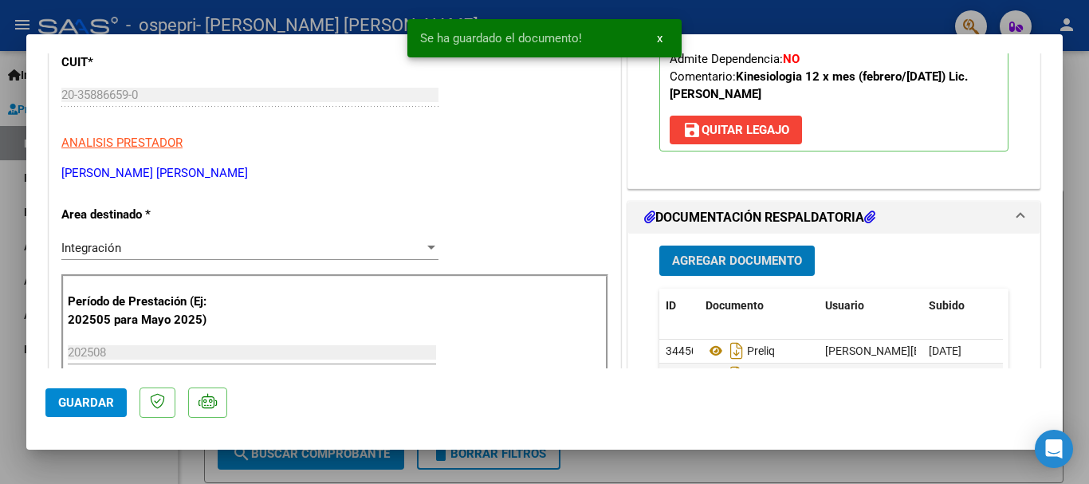
click at [86, 405] on span "Guardar" at bounding box center [86, 402] width 56 height 14
click at [715, 24] on div at bounding box center [544, 242] width 1089 height 484
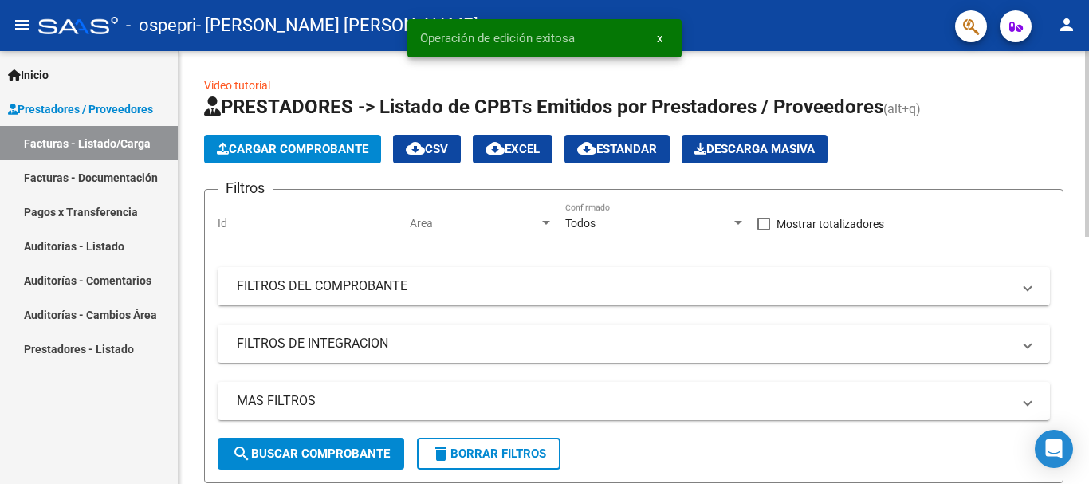
click at [278, 144] on span "Cargar Comprobante" at bounding box center [293, 149] width 152 height 14
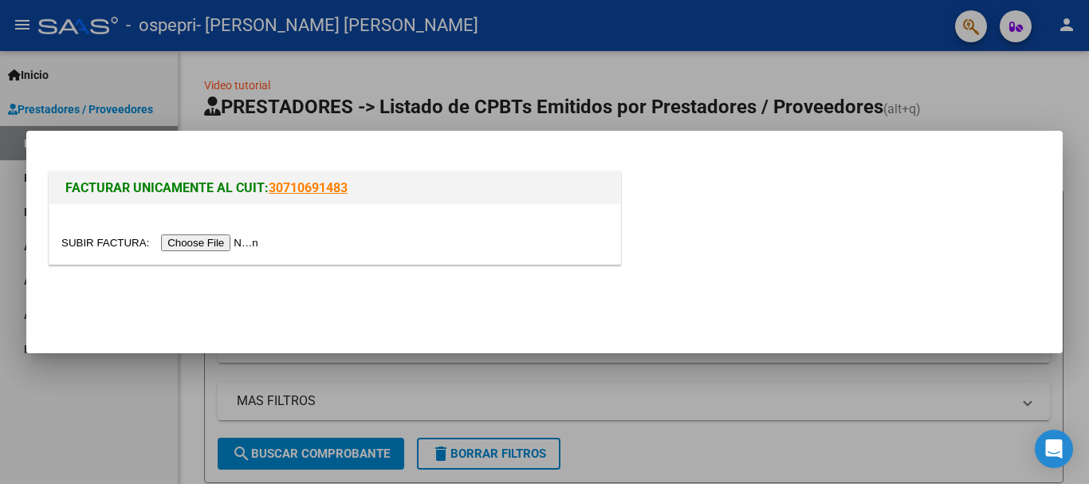
click at [238, 250] on input "file" at bounding box center [162, 242] width 202 height 17
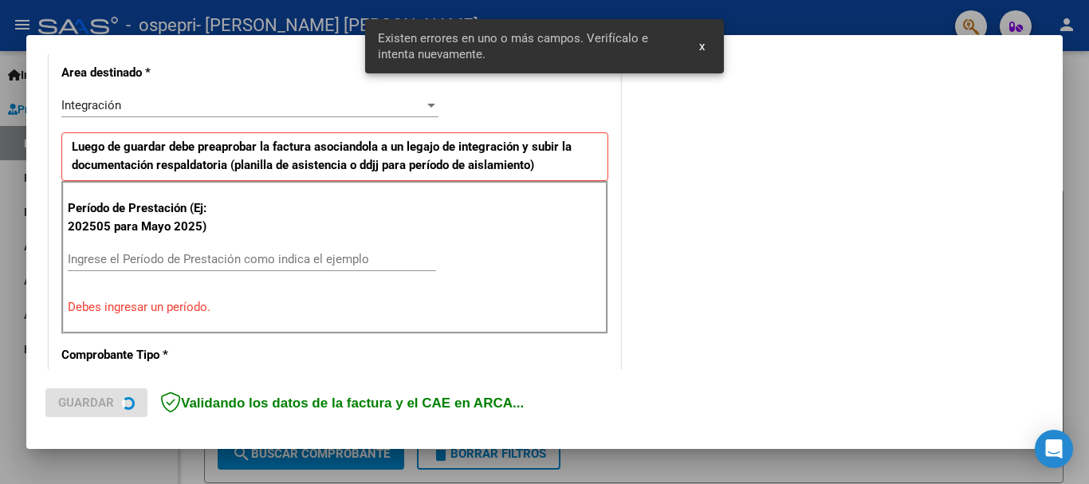
scroll to position [368, 0]
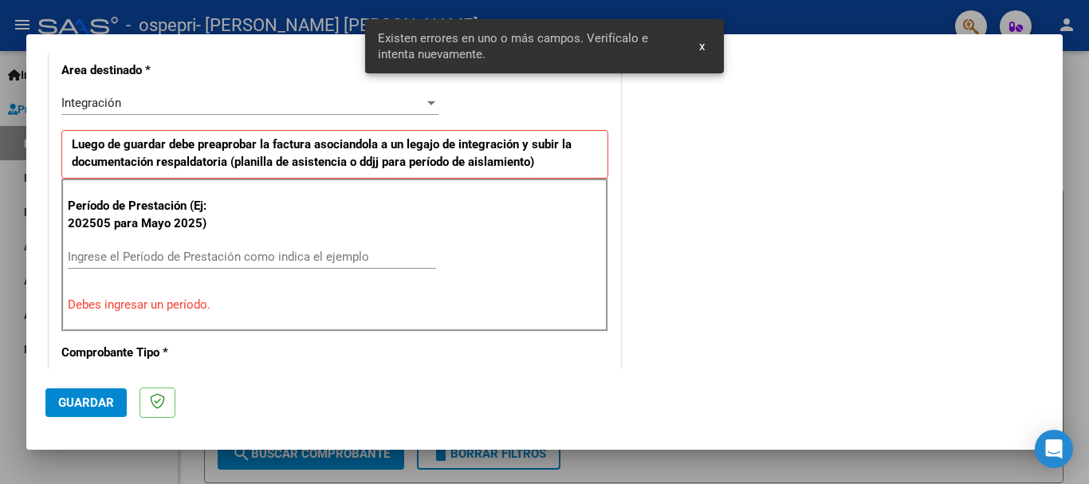
click at [182, 266] on div "Ingrese el Período de Prestación como indica el ejemplo" at bounding box center [252, 257] width 368 height 24
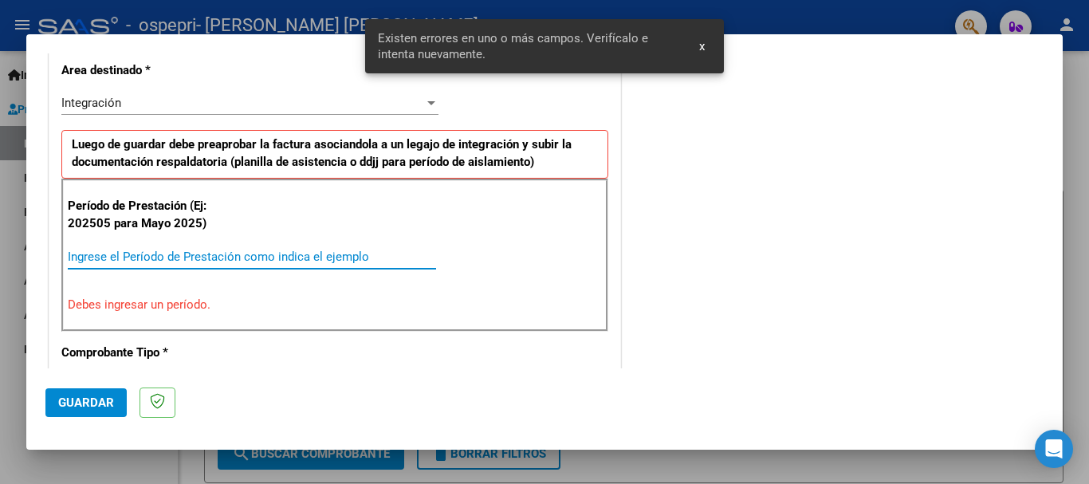
click at [179, 257] on input "Ingrese el Período de Prestación como indica el ejemplo" at bounding box center [252, 257] width 368 height 14
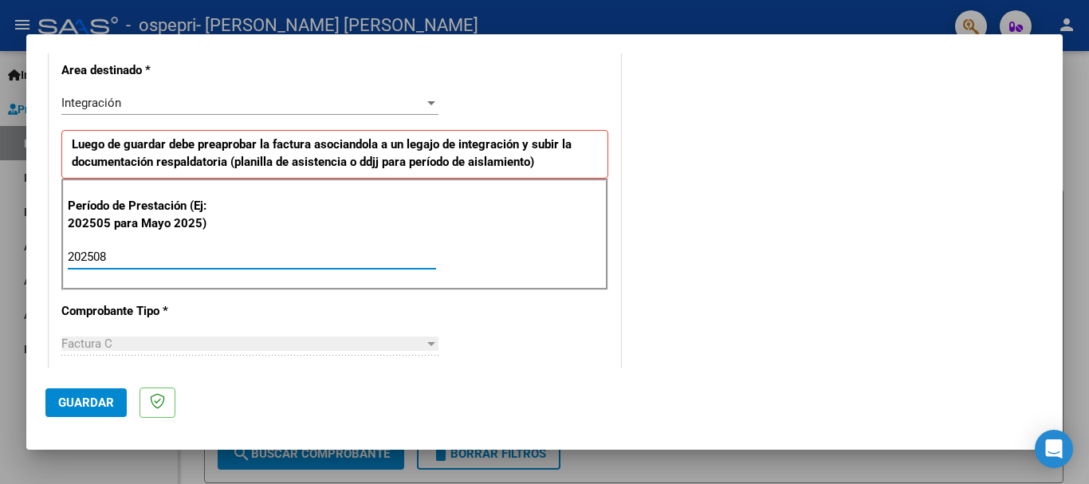
type input "202508"
click at [100, 395] on span "Guardar" at bounding box center [86, 402] width 56 height 14
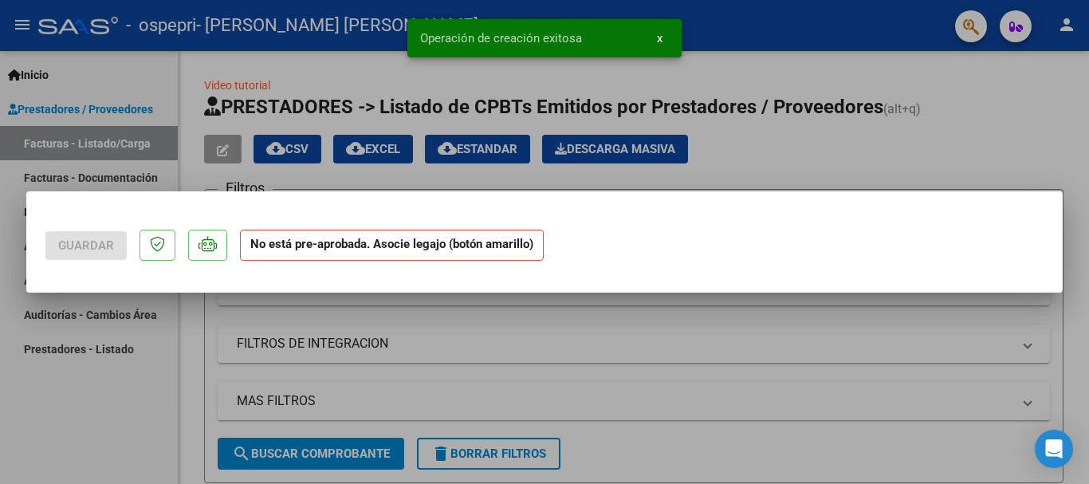
scroll to position [0, 0]
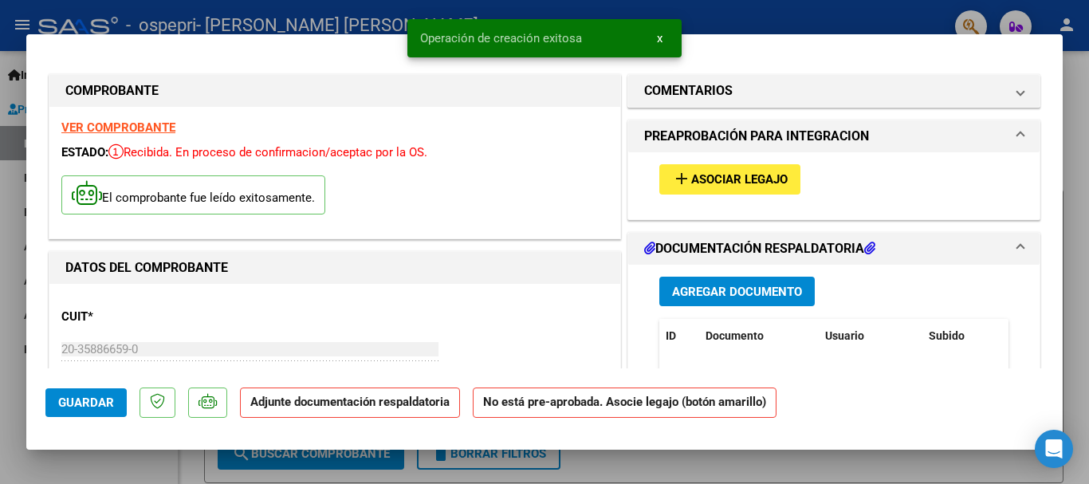
click at [681, 175] on mat-icon "add" at bounding box center [681, 178] width 19 height 19
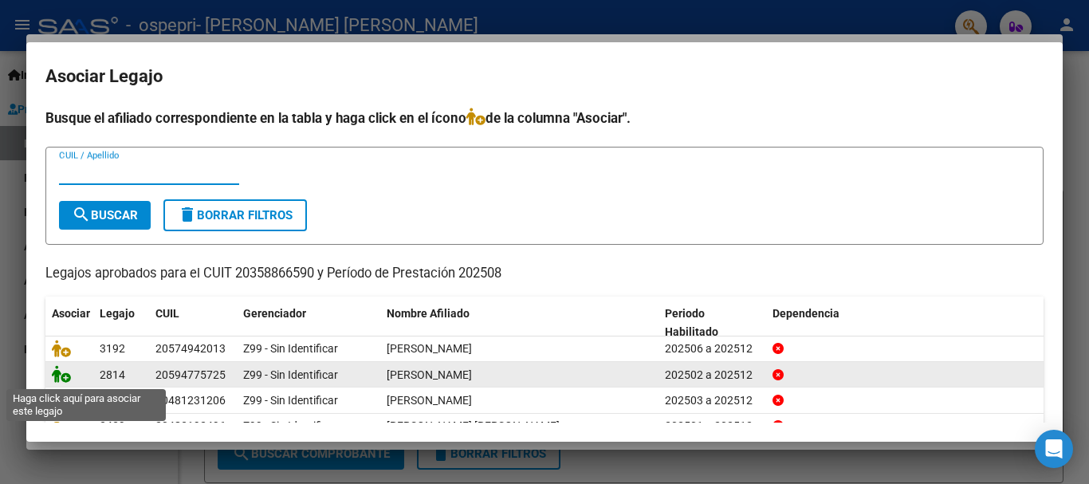
click at [63, 377] on icon at bounding box center [61, 374] width 19 height 18
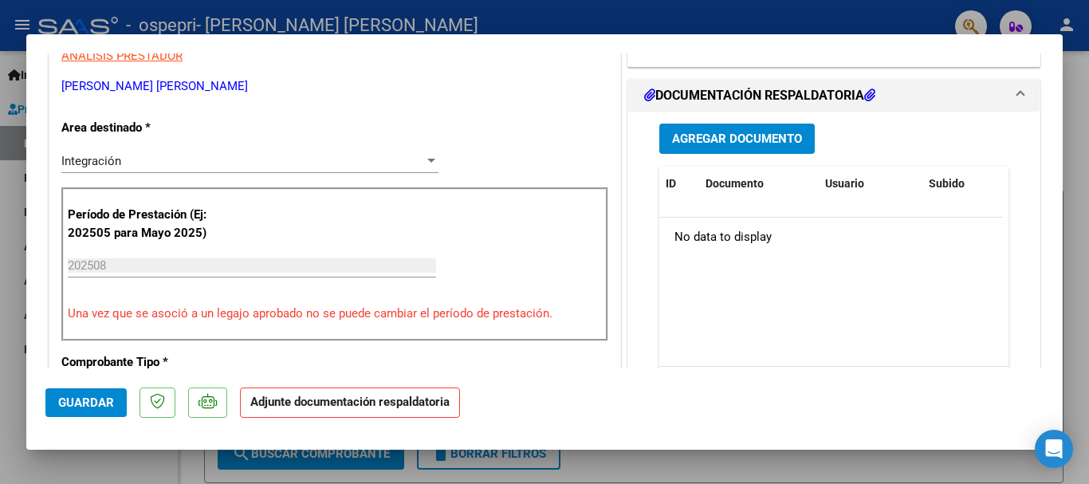
scroll to position [334, 0]
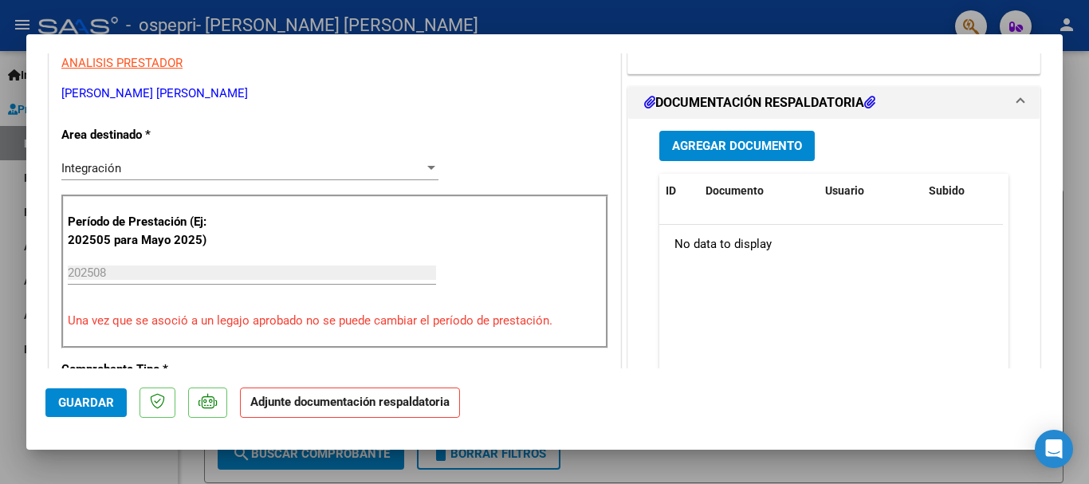
click at [702, 148] on span "Agregar Documento" at bounding box center [737, 147] width 130 height 14
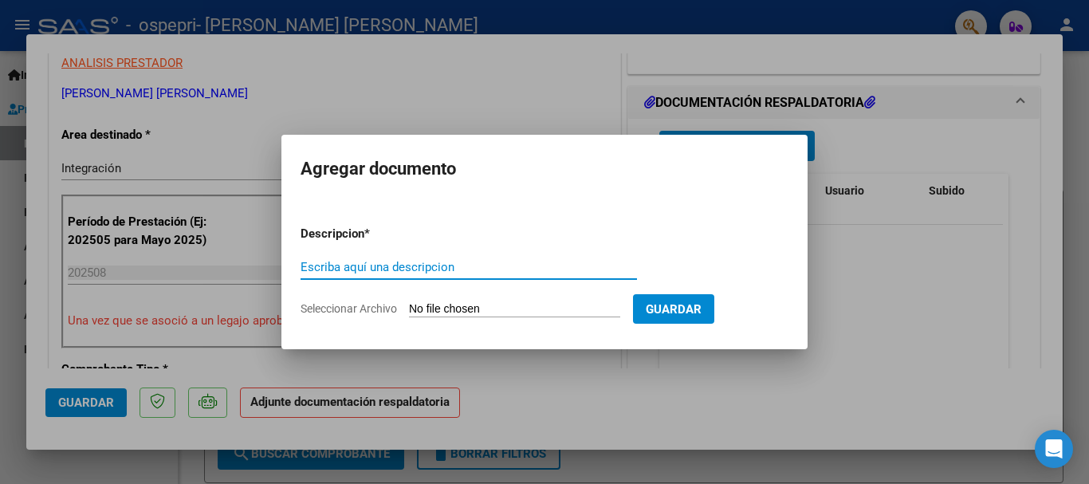
click at [487, 312] on input "Seleccionar Archivo" at bounding box center [514, 309] width 211 height 15
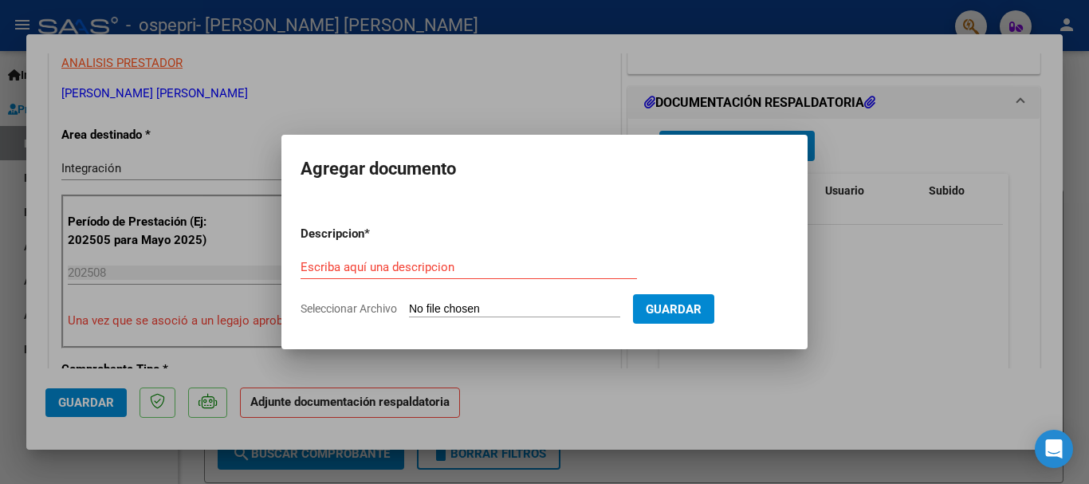
type input "C:\fakepath\apfmimpresionpreliq.pdf"
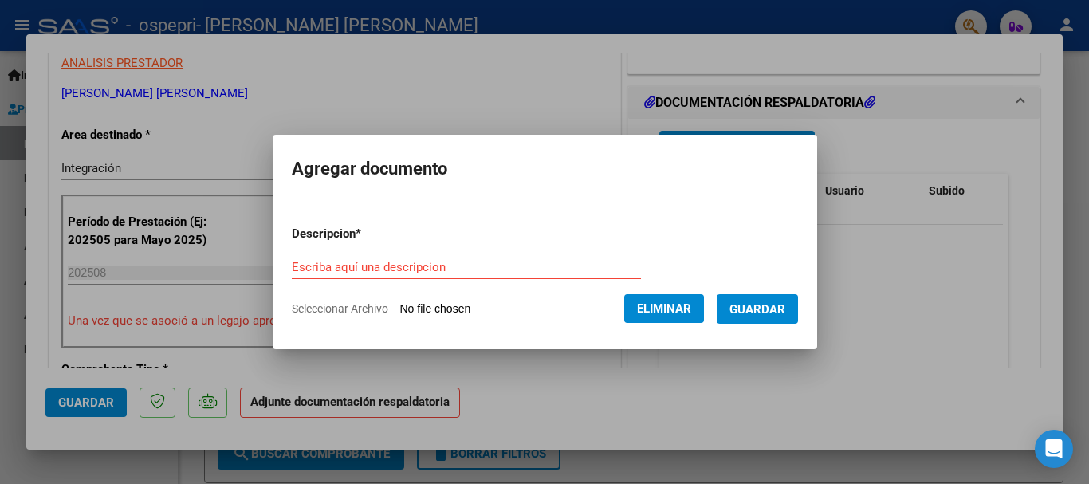
click at [441, 262] on input "Escriba aquí una descripcion" at bounding box center [466, 267] width 349 height 14
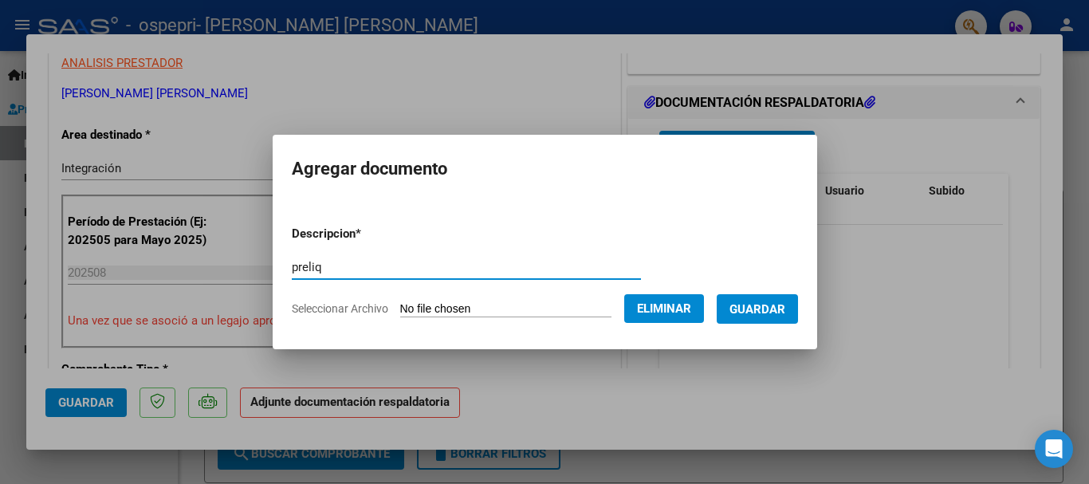
type input "preliq"
click at [776, 304] on span "Guardar" at bounding box center [758, 309] width 56 height 14
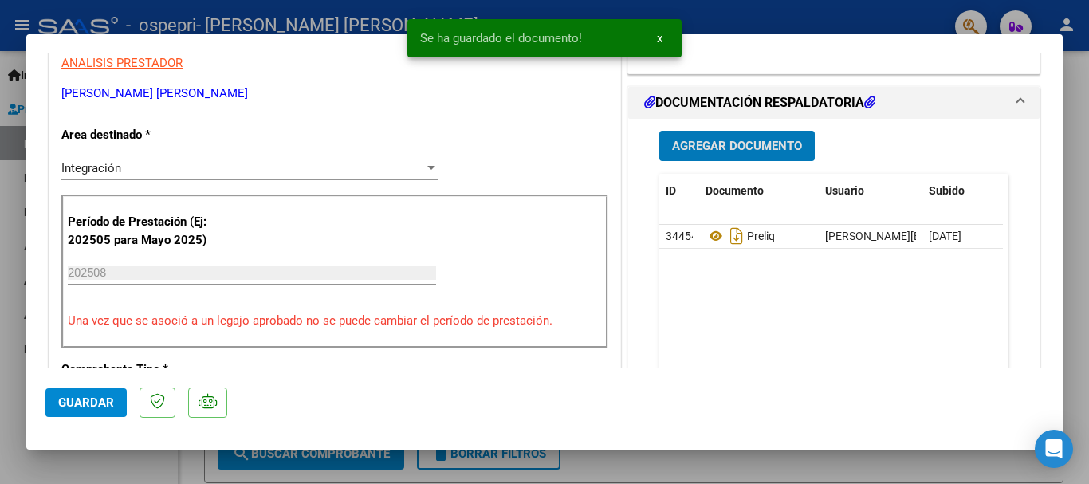
click at [753, 144] on span "Agregar Documento" at bounding box center [737, 147] width 130 height 14
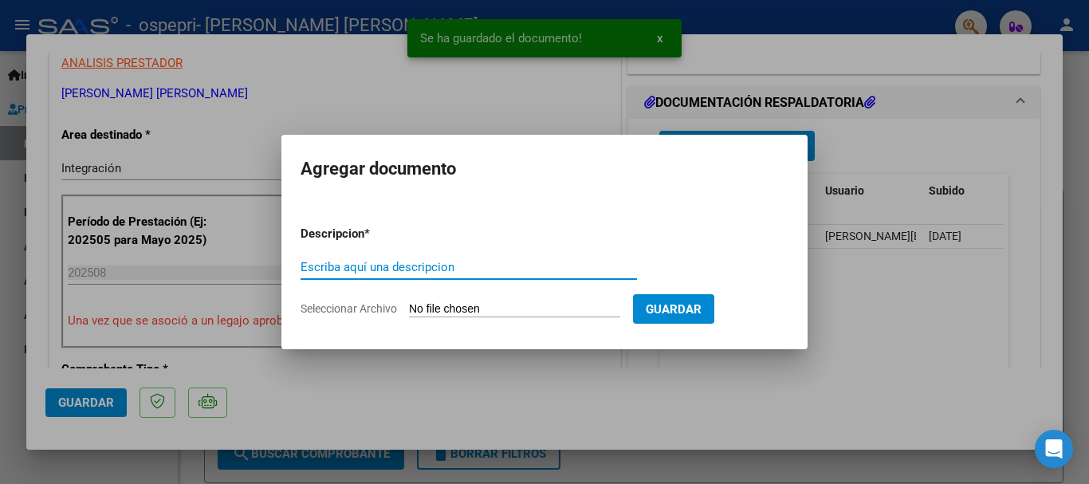
click at [443, 310] on input "Seleccionar Archivo" at bounding box center [514, 309] width 211 height 15
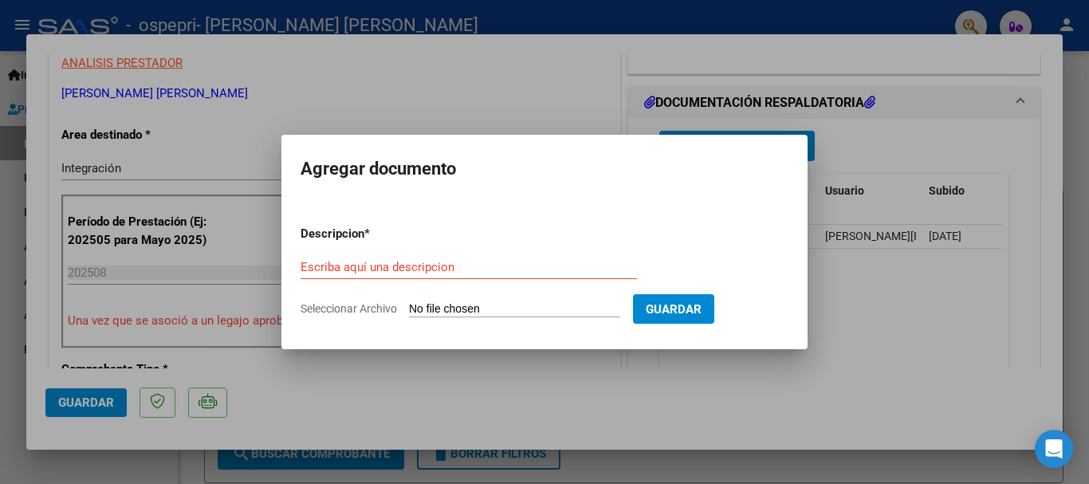
type input "C:\fakepath\[PERSON_NAME].pdf"
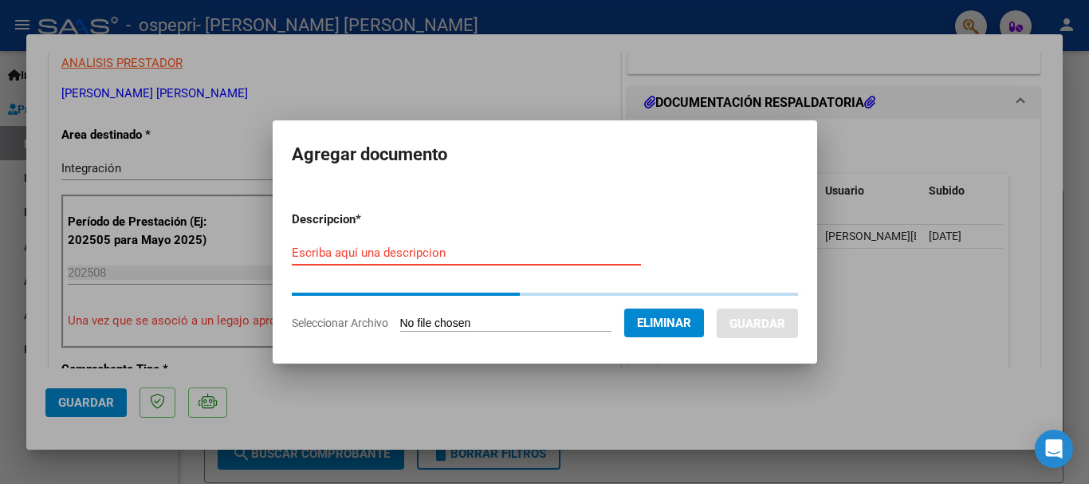
click at [509, 258] on input "Escriba aquí una descripcion" at bounding box center [466, 253] width 349 height 14
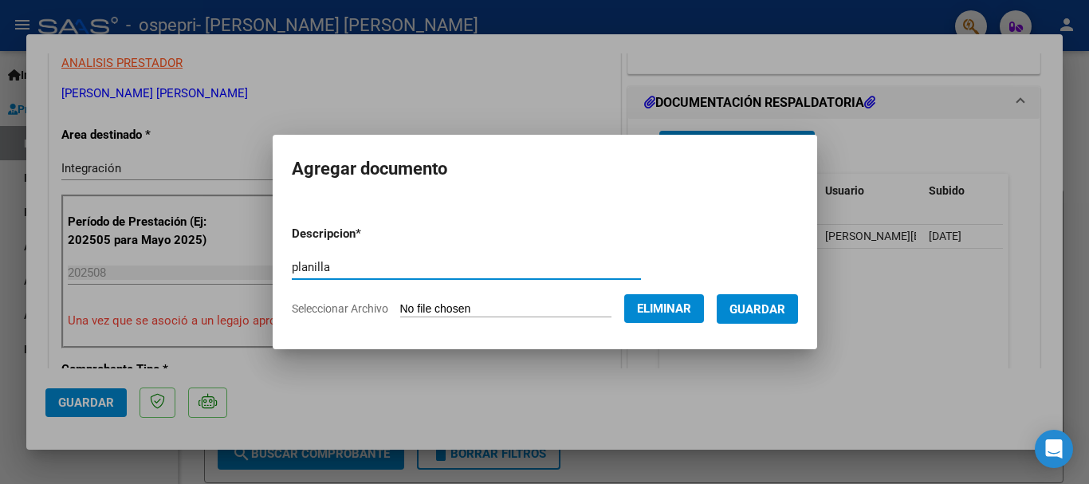
type input "planilla"
click at [775, 313] on span "Guardar" at bounding box center [758, 309] width 56 height 14
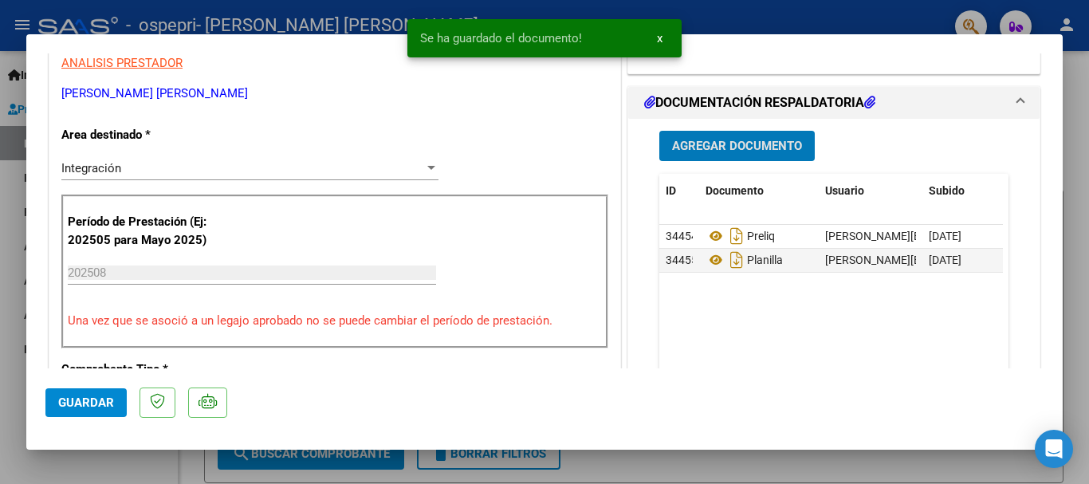
click at [80, 403] on span "Guardar" at bounding box center [86, 402] width 56 height 14
click at [751, 22] on div at bounding box center [544, 242] width 1089 height 484
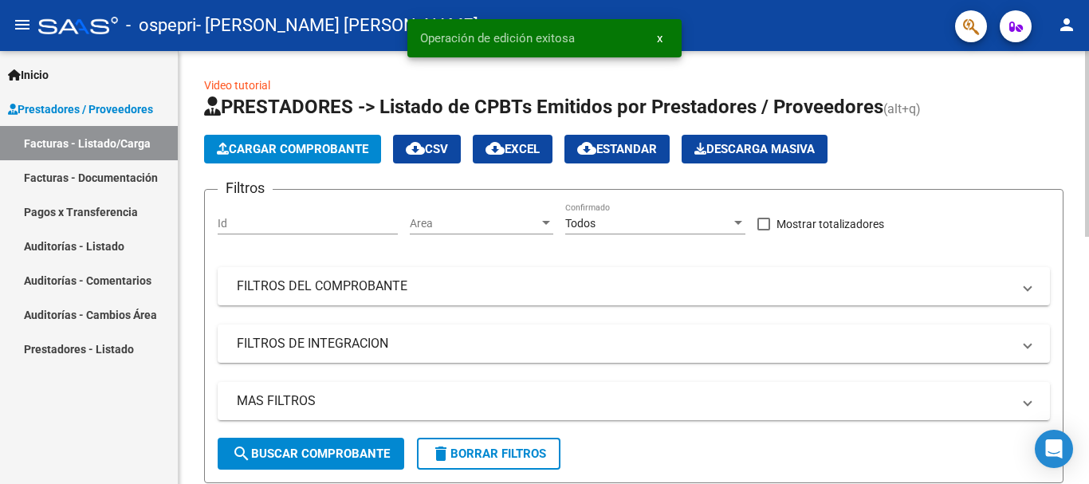
click at [275, 145] on span "Cargar Comprobante" at bounding box center [293, 149] width 152 height 14
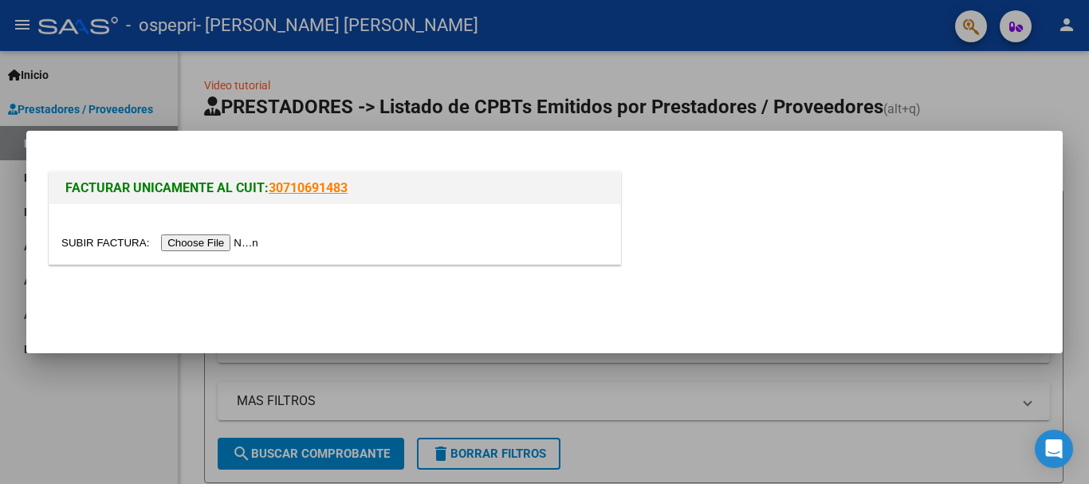
click at [238, 237] on input "file" at bounding box center [162, 242] width 202 height 17
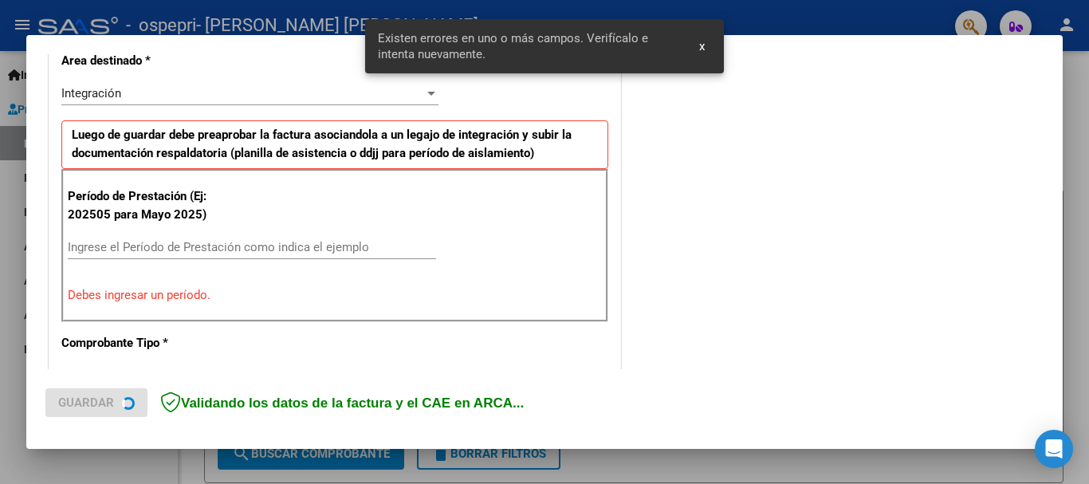
scroll to position [398, 0]
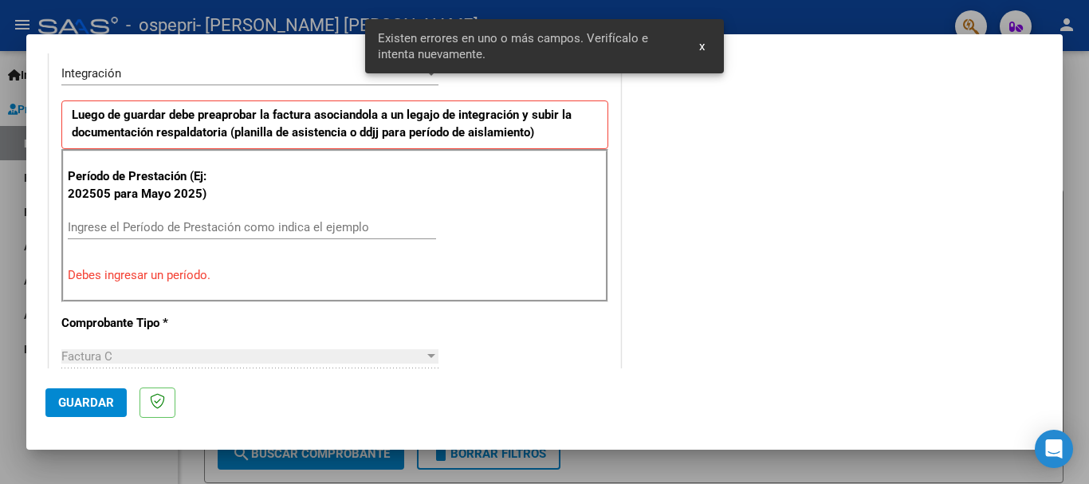
click at [239, 230] on input "Ingrese el Período de Prestación como indica el ejemplo" at bounding box center [252, 227] width 368 height 14
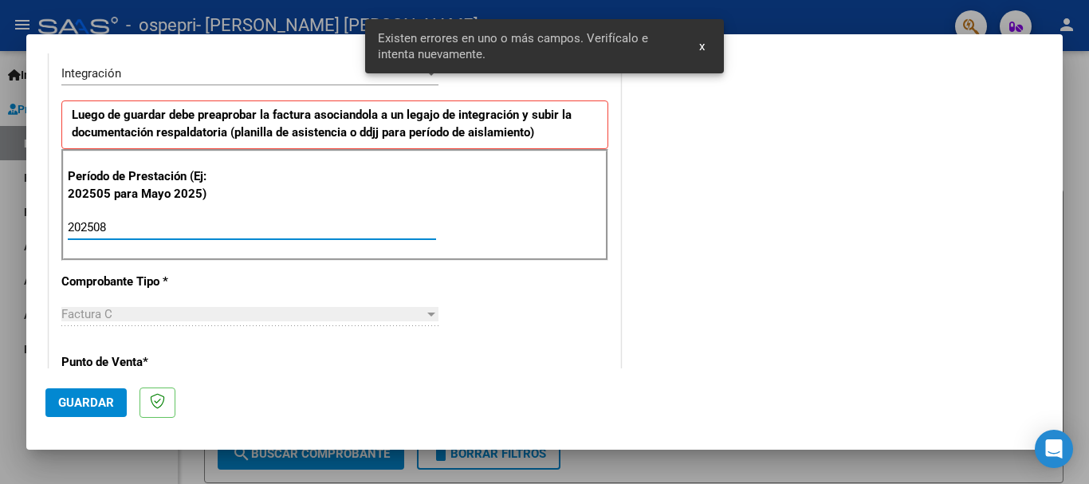
type input "202508"
click at [105, 399] on span "Guardar" at bounding box center [86, 402] width 56 height 14
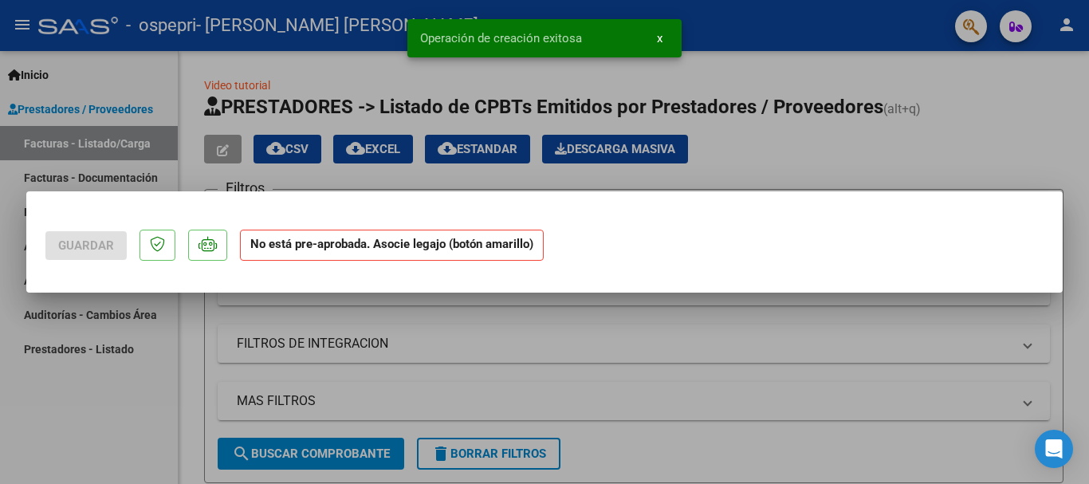
scroll to position [0, 0]
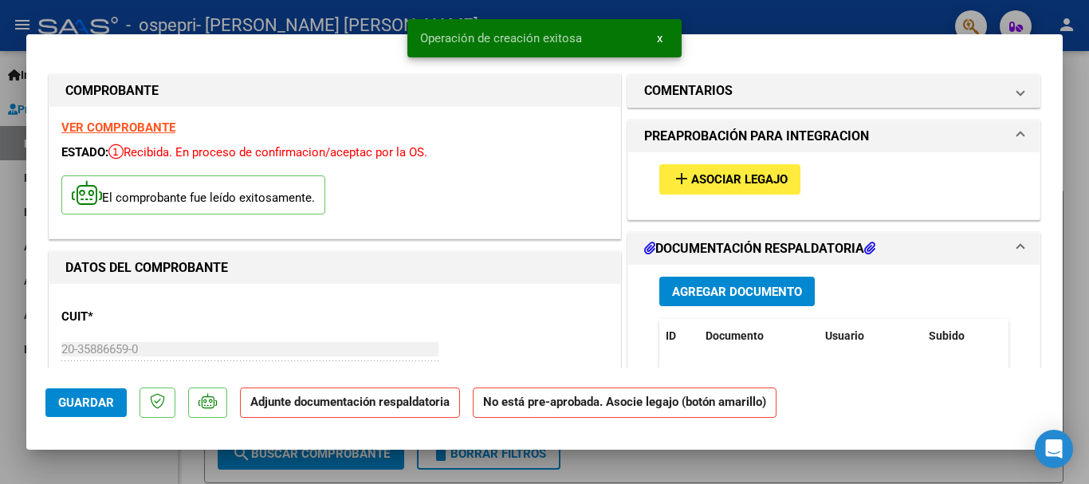
click at [763, 182] on span "Asociar Legajo" at bounding box center [739, 180] width 96 height 14
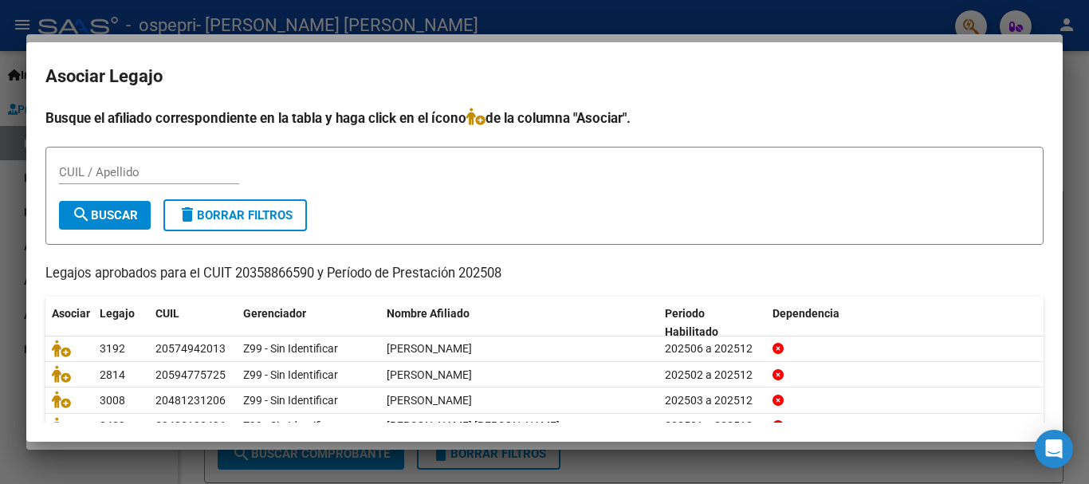
scroll to position [104, 0]
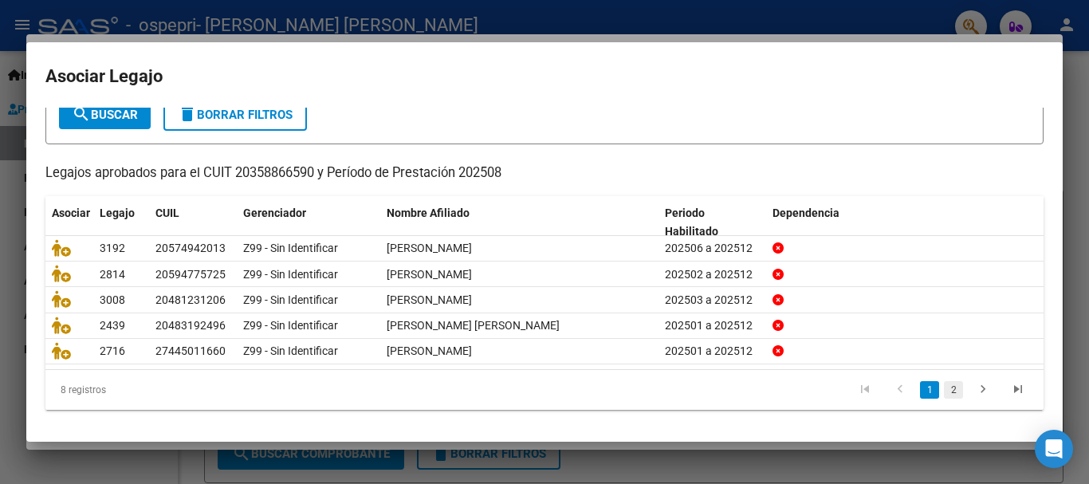
click at [944, 387] on link "2" at bounding box center [953, 390] width 19 height 18
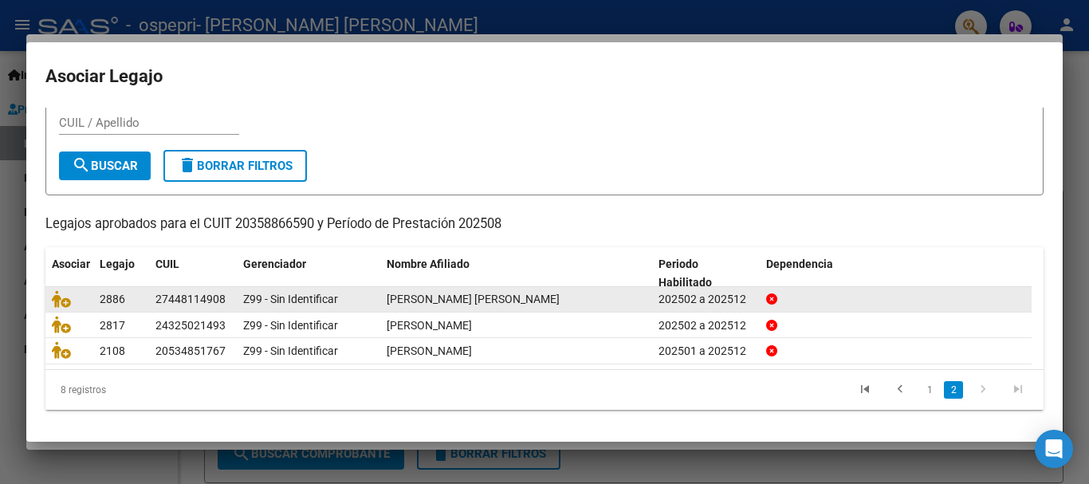
scroll to position [52, 0]
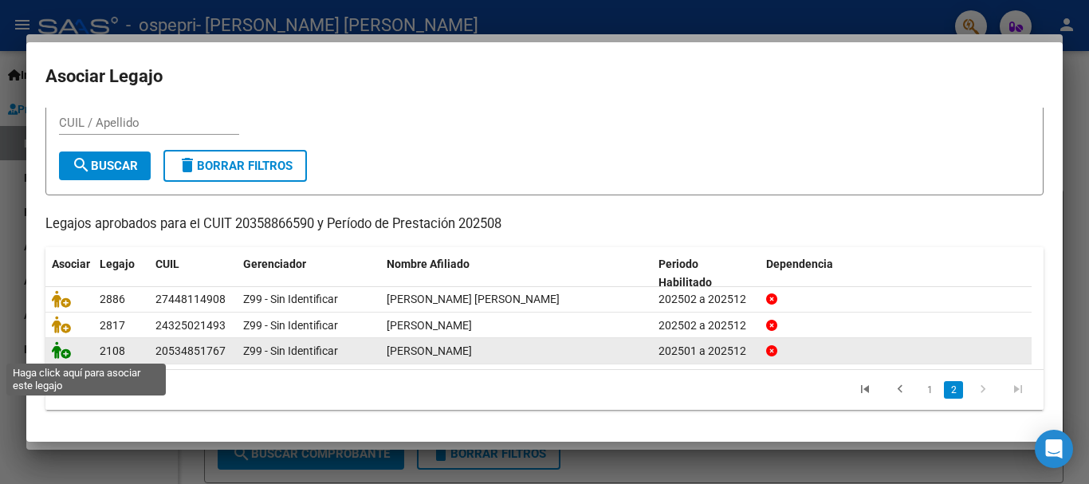
click at [61, 348] on icon at bounding box center [61, 350] width 19 height 18
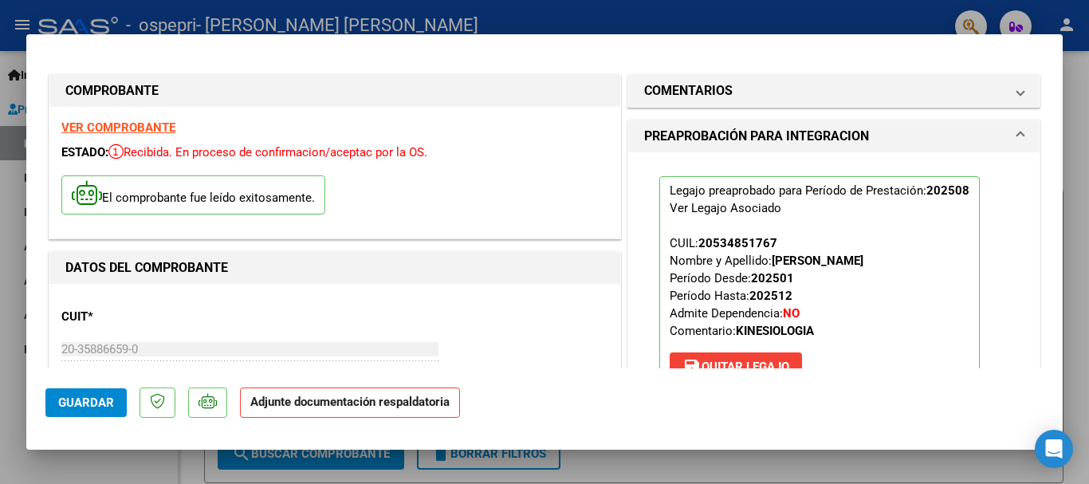
scroll to position [389, 0]
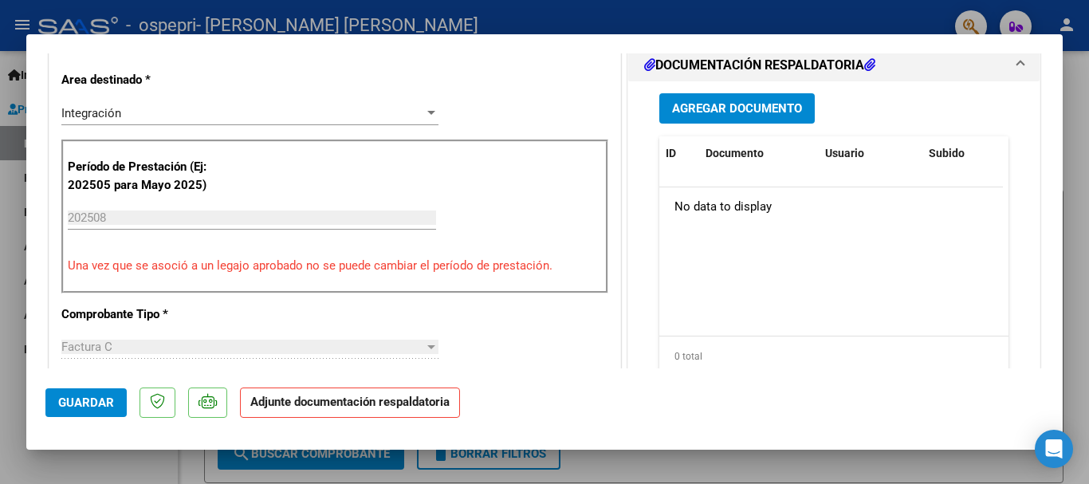
click at [703, 120] on button "Agregar Documento" at bounding box center [736, 108] width 155 height 30
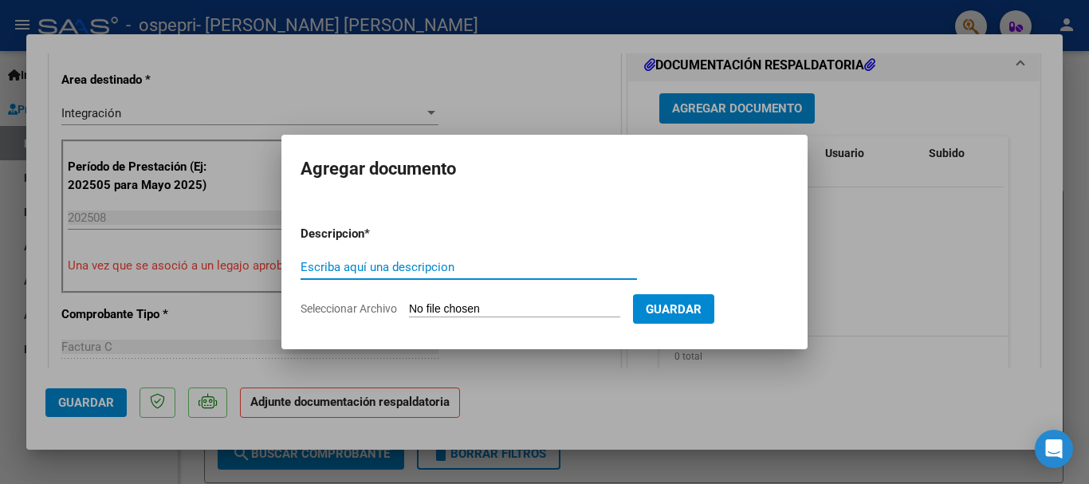
click at [502, 312] on input "Seleccionar Archivo" at bounding box center [514, 309] width 211 height 15
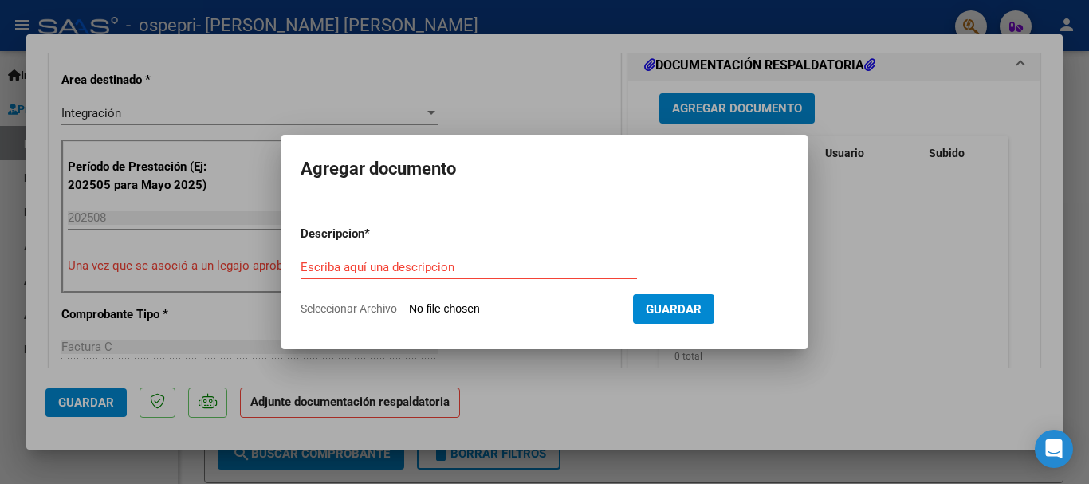
type input "C:\fakepath\apfmimpresionpreliq (1).pdf"
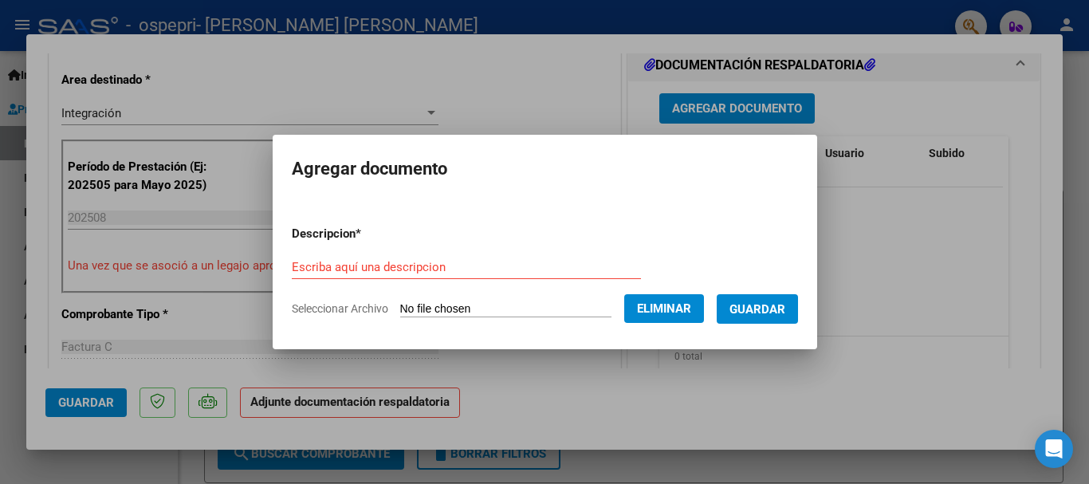
drag, startPoint x: 486, startPoint y: 258, endPoint x: 461, endPoint y: 268, distance: 26.5
click at [461, 268] on div "Escriba aquí una descripcion" at bounding box center [466, 267] width 349 height 24
click at [461, 268] on input "Escriba aquí una descripcion" at bounding box center [466, 267] width 349 height 14
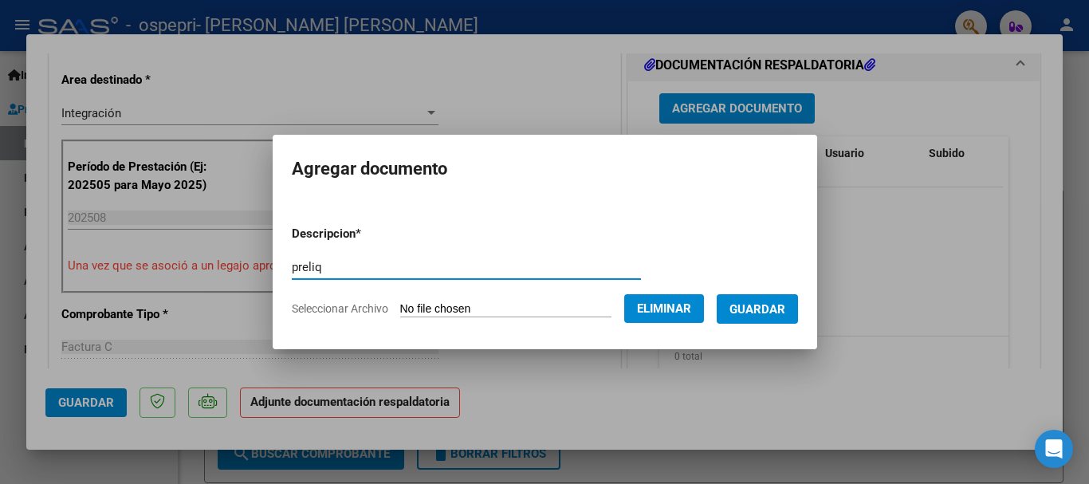
type input "preliq"
click at [777, 307] on span "Guardar" at bounding box center [758, 309] width 56 height 14
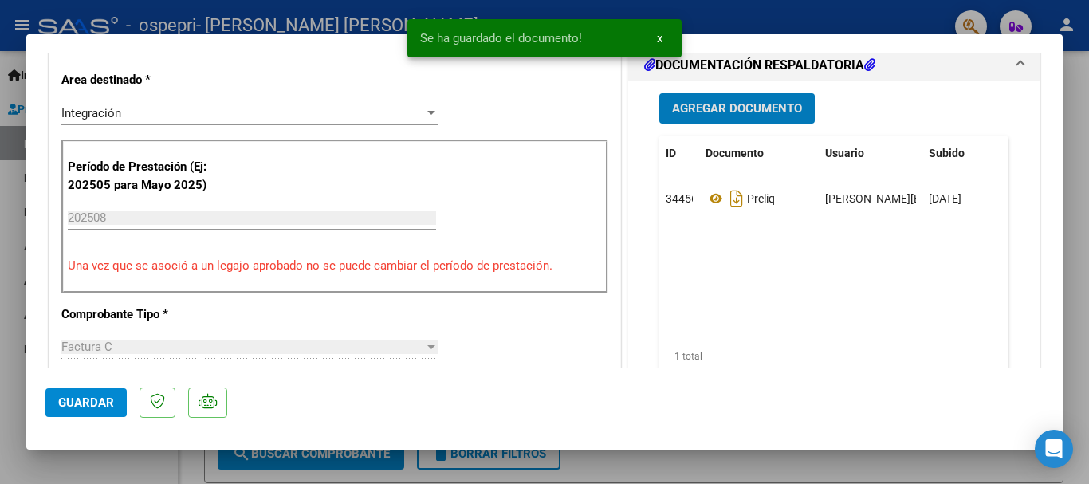
click at [730, 112] on span "Agregar Documento" at bounding box center [737, 109] width 130 height 14
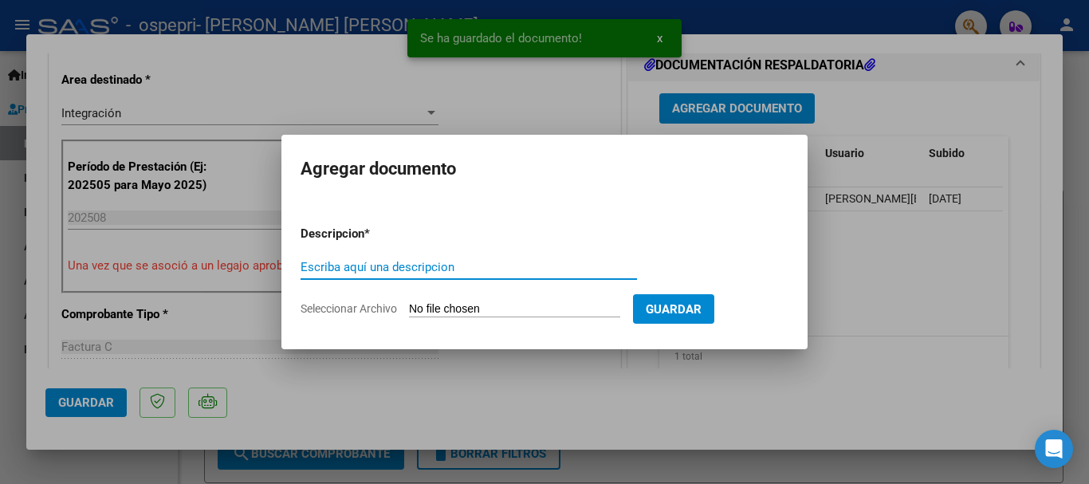
click at [503, 311] on input "Seleccionar Archivo" at bounding box center [514, 309] width 211 height 15
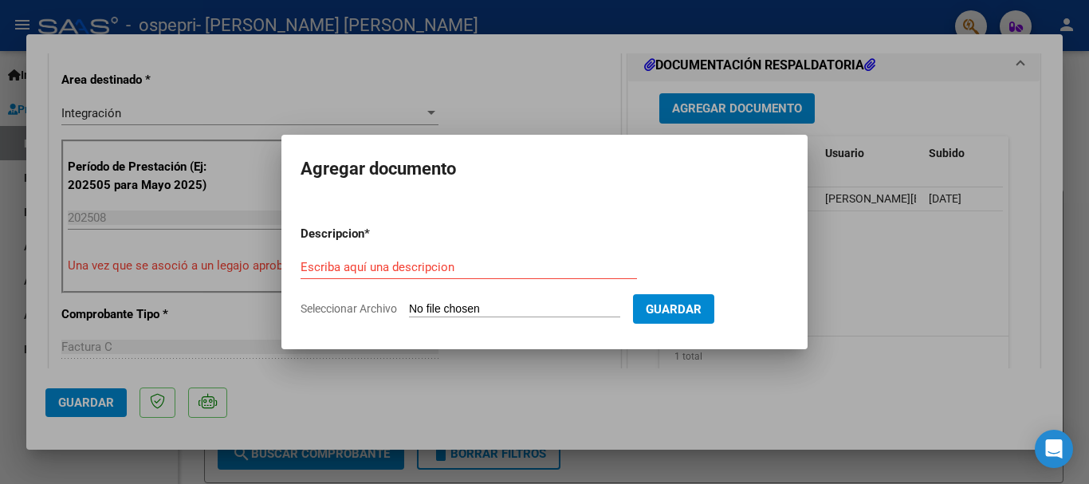
type input "C:\fakepath\[PERSON_NAME].pdf"
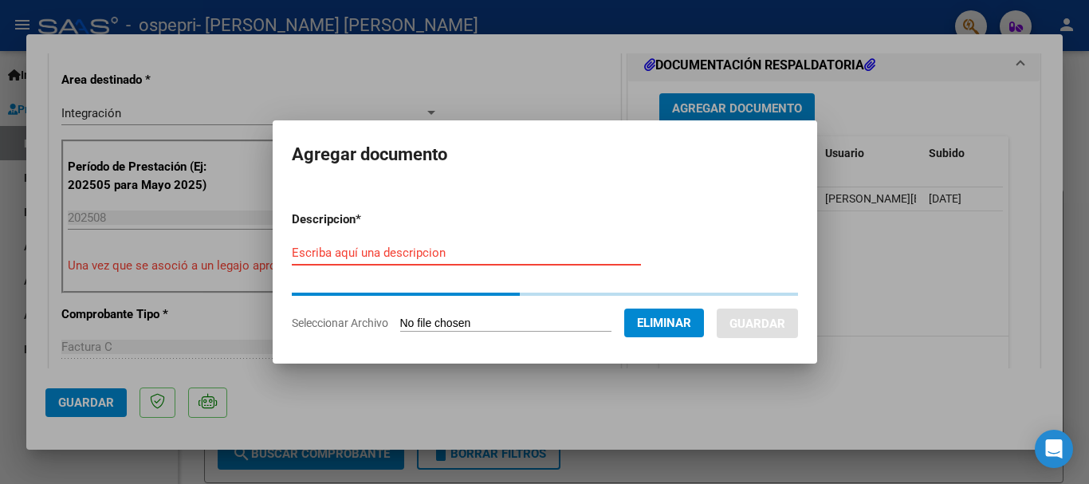
click at [438, 257] on input "Escriba aquí una descripcion" at bounding box center [466, 253] width 349 height 14
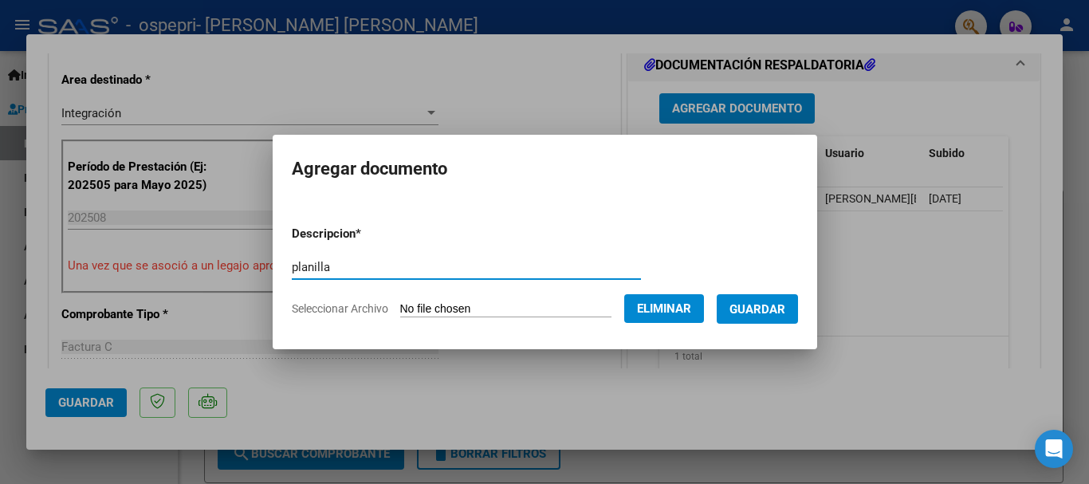
type input "planilla"
click at [755, 315] on span "Guardar" at bounding box center [758, 309] width 56 height 14
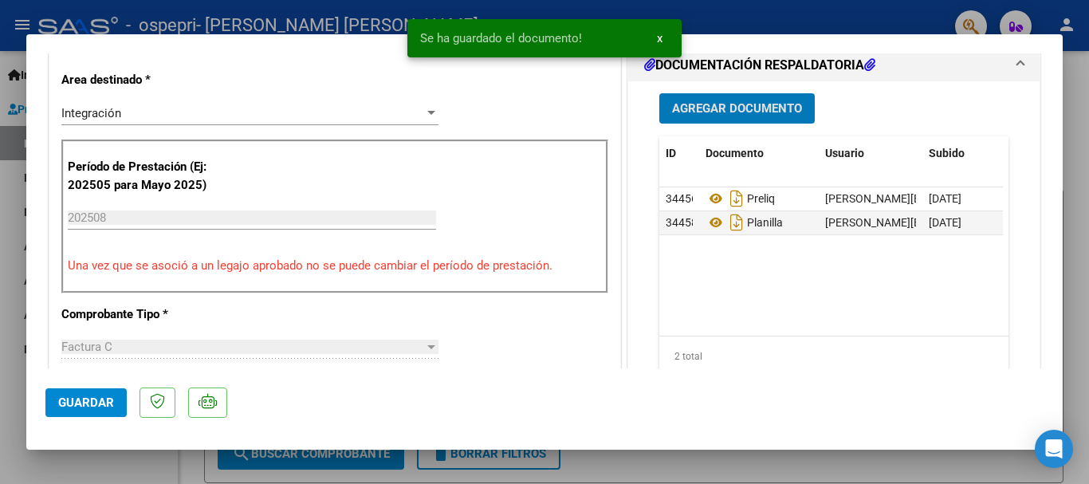
click at [83, 404] on span "Guardar" at bounding box center [86, 402] width 56 height 14
click at [711, 16] on div at bounding box center [544, 242] width 1089 height 484
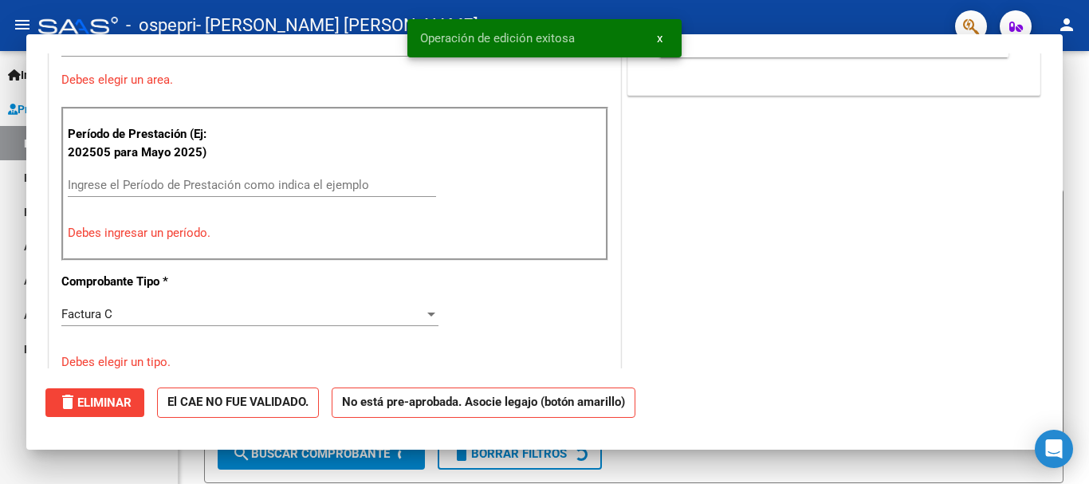
scroll to position [0, 0]
